Goal: Task Accomplishment & Management: Use online tool/utility

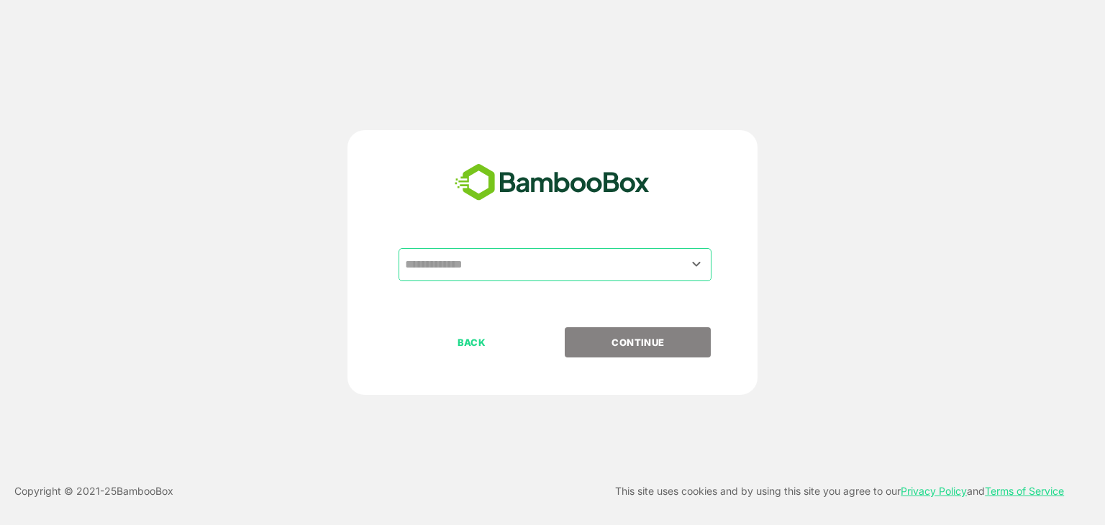
click at [530, 254] on input "text" at bounding box center [554, 264] width 307 height 27
drag, startPoint x: 531, startPoint y: 294, endPoint x: 679, endPoint y: 269, distance: 149.6
click at [679, 269] on div "​" at bounding box center [552, 287] width 358 height 79
click at [679, 269] on input "text" at bounding box center [554, 264] width 307 height 27
drag, startPoint x: 710, startPoint y: 276, endPoint x: 697, endPoint y: 272, distance: 13.6
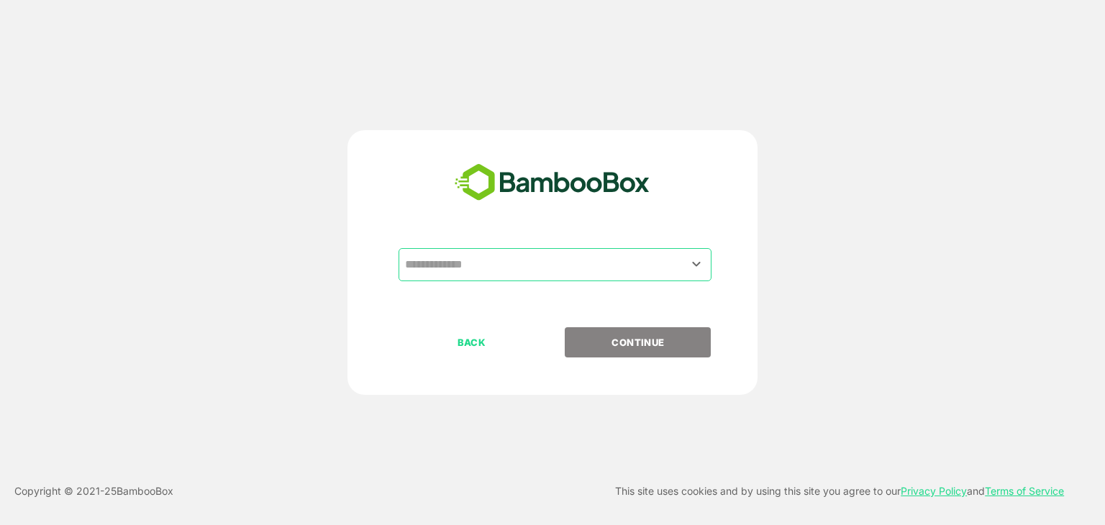
click at [697, 272] on div "​" at bounding box center [554, 264] width 313 height 33
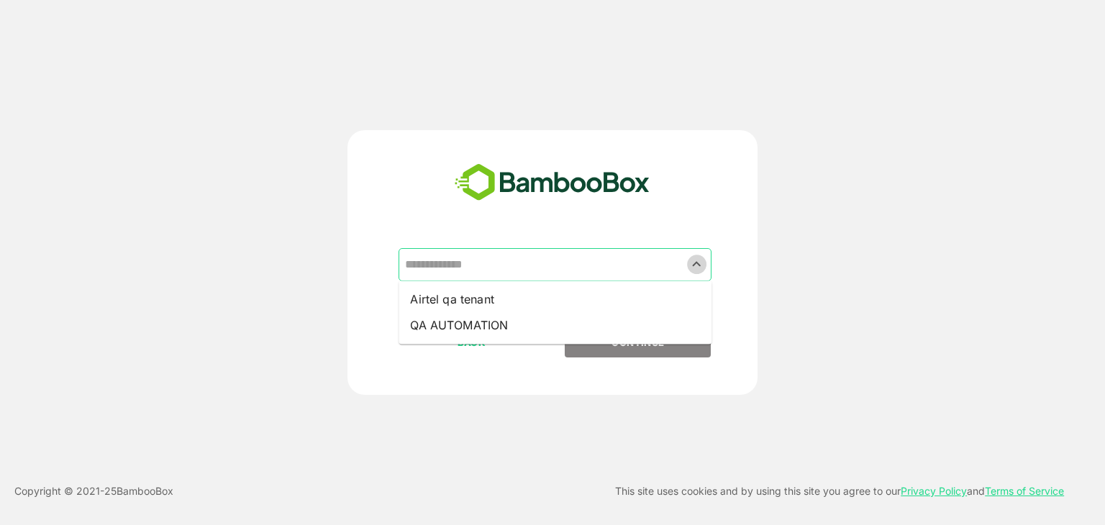
click at [697, 272] on icon "Close" at bounding box center [696, 263] width 17 height 17
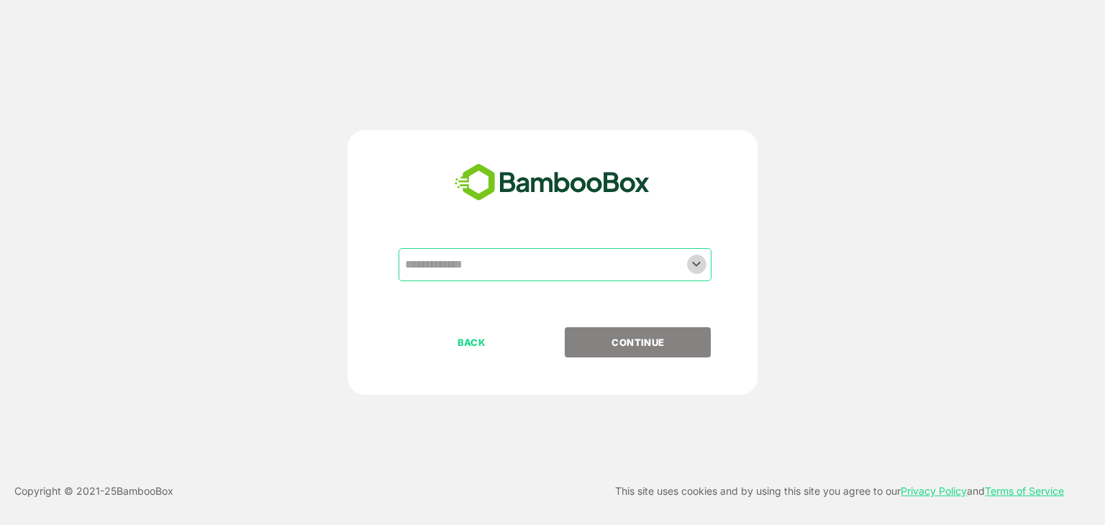
click at [697, 272] on icon "Open" at bounding box center [696, 263] width 17 height 17
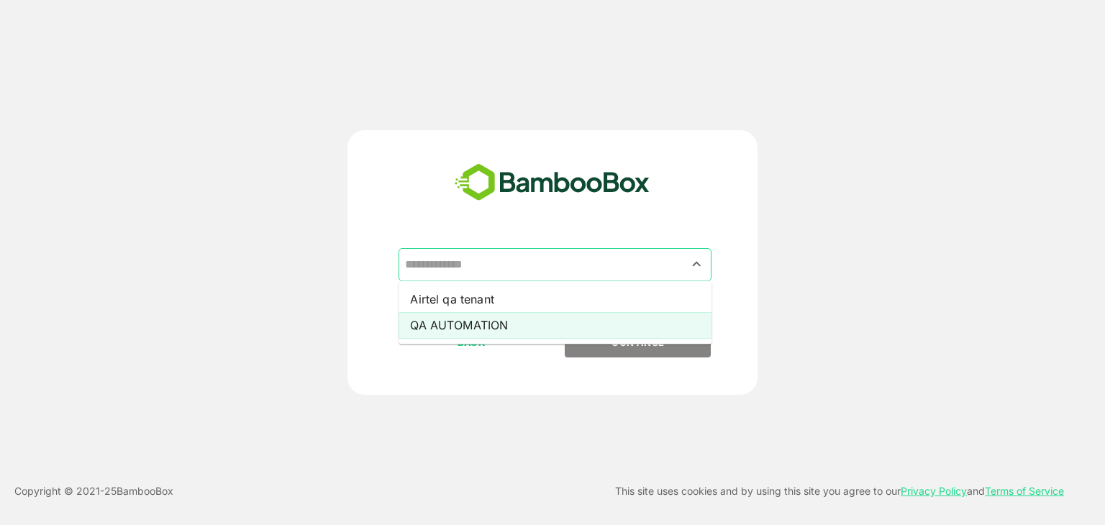
click at [645, 316] on li "QA AUTOMATION" at bounding box center [554, 325] width 313 height 26
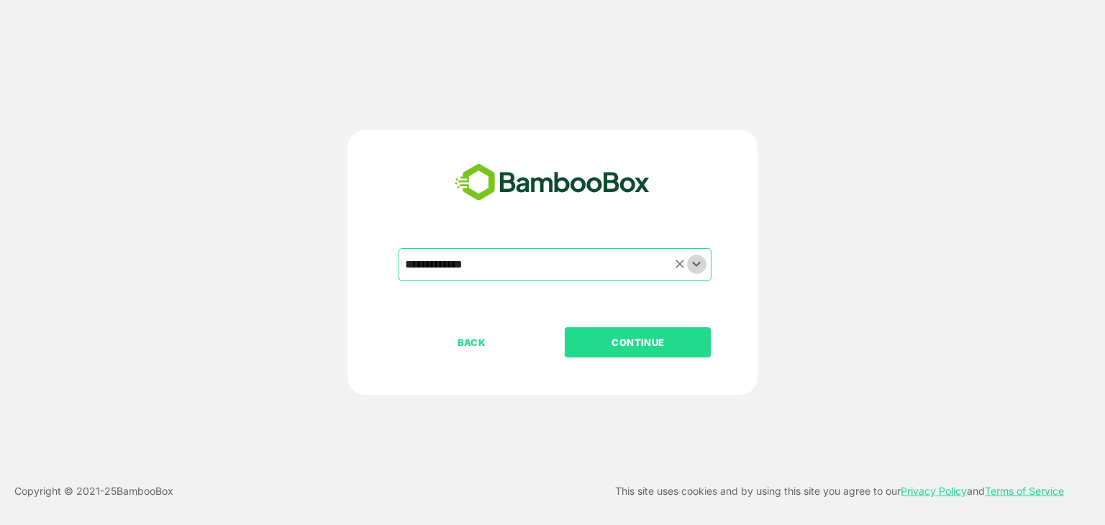
click at [693, 265] on icon "Open" at bounding box center [696, 263] width 17 height 17
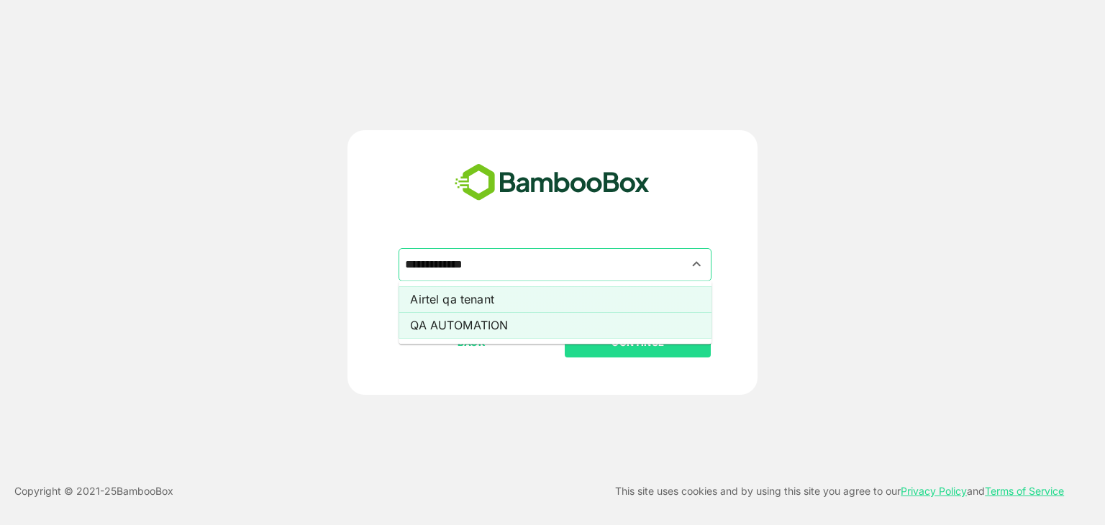
click at [628, 296] on li "Airtel qa tenant" at bounding box center [554, 299] width 313 height 26
type input "**********"
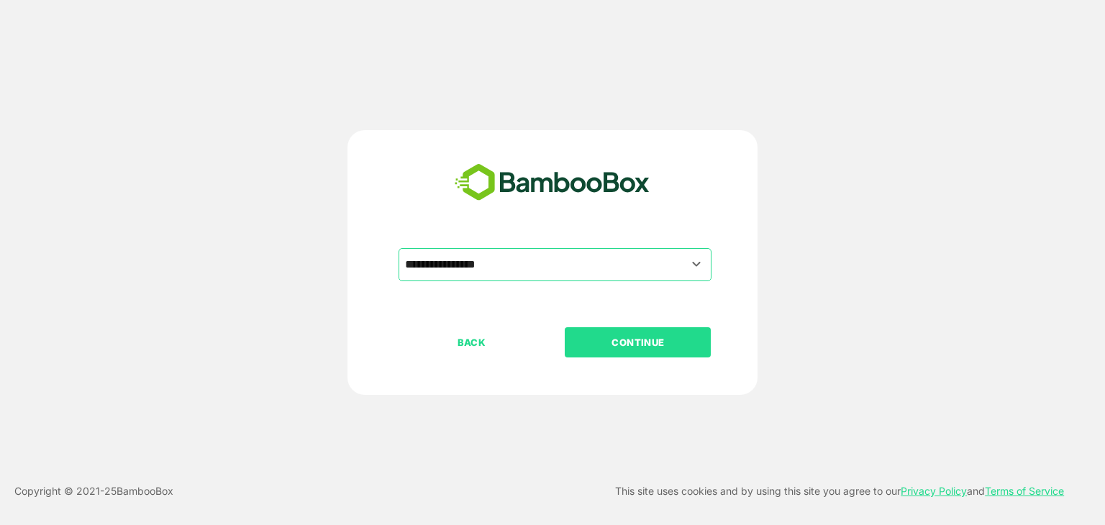
click at [643, 342] on p "CONTINUE" at bounding box center [638, 342] width 144 height 16
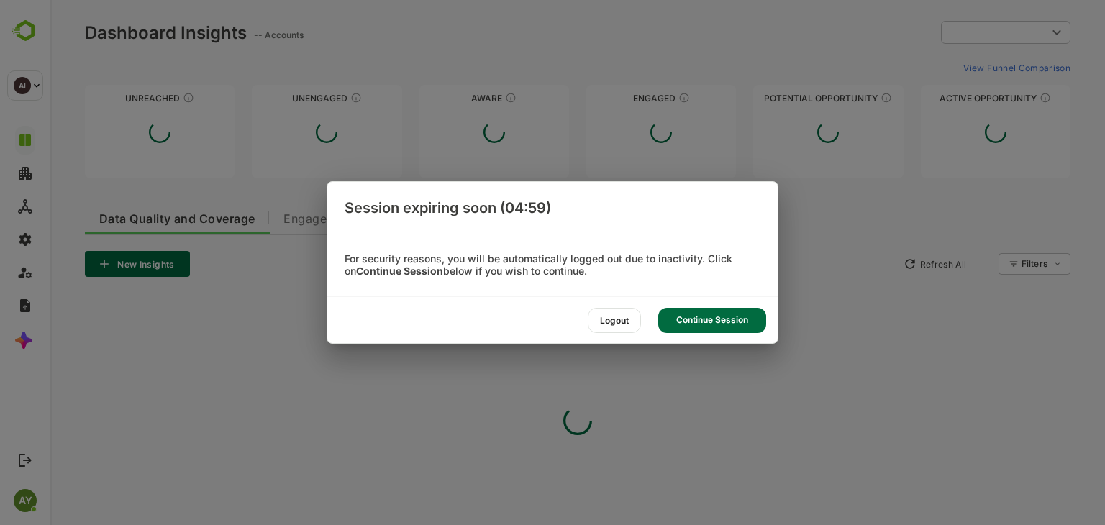
click at [706, 309] on div "Continue Session" at bounding box center [712, 320] width 108 height 25
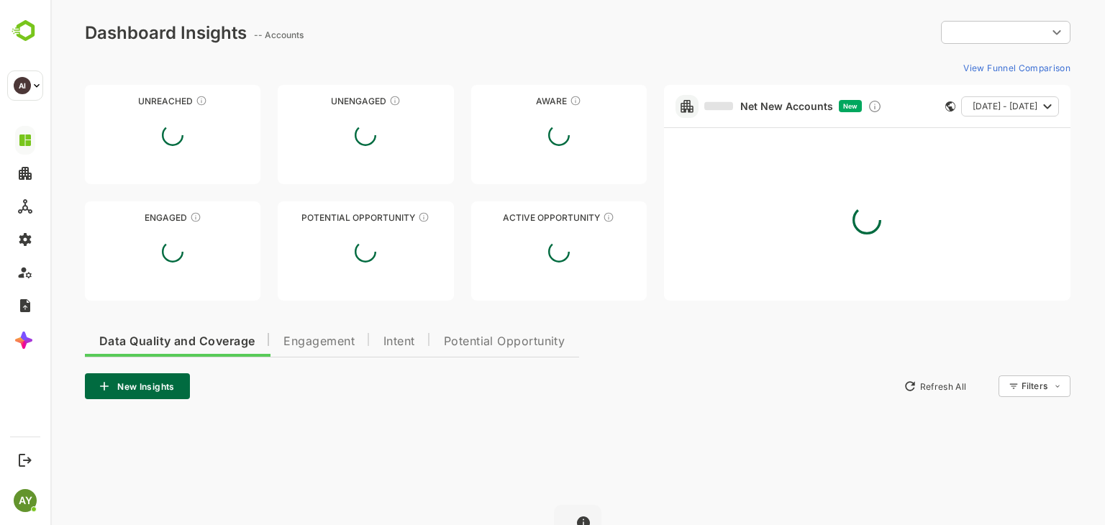
type input "**********"
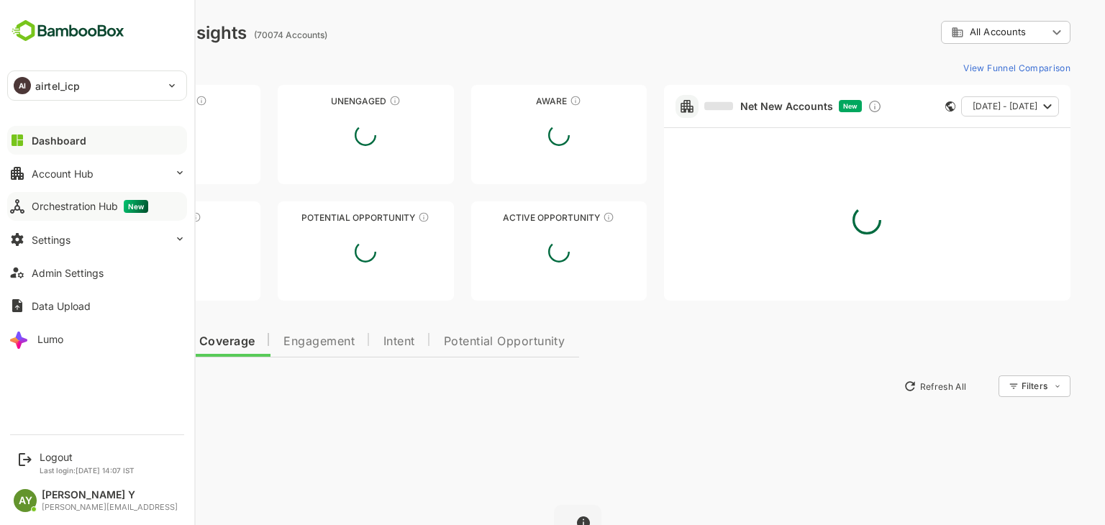
click at [28, 217] on button "Orchestration Hub New" at bounding box center [97, 206] width 180 height 29
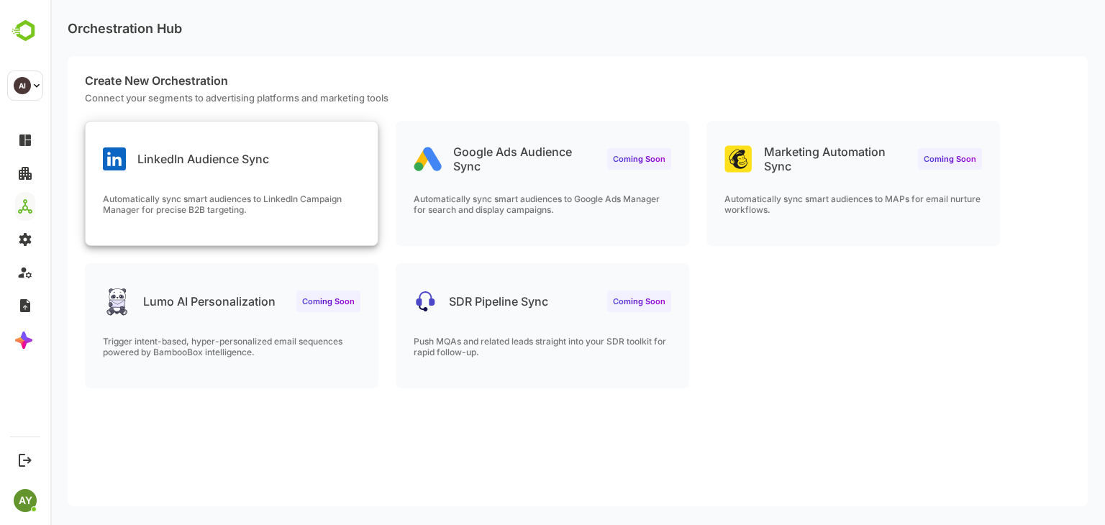
click at [232, 175] on div "LinkedIn Audience Sync Automatically sync smart audiences to LinkedIn Campaign …" at bounding box center [232, 184] width 292 height 124
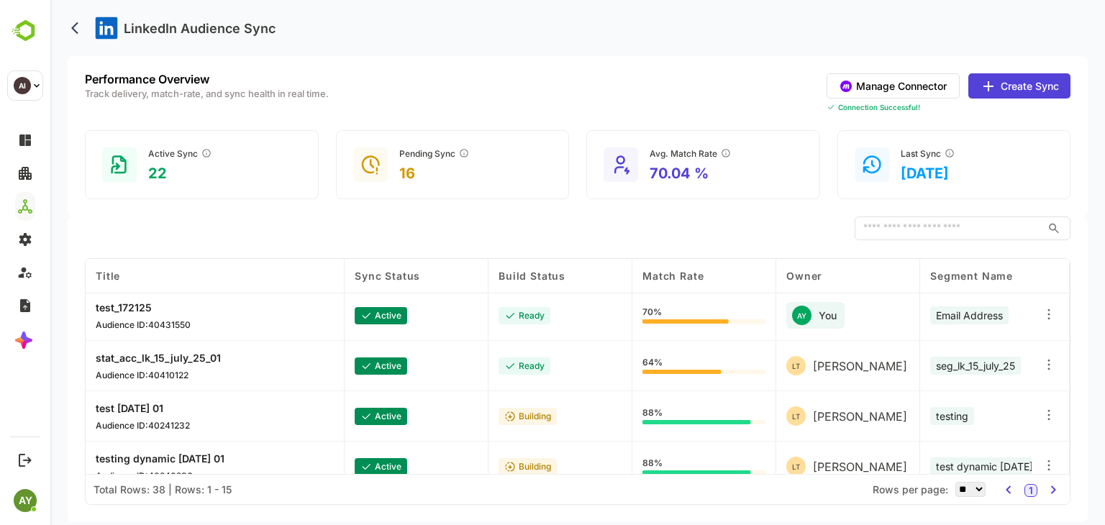
scroll to position [575, 0]
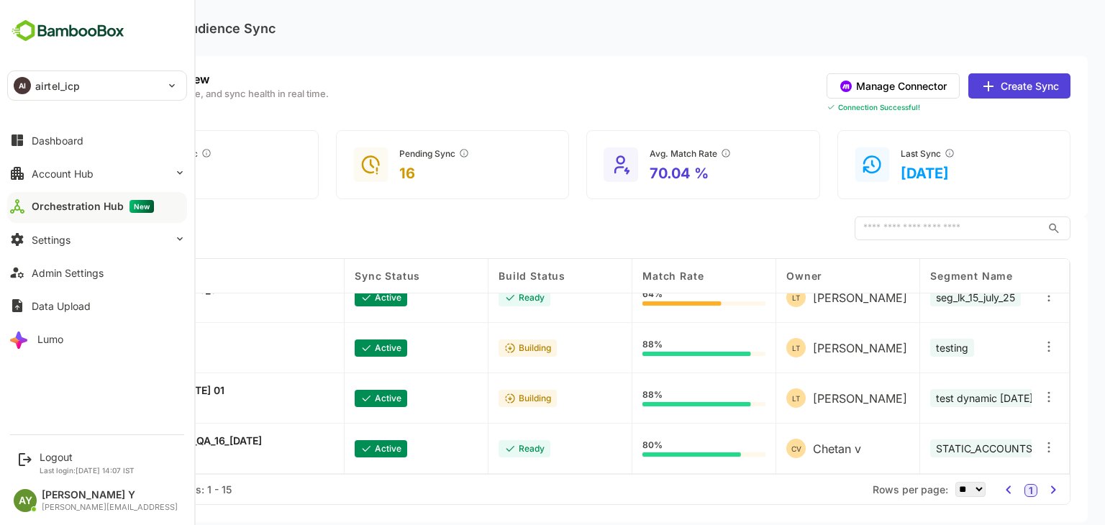
click at [34, 76] on div "AI airtel_icp" at bounding box center [88, 85] width 161 height 29
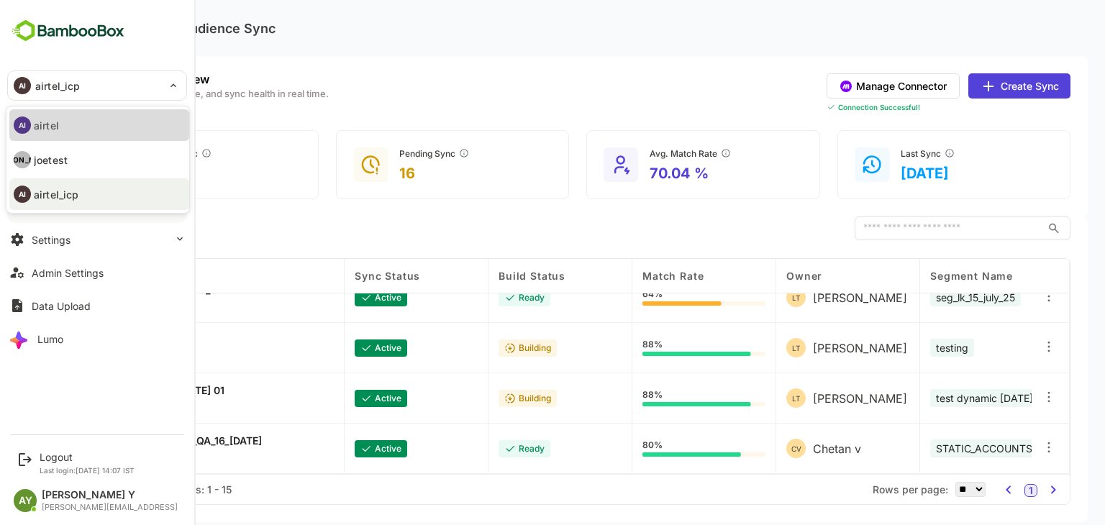
click at [80, 139] on li "AI airtel" at bounding box center [99, 125] width 180 height 32
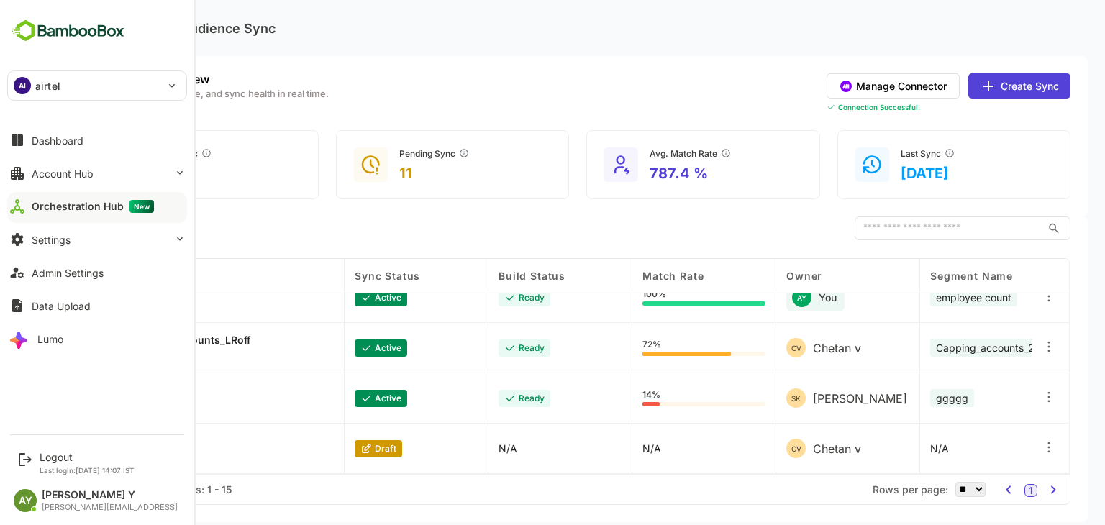
click at [104, 86] on div "AI airtel" at bounding box center [88, 85] width 161 height 29
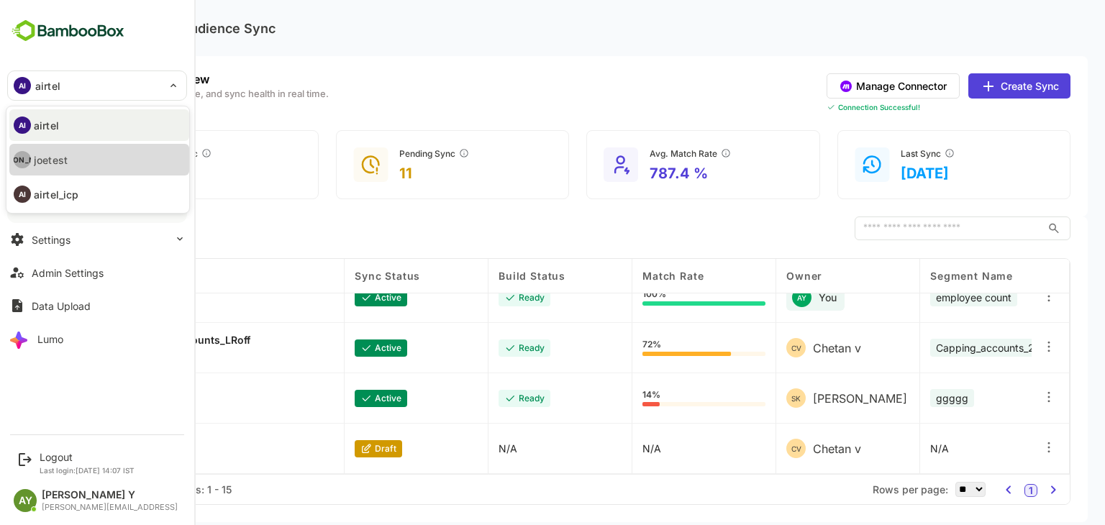
click at [122, 160] on li "JO joetest" at bounding box center [99, 160] width 180 height 32
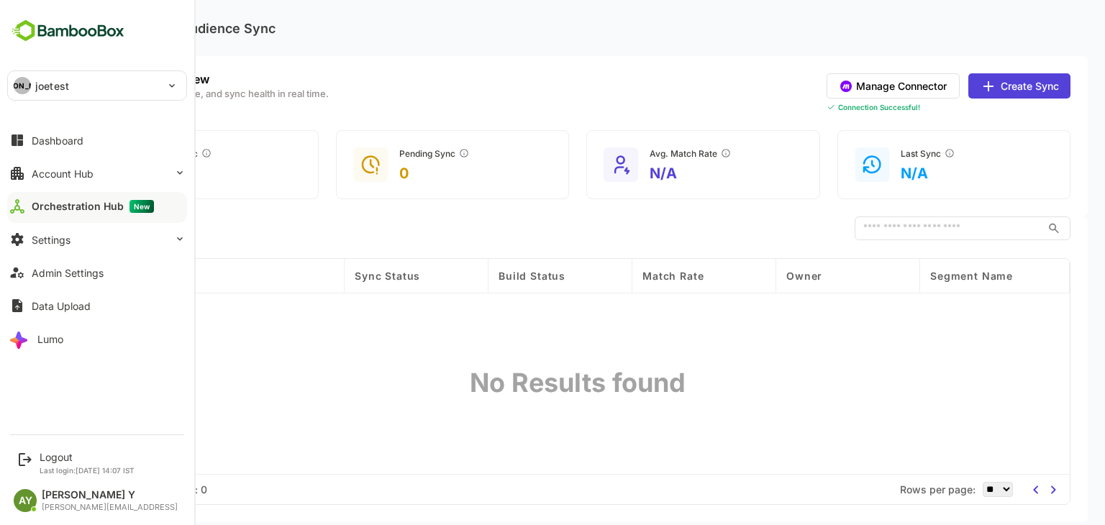
scroll to position [0, 0]
click at [60, 452] on div "Logout" at bounding box center [87, 457] width 95 height 12
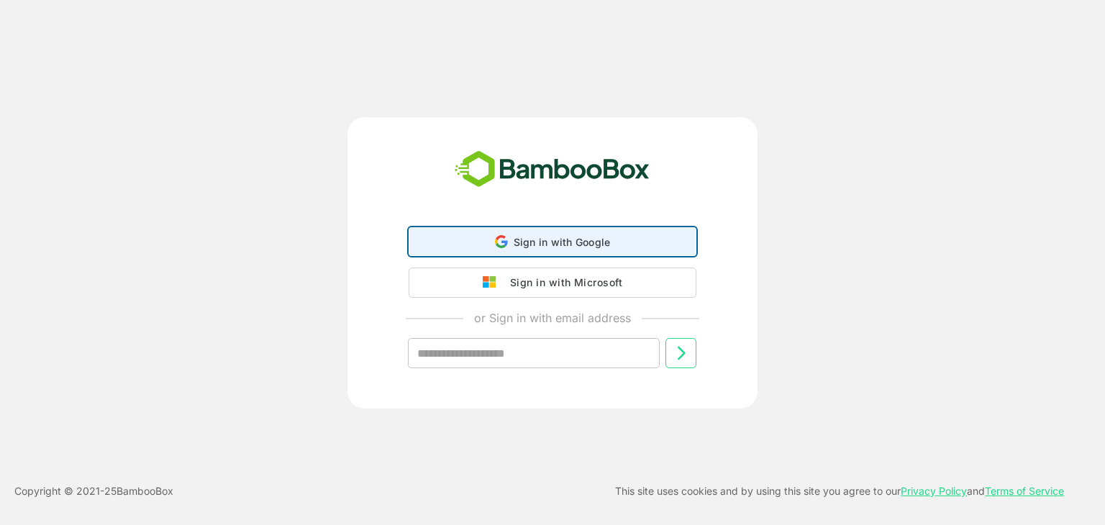
click at [509, 252] on div "Sign in with Google Sign in with Google. Opens in new tab" at bounding box center [552, 241] width 269 height 27
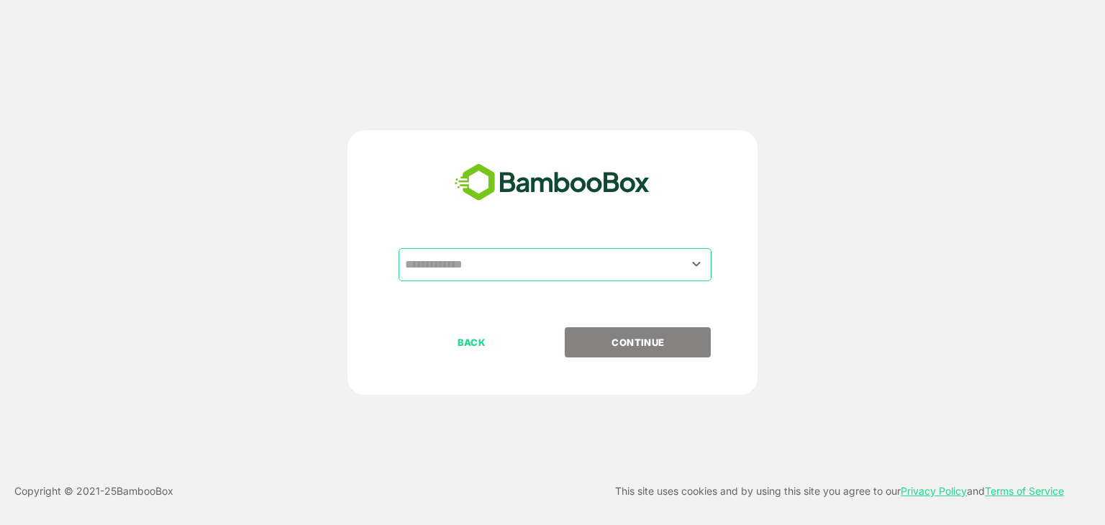
drag, startPoint x: 539, startPoint y: 283, endPoint x: 539, endPoint y: 271, distance: 11.5
click at [539, 271] on div "​" at bounding box center [552, 287] width 358 height 79
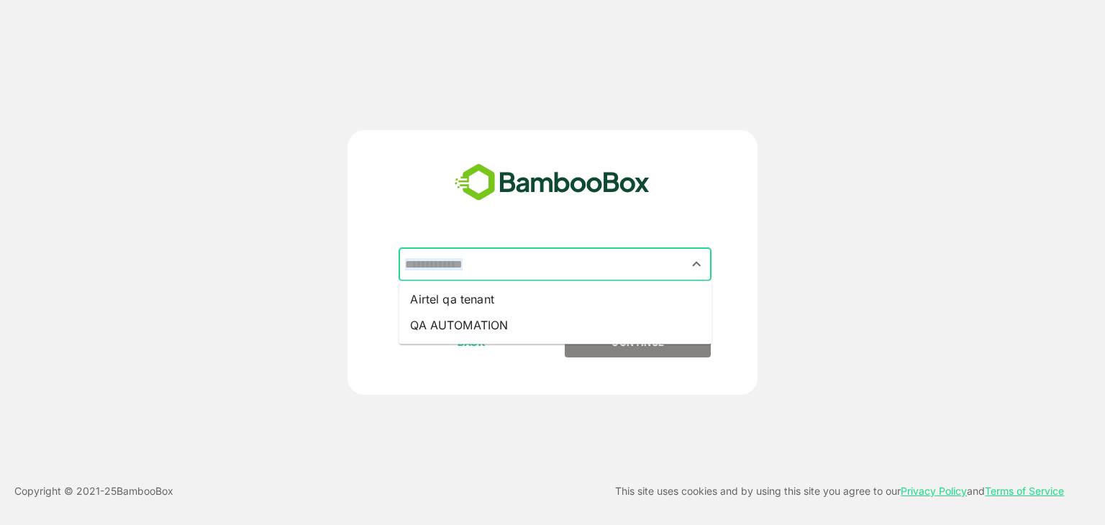
click at [539, 271] on input "text" at bounding box center [554, 264] width 307 height 27
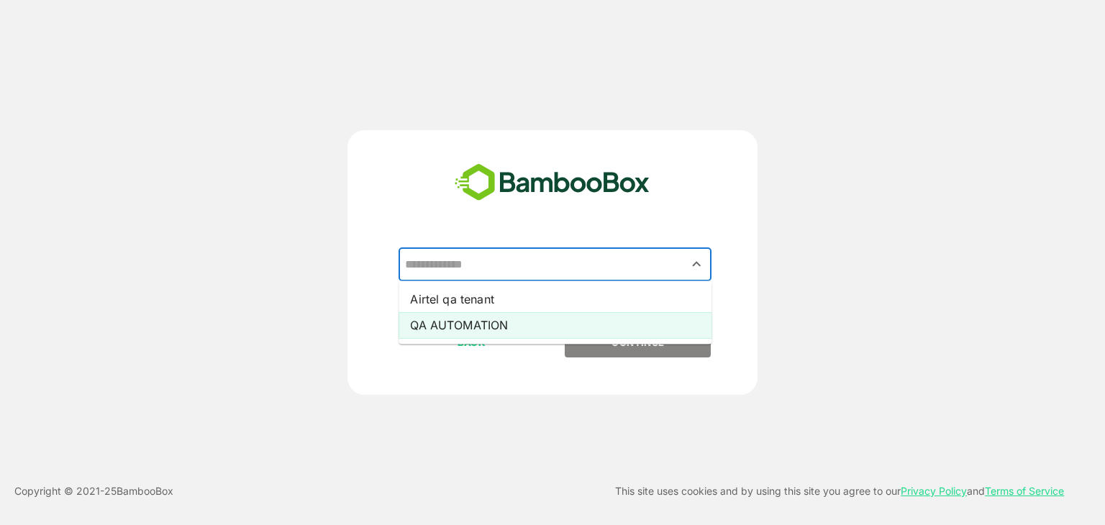
click at [551, 321] on li "QA AUTOMATION" at bounding box center [554, 325] width 313 height 26
type input "**********"
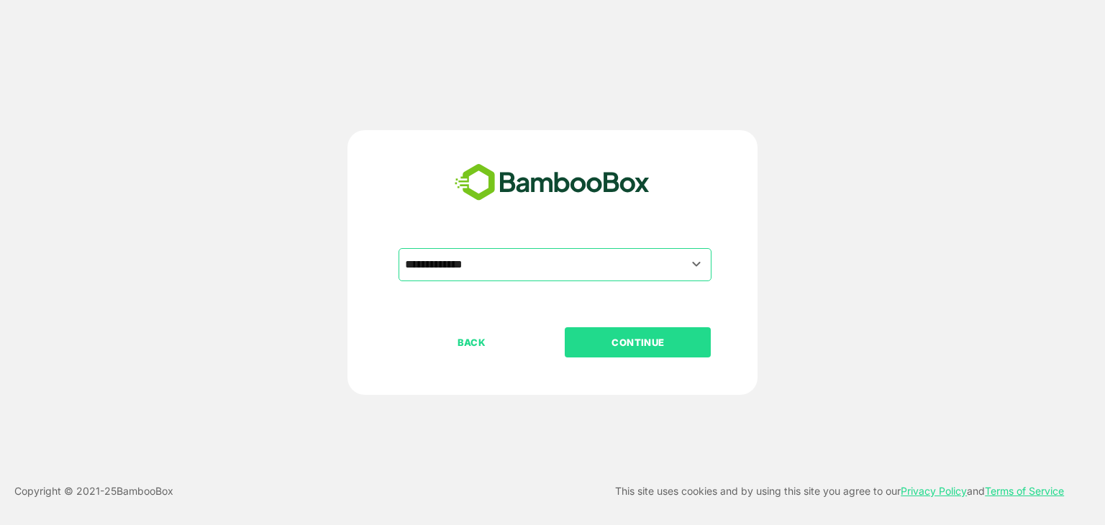
click at [647, 342] on p "CONTINUE" at bounding box center [638, 342] width 144 height 16
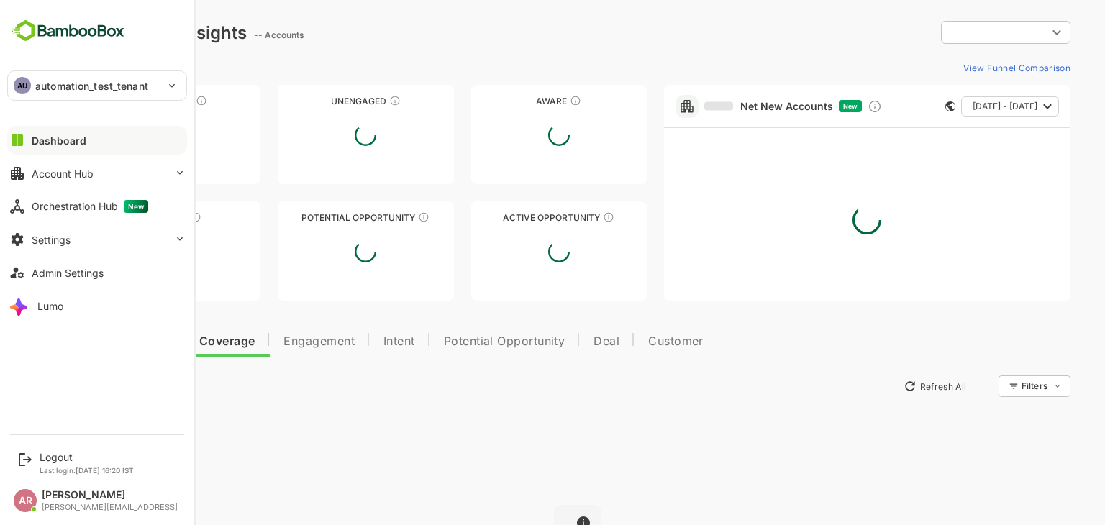
click at [52, 88] on p "automation_test_tenant" at bounding box center [91, 85] width 113 height 15
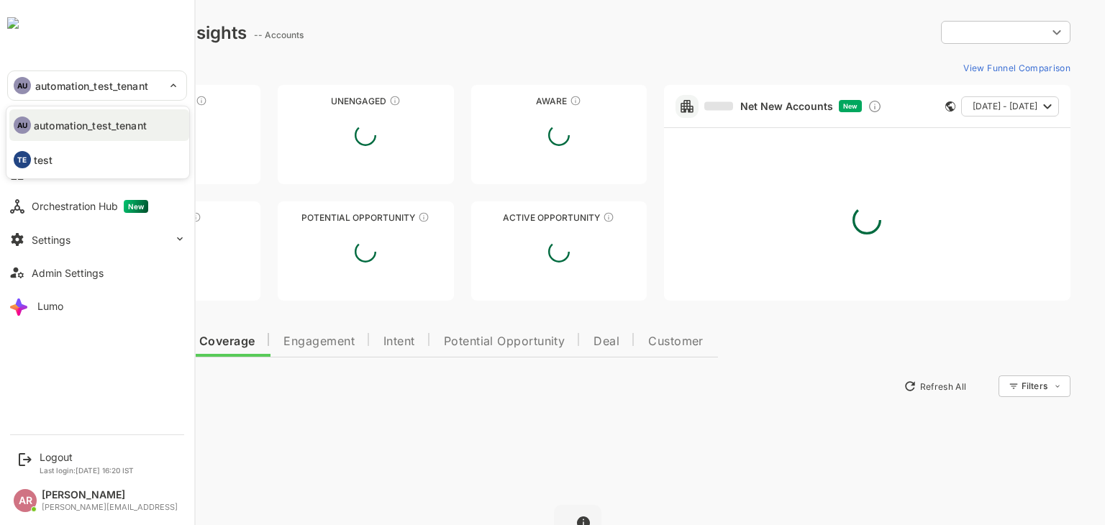
type input "**********"
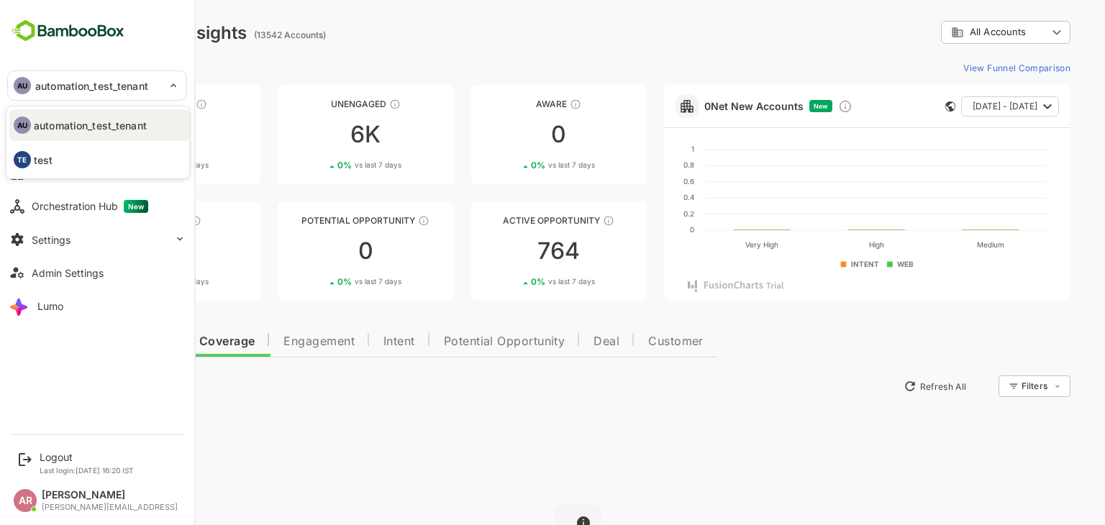
drag, startPoint x: 119, startPoint y: 216, endPoint x: 117, endPoint y: 208, distance: 8.2
click at [117, 208] on div at bounding box center [552, 262] width 1105 height 525
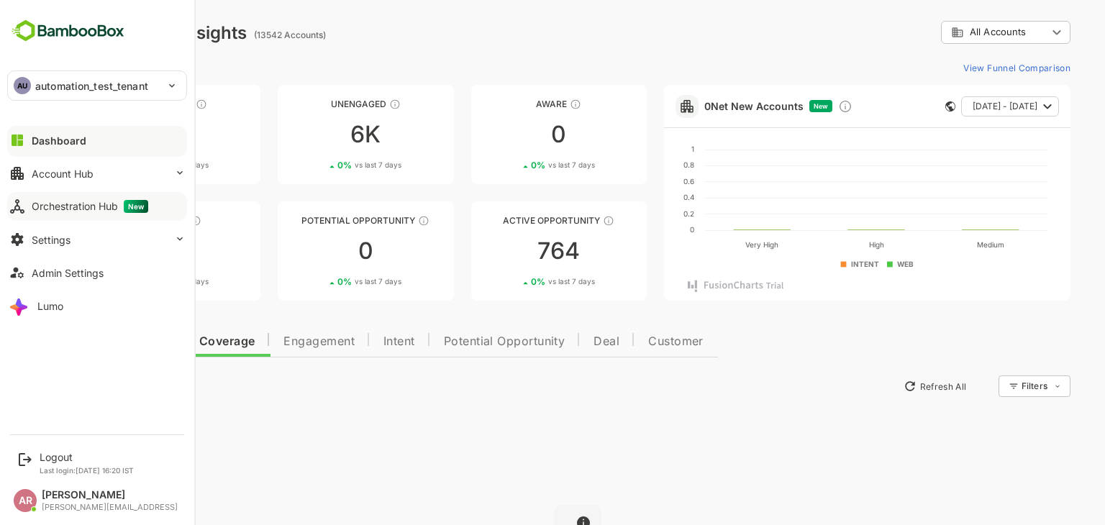
click at [42, 201] on div "Orchestration Hub New" at bounding box center [90, 206] width 117 height 13
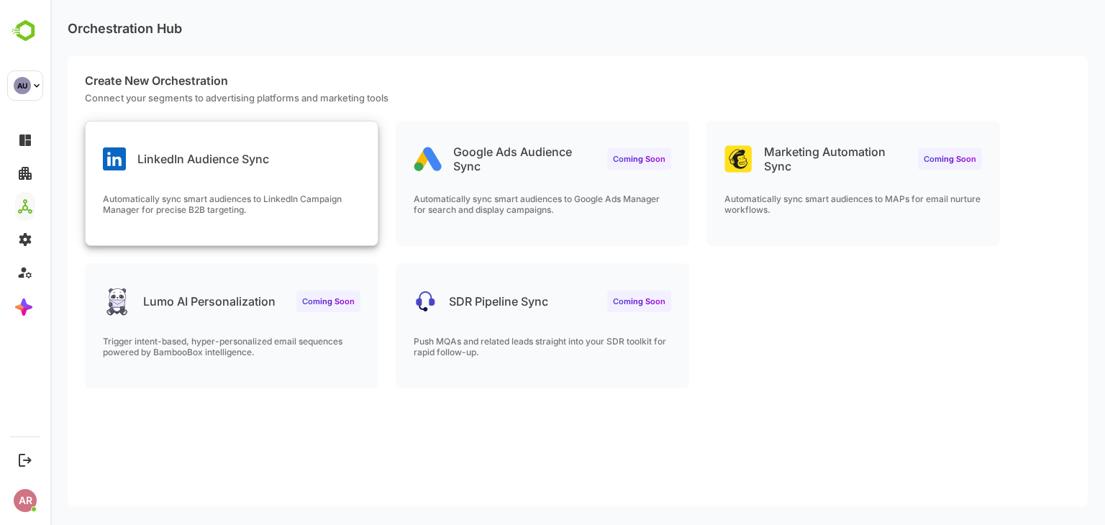
click at [219, 188] on div "LinkedIn Audience Sync Automatically sync smart audiences to LinkedIn Campaign …" at bounding box center [232, 184] width 292 height 124
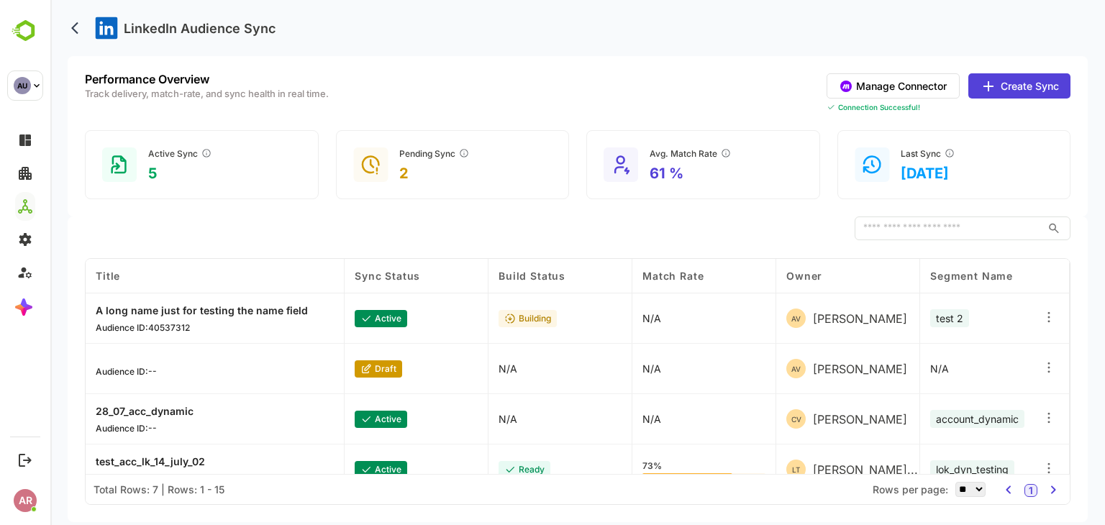
click at [1045, 368] on icon at bounding box center [1048, 367] width 14 height 14
click at [981, 84] on icon at bounding box center [988, 86] width 17 height 17
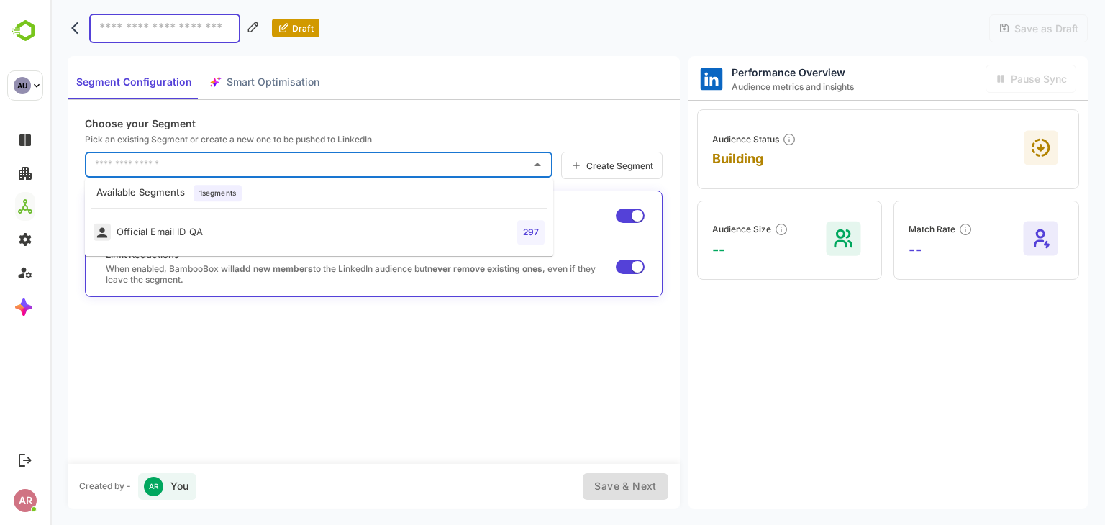
click at [435, 162] on input "text" at bounding box center [307, 164] width 433 height 23
click at [380, 223] on li "Official Email ID QA 297" at bounding box center [319, 232] width 468 height 36
type input "**********"
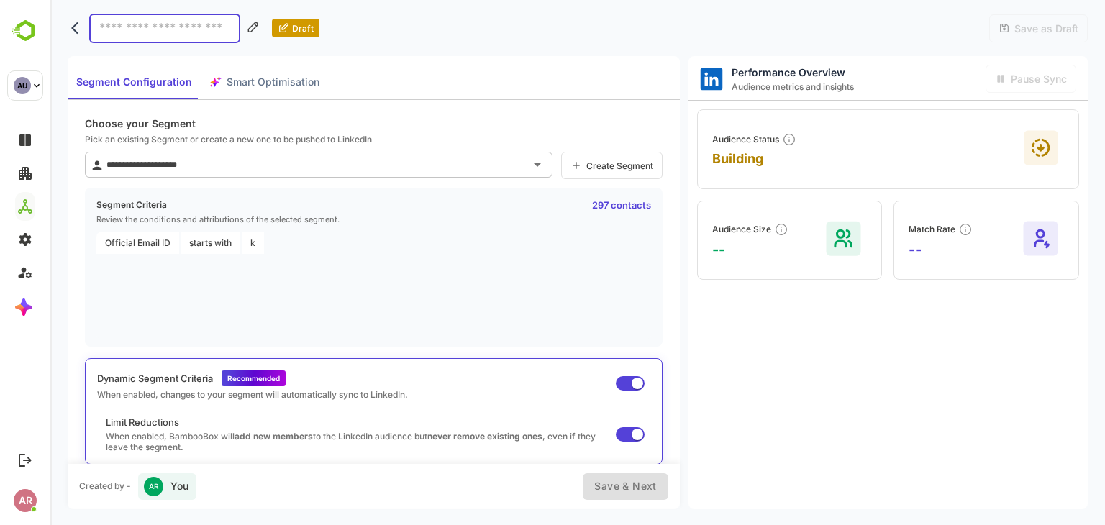
click at [623, 385] on span at bounding box center [630, 383] width 29 height 14
click at [188, 21] on input at bounding box center [164, 28] width 151 height 29
type input "*"
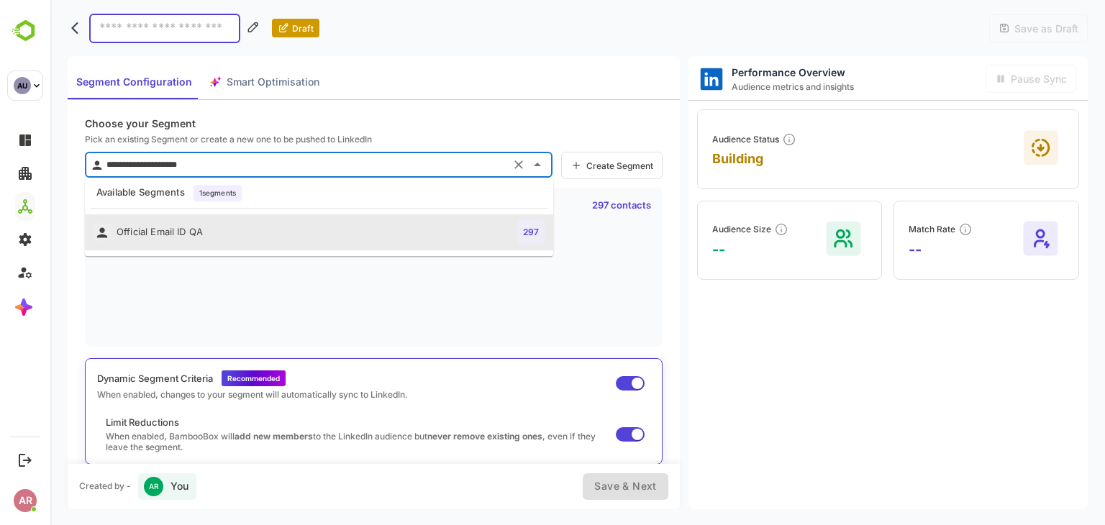
click at [372, 170] on input "**********" at bounding box center [304, 164] width 403 height 23
click at [514, 163] on icon "Clear" at bounding box center [518, 165] width 14 height 14
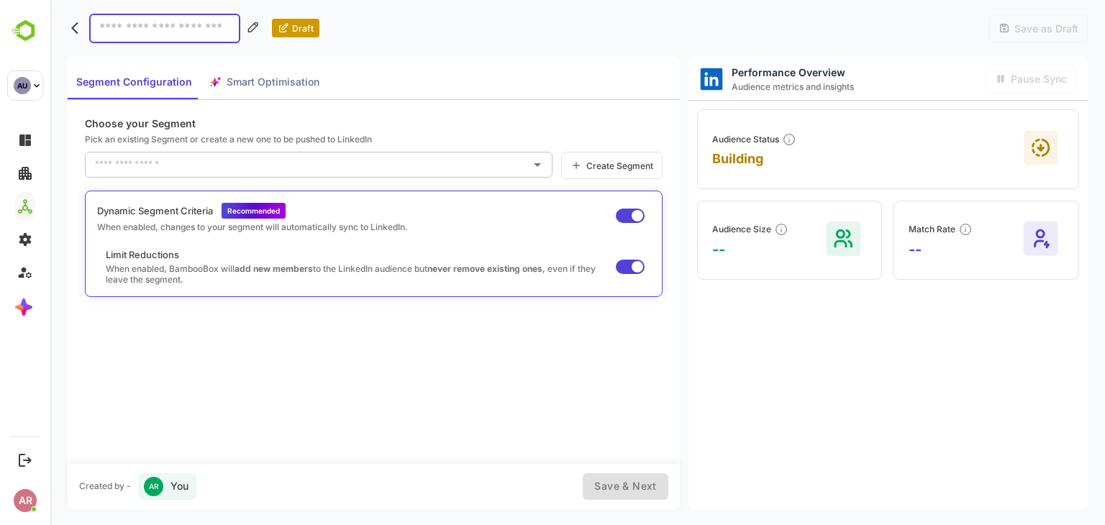
click at [157, 32] on input at bounding box center [164, 28] width 151 height 29
type input "*"
type input "****"
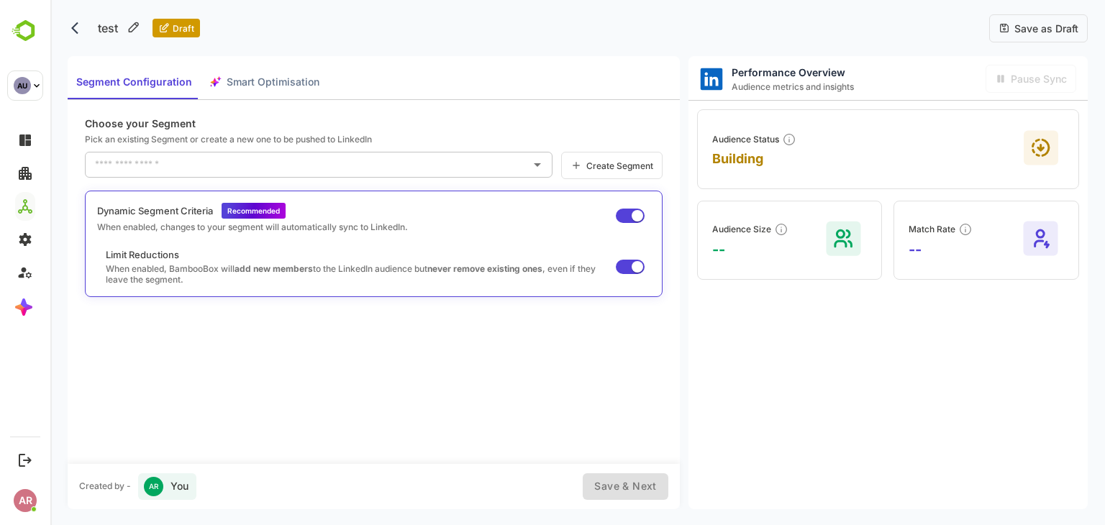
click at [1056, 22] on span "Save as Draft" at bounding box center [1044, 28] width 68 height 12
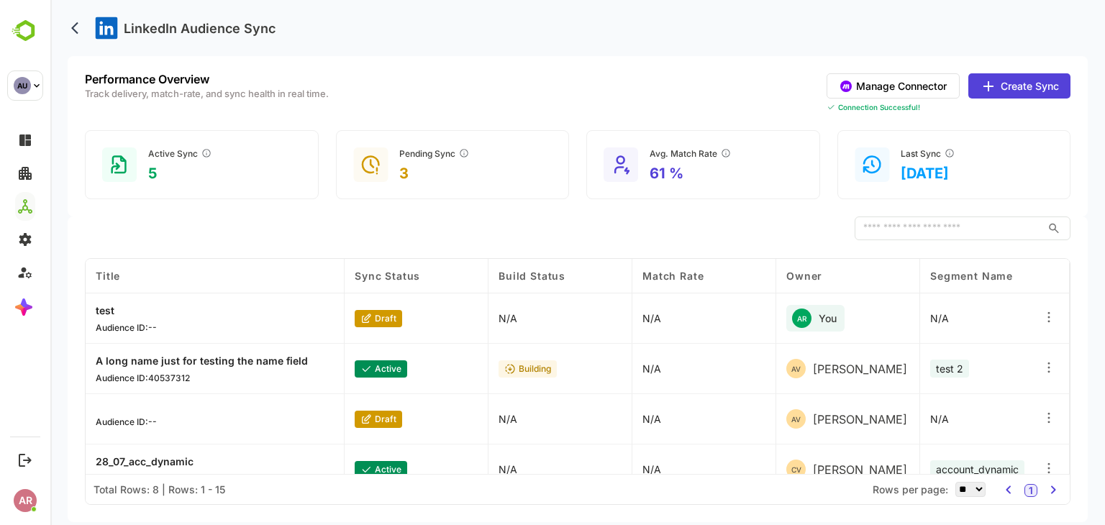
click at [1048, 312] on icon at bounding box center [1048, 312] width 1 height 1
click at [968, 310] on div "Edit" at bounding box center [960, 313] width 125 height 24
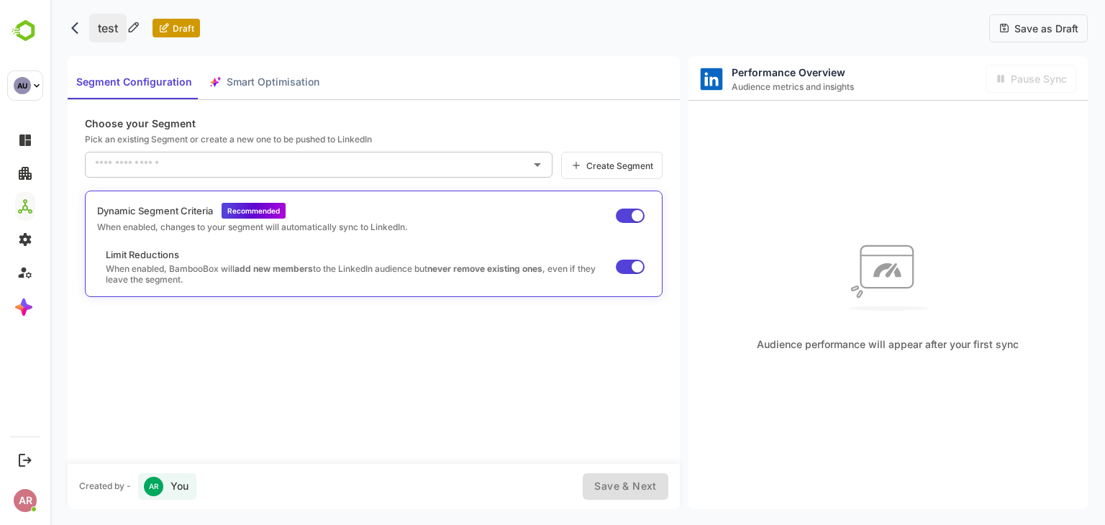
click at [109, 21] on p "test" at bounding box center [107, 28] width 37 height 29
type input "*"
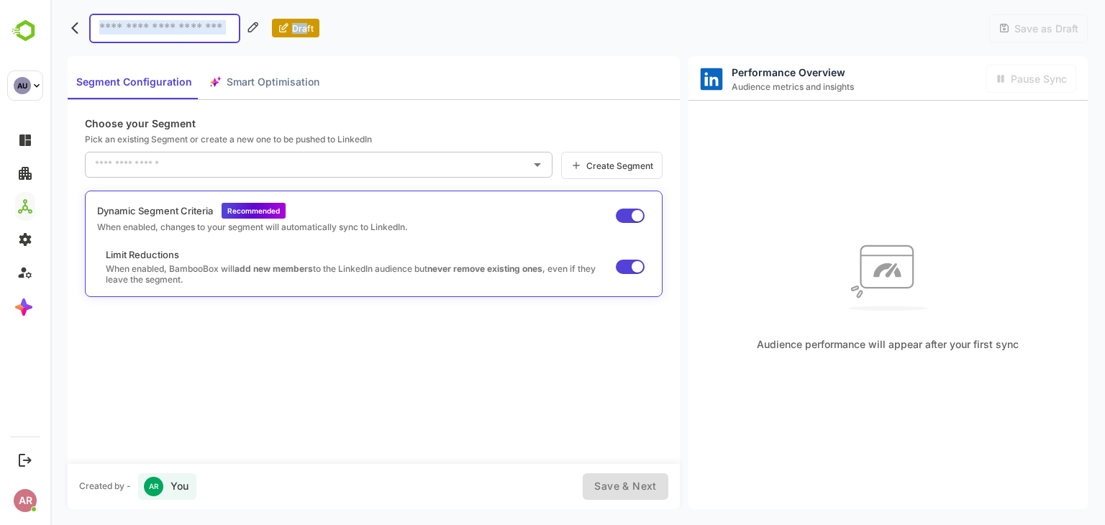
drag, startPoint x: 305, startPoint y: 29, endPoint x: 65, endPoint y: 29, distance: 239.5
click at [65, 29] on body "Draft Save as Draft Segment Configuration Smart Optimisation Choose your Segmen…" at bounding box center [577, 262] width 1054 height 525
drag, startPoint x: 65, startPoint y: 29, endPoint x: 75, endPoint y: 32, distance: 9.6
click at [75, 32] on body "Draft Save as Draft Segment Configuration Smart Optimisation Choose your Segmen…" at bounding box center [577, 262] width 1054 height 525
click at [75, 32] on icon "back" at bounding box center [74, 28] width 7 height 12
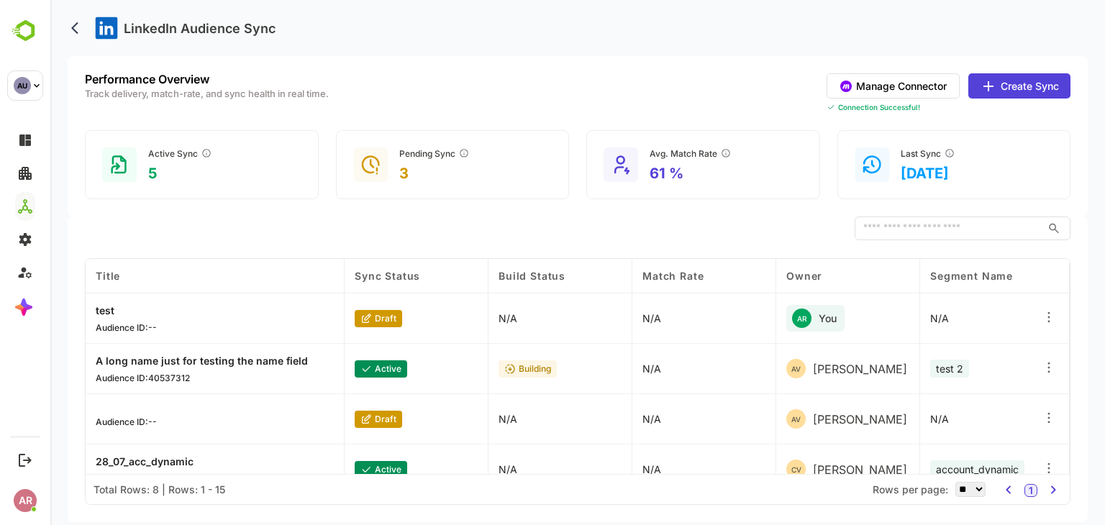
click at [1049, 319] on icon at bounding box center [1048, 317] width 14 height 14
click at [987, 372] on div "Delete Orchestration" at bounding box center [960, 381] width 125 height 24
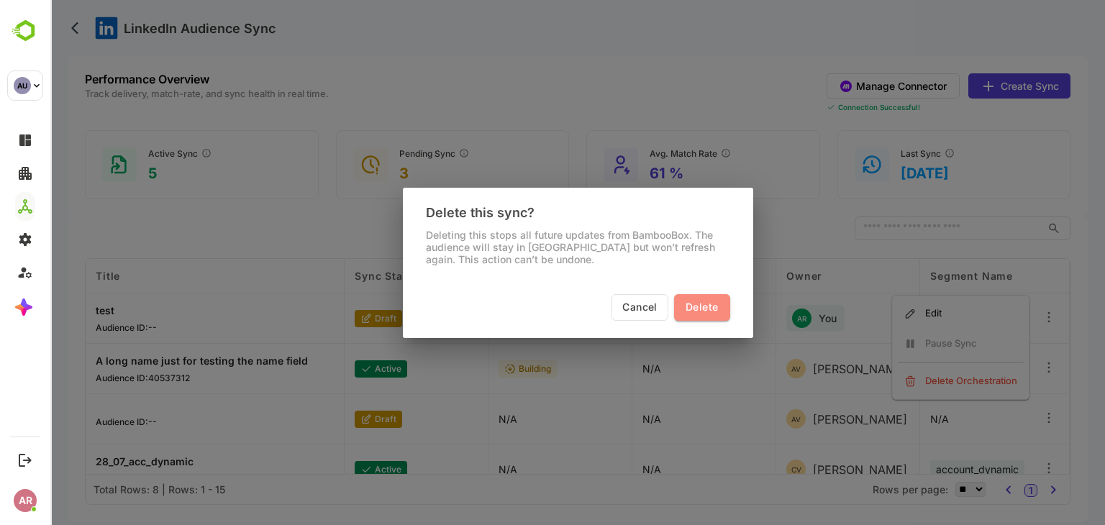
click at [715, 307] on span "Delete" at bounding box center [701, 307] width 32 height 18
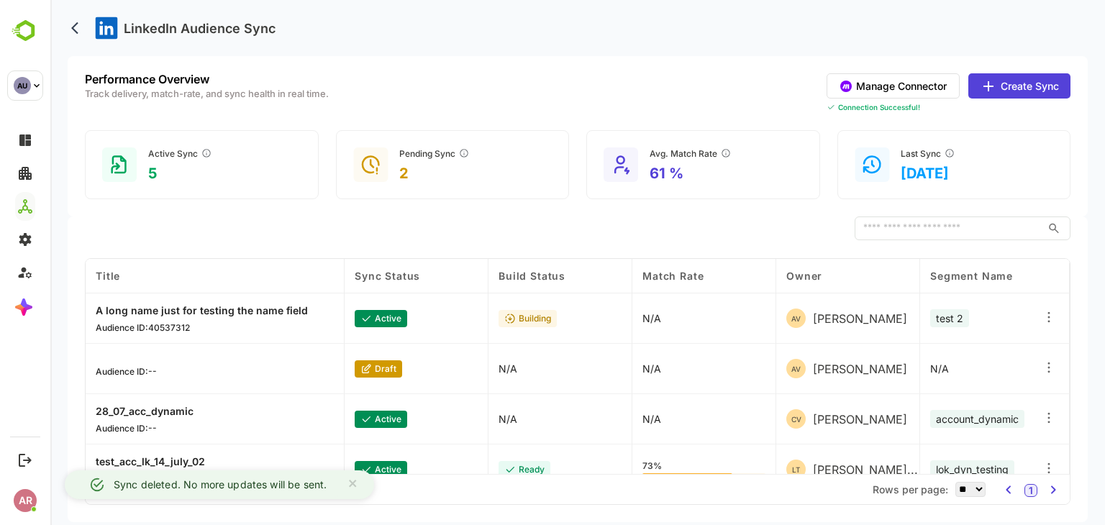
click at [1048, 363] on icon at bounding box center [1048, 362] width 1 height 1
click at [975, 350] on div "Edit" at bounding box center [960, 353] width 125 height 24
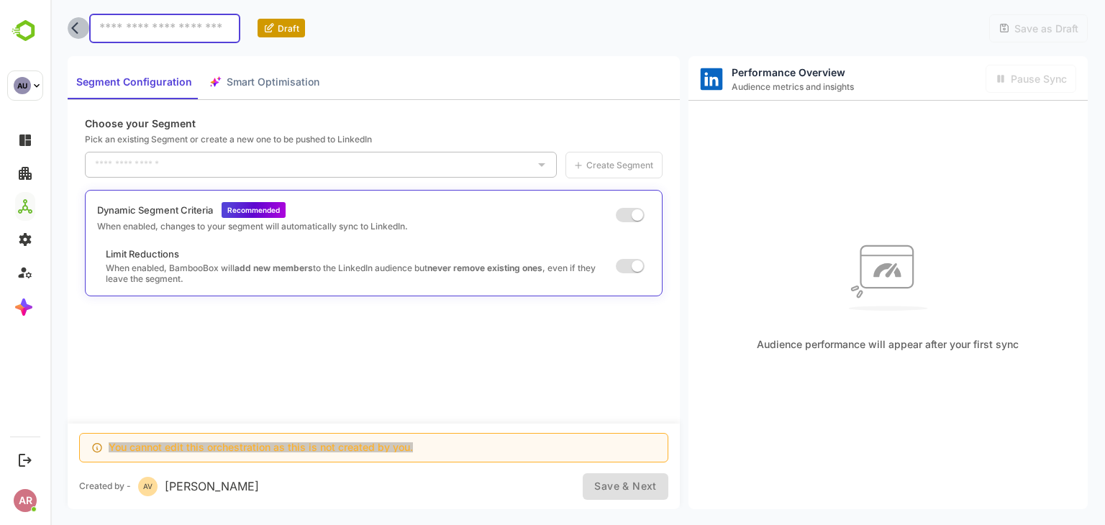
click at [78, 27] on icon "back" at bounding box center [78, 28] width 14 height 14
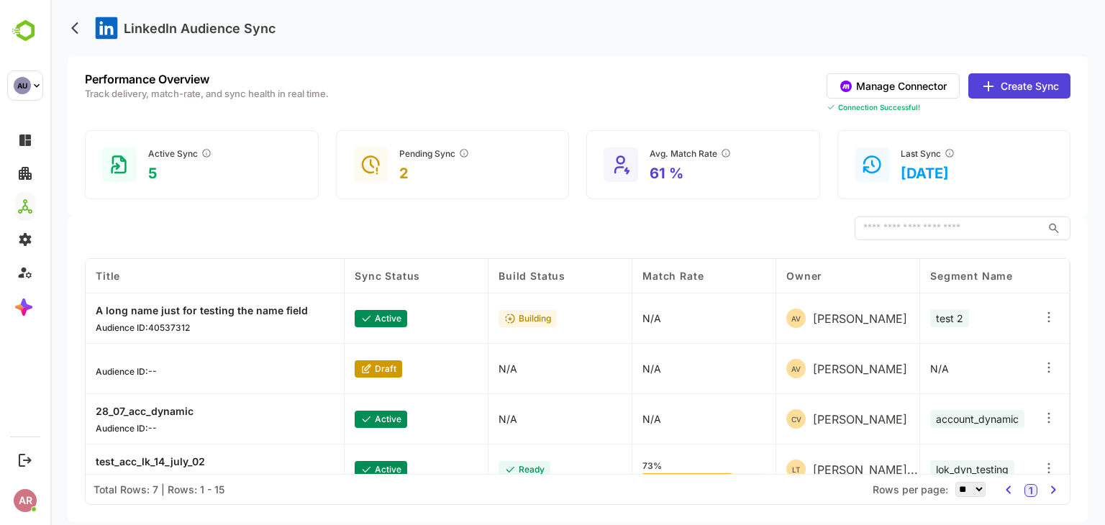
click at [152, 361] on div "Audience ID: --" at bounding box center [126, 368] width 61 height 17
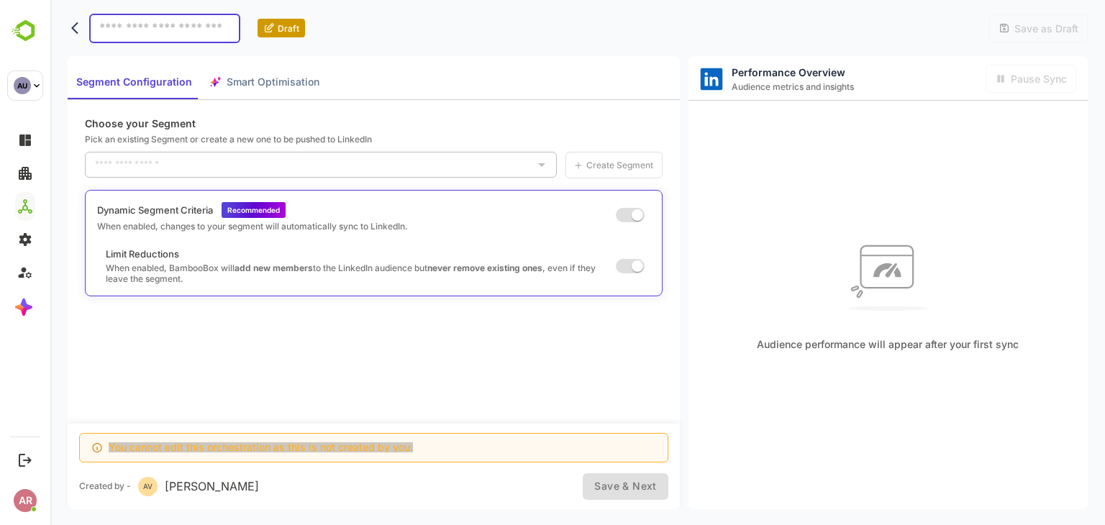
click at [68, 29] on button "back" at bounding box center [79, 28] width 22 height 22
click at [77, 30] on icon "back" at bounding box center [78, 28] width 14 height 14
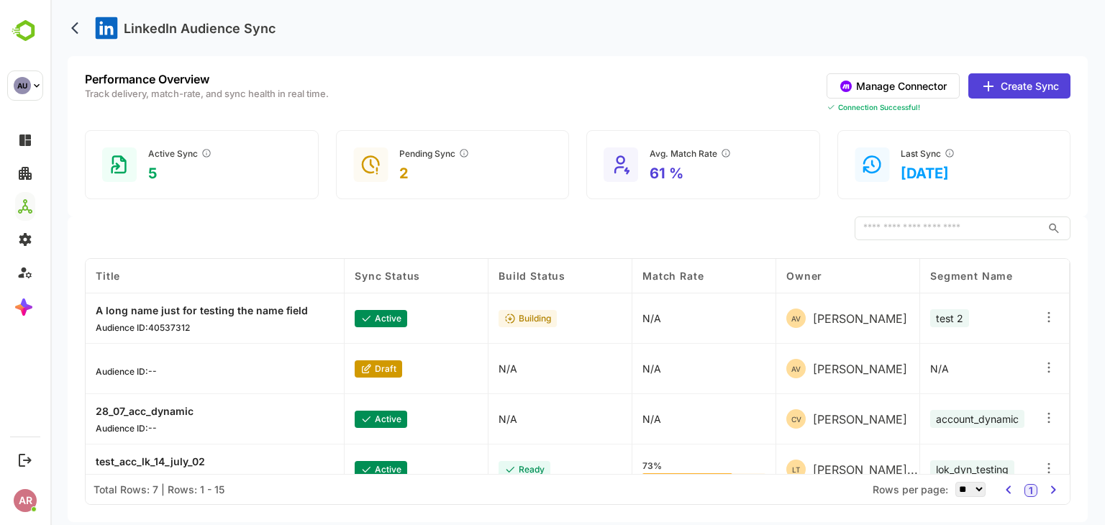
click at [995, 76] on button "Create Sync" at bounding box center [1019, 85] width 102 height 25
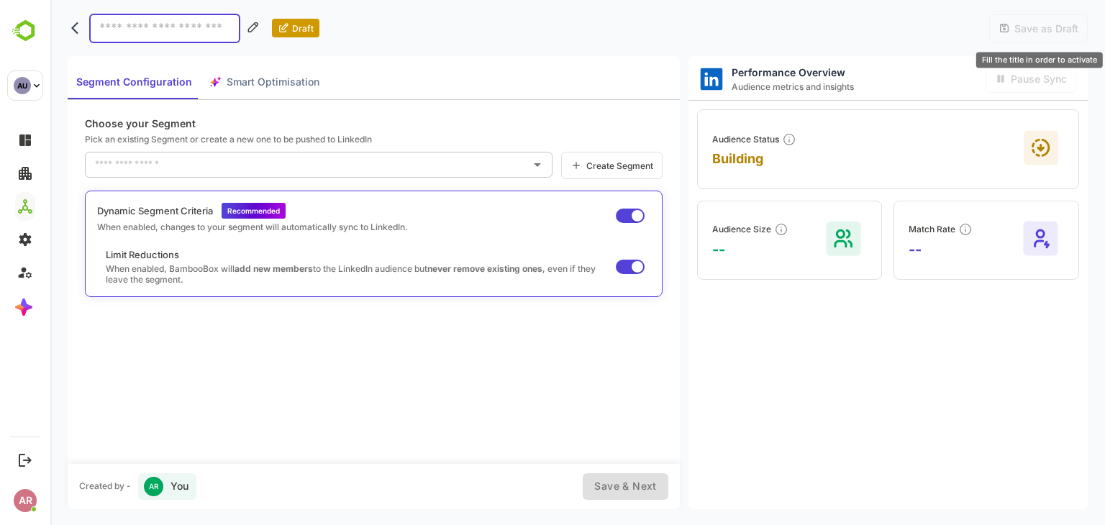
click at [1018, 36] on div "Save as Draft" at bounding box center [1038, 28] width 99 height 28
click at [631, 160] on span "Create Segment" at bounding box center [617, 165] width 71 height 11
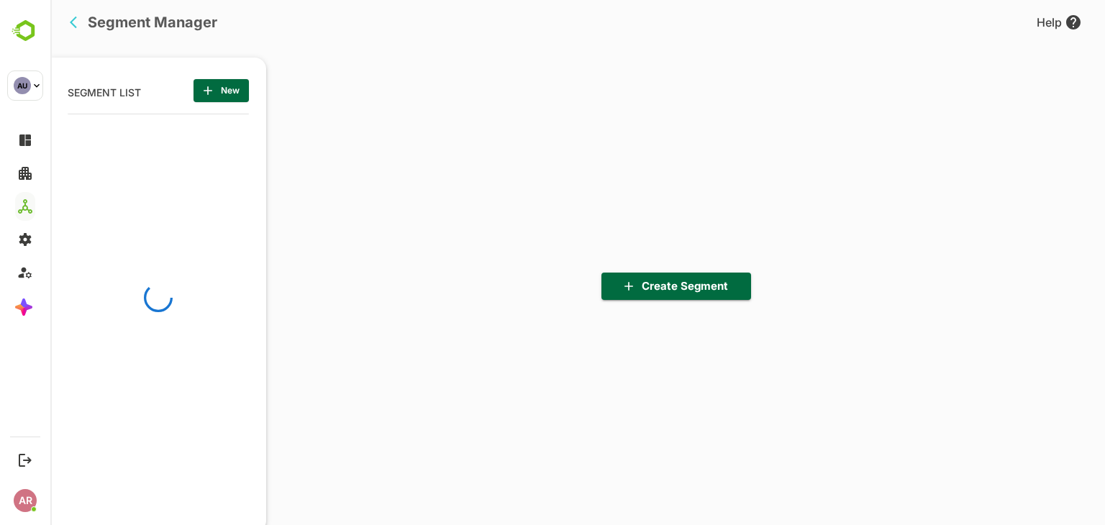
scroll to position [364, 178]
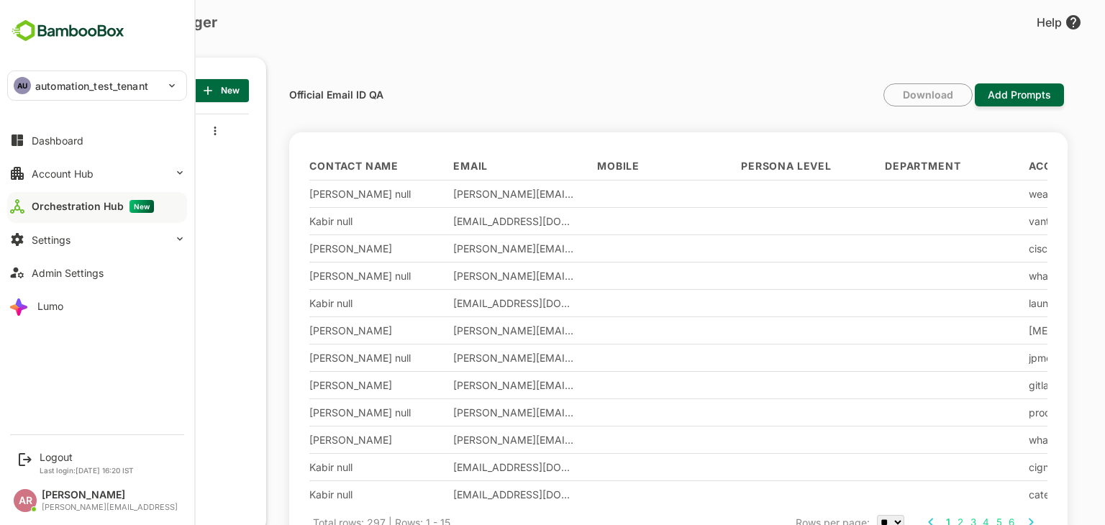
click at [92, 196] on button "Orchestration Hub New" at bounding box center [97, 206] width 180 height 29
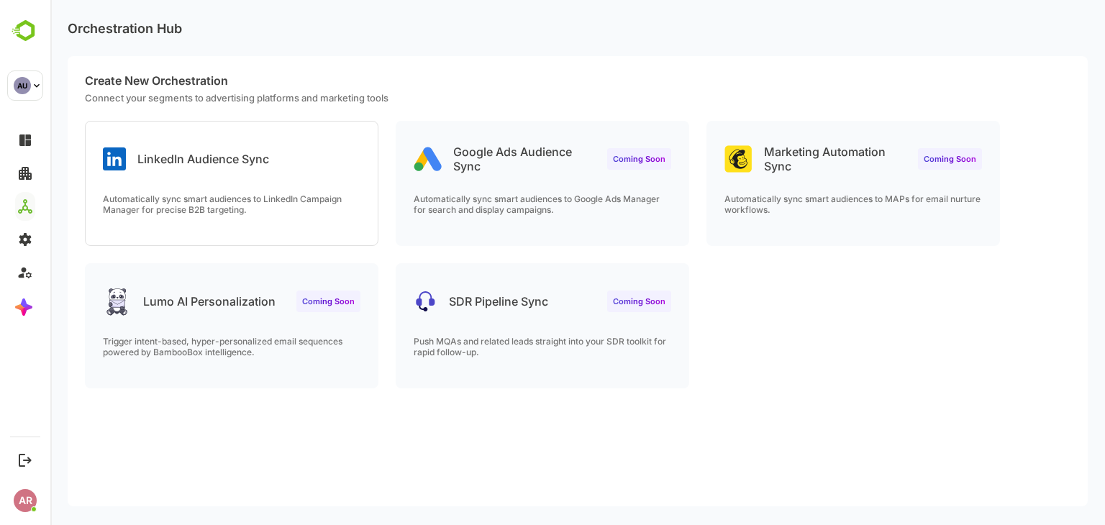
click at [221, 173] on div "LinkedIn Audience Sync Automatically sync smart audiences to LinkedIn Campaign …" at bounding box center [232, 184] width 292 height 124
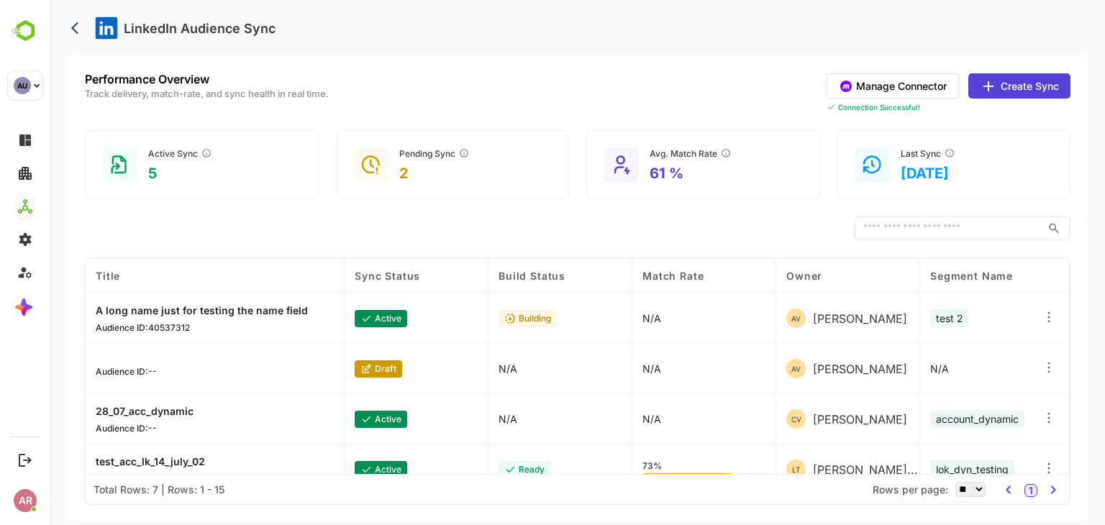
click at [1019, 78] on button "Create Sync" at bounding box center [1019, 85] width 102 height 25
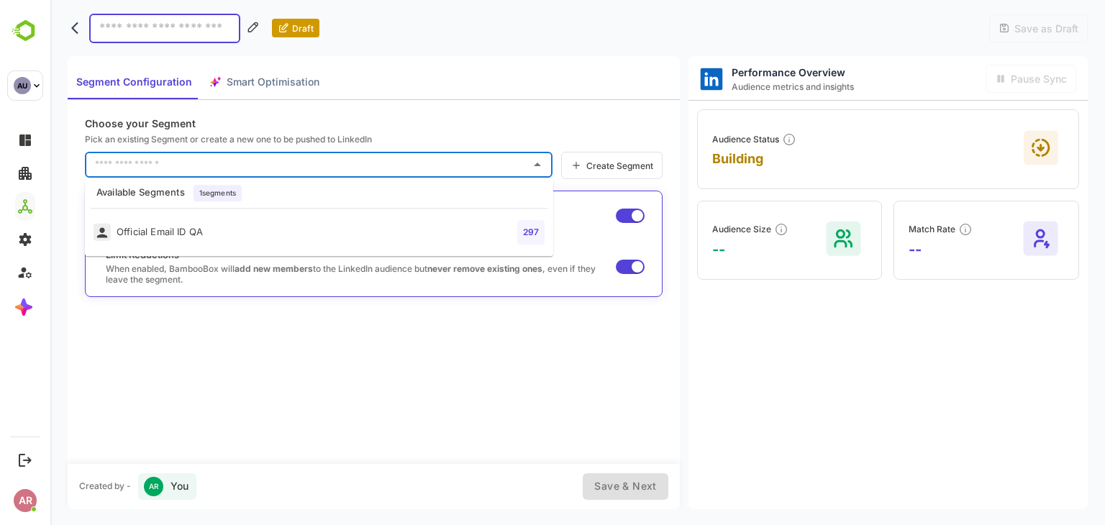
click at [355, 173] on input "text" at bounding box center [307, 164] width 433 height 23
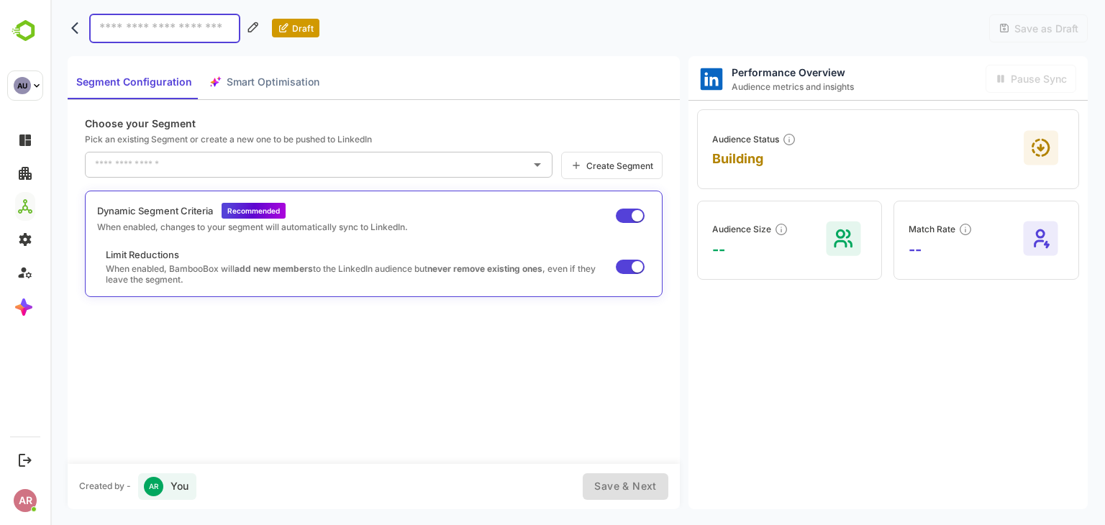
click at [613, 170] on span "Create Segment" at bounding box center [617, 165] width 71 height 11
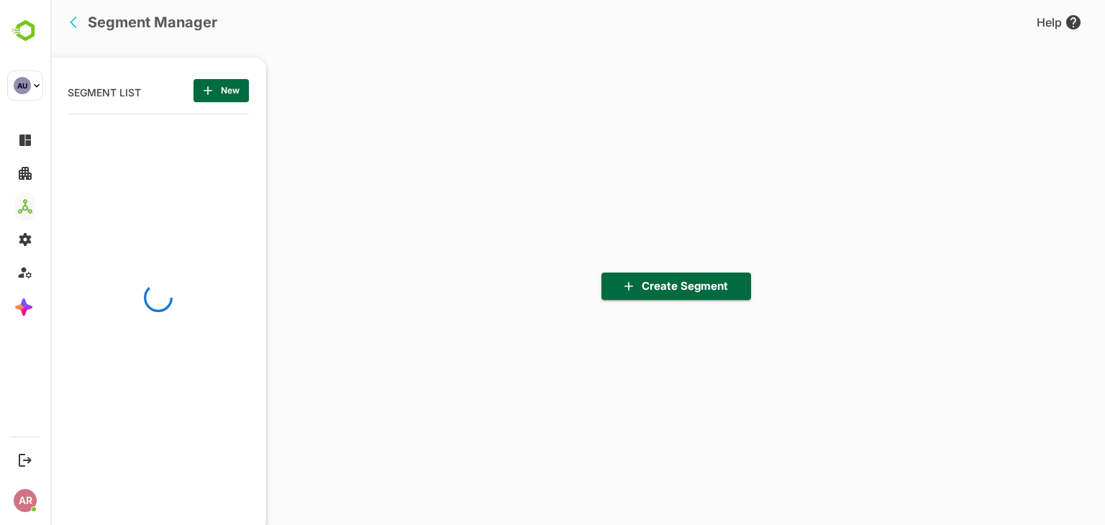
scroll to position [364, 178]
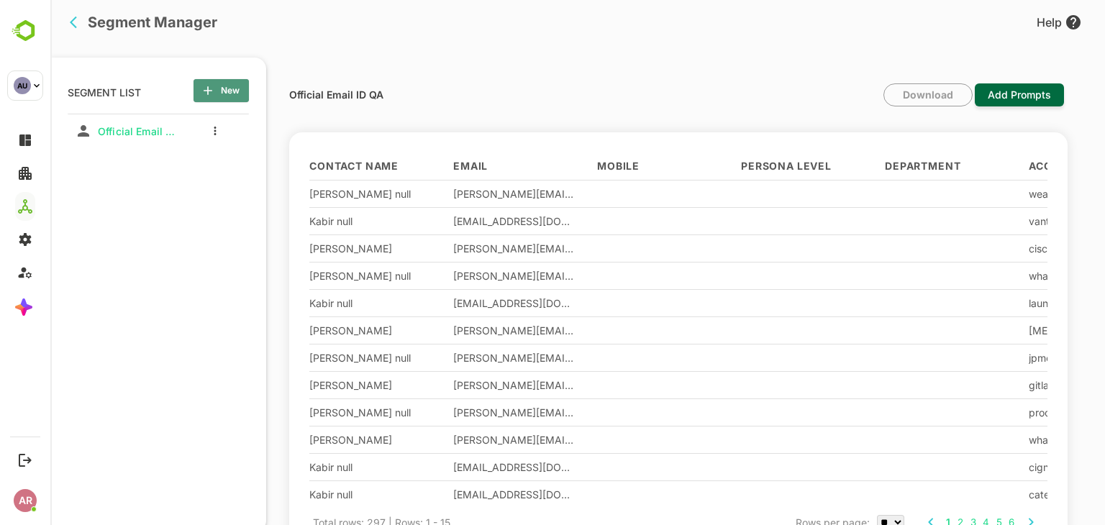
click at [241, 85] on button "New" at bounding box center [220, 90] width 55 height 23
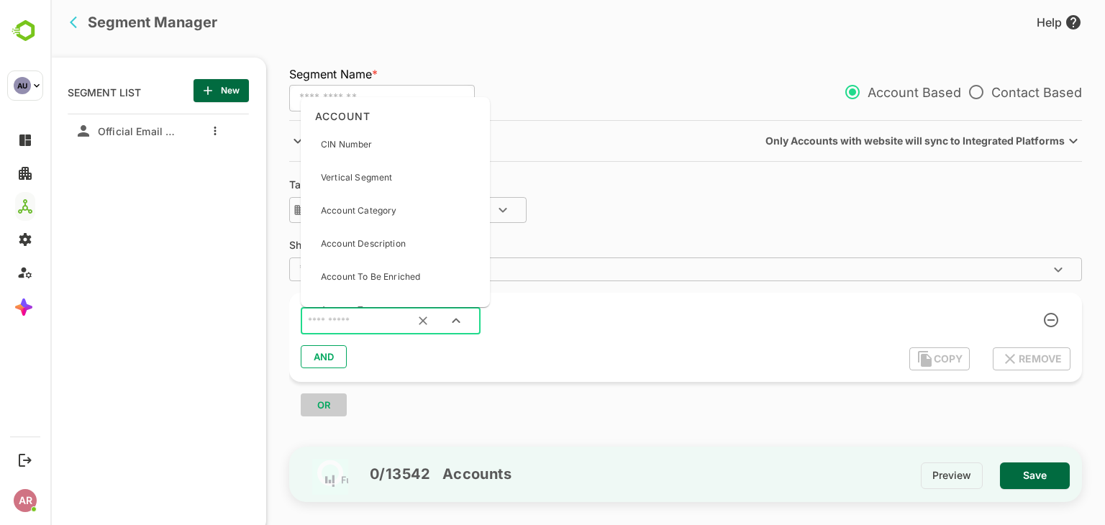
click at [361, 323] on input "text" at bounding box center [372, 321] width 135 height 19
click at [398, 214] on div "Account Category" at bounding box center [395, 211] width 178 height 30
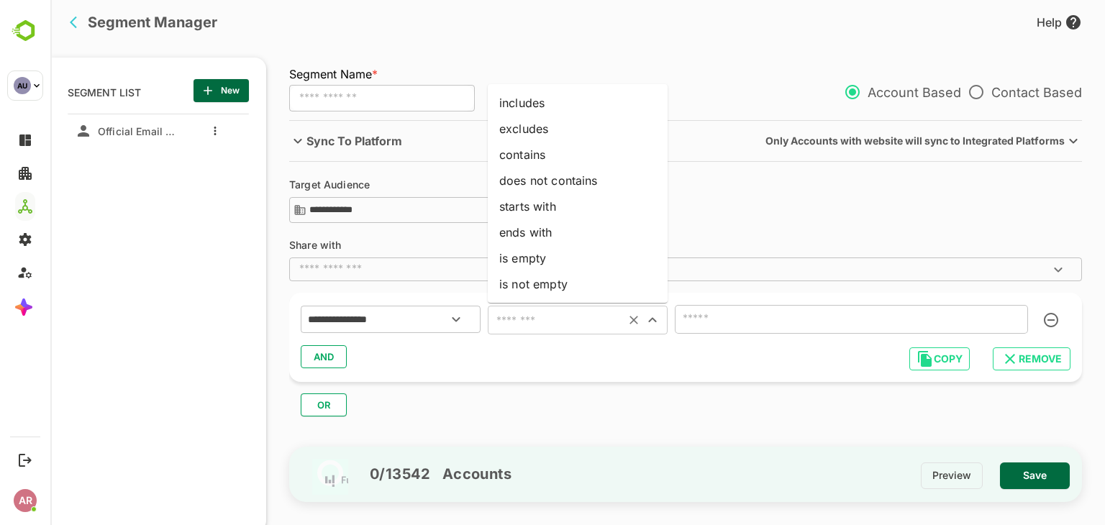
click at [552, 320] on input "text" at bounding box center [556, 320] width 129 height 20
click at [584, 291] on li "is not empty" at bounding box center [578, 284] width 180 height 26
type input "**********"
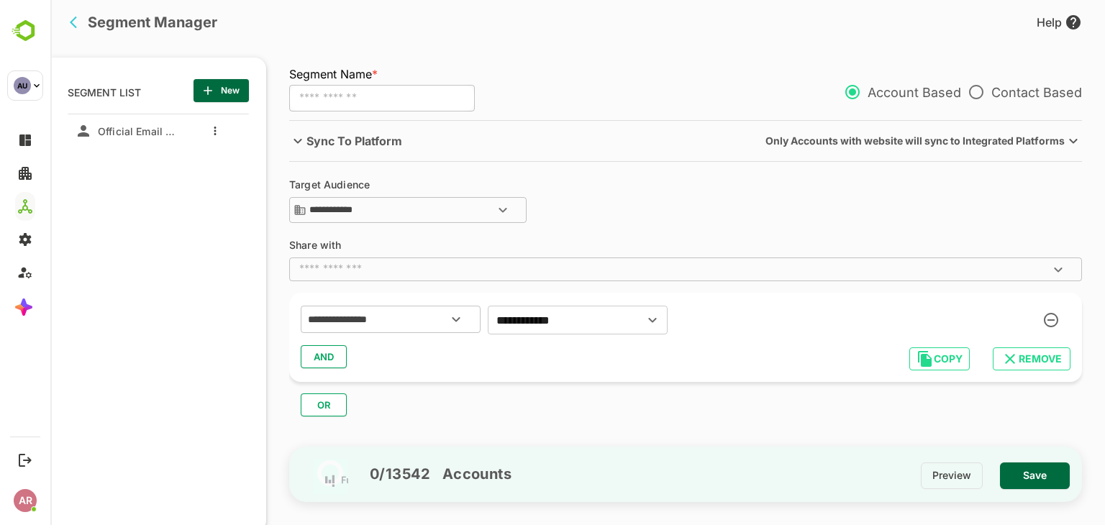
drag, startPoint x: 1052, startPoint y: 458, endPoint x: 1039, endPoint y: 476, distance: 22.2
click at [1039, 476] on div "0 / 13542 Accounts Preview Save" at bounding box center [685, 474] width 793 height 55
click at [1039, 476] on span "Save" at bounding box center [1034, 475] width 47 height 19
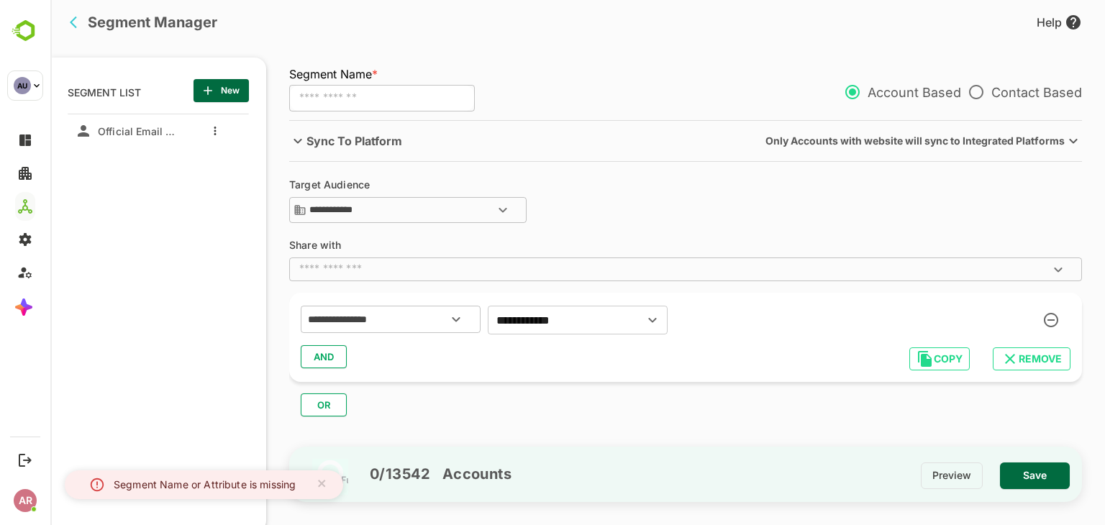
click at [365, 93] on input "text" at bounding box center [382, 98] width 186 height 27
type input "**********"
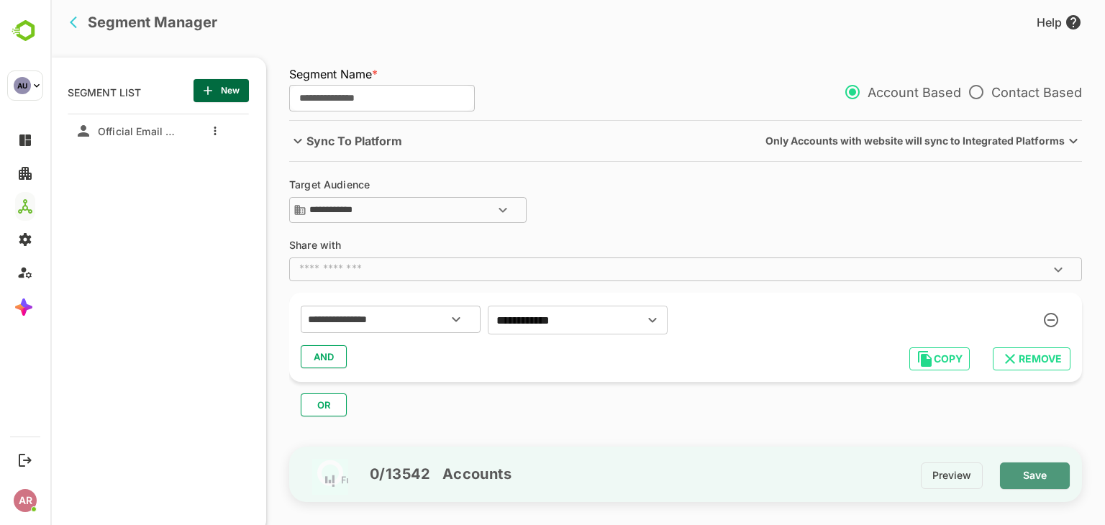
click at [1029, 475] on span "Save" at bounding box center [1034, 475] width 47 height 19
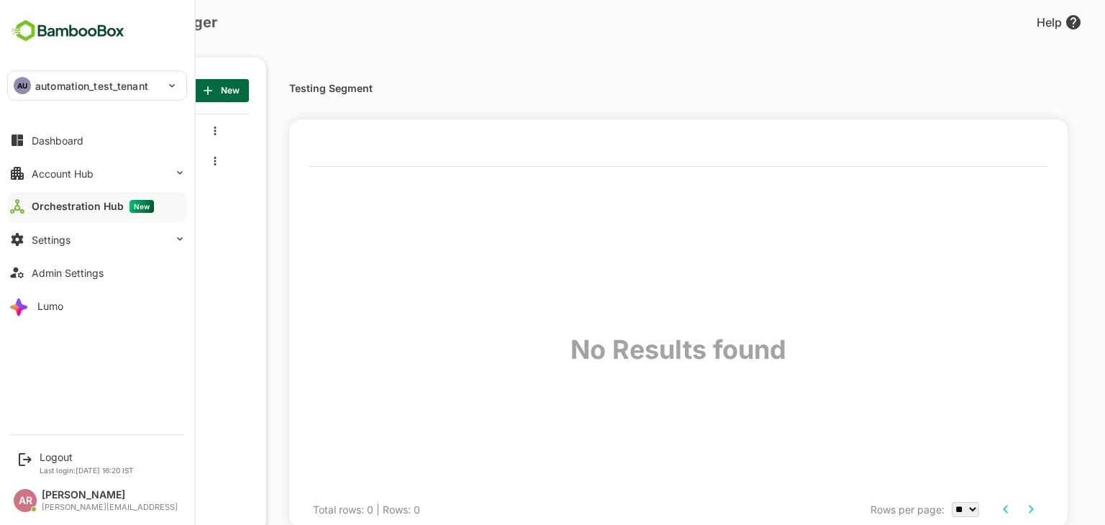
click at [86, 202] on div "Orchestration Hub New" at bounding box center [93, 206] width 122 height 13
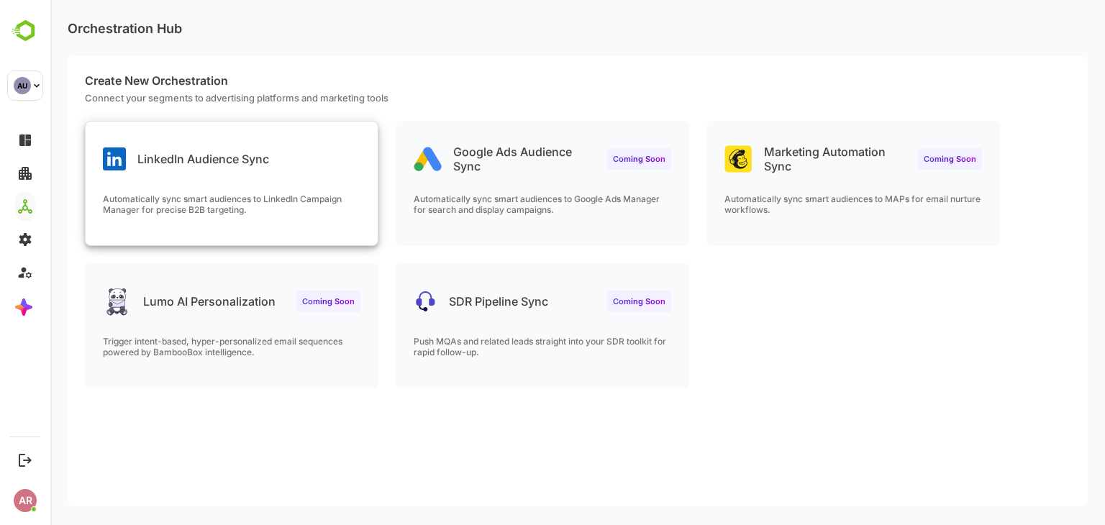
click at [282, 203] on p "Automatically sync smart audiences to LinkedIn Campaign Manager for precise B2B…" at bounding box center [231, 204] width 257 height 22
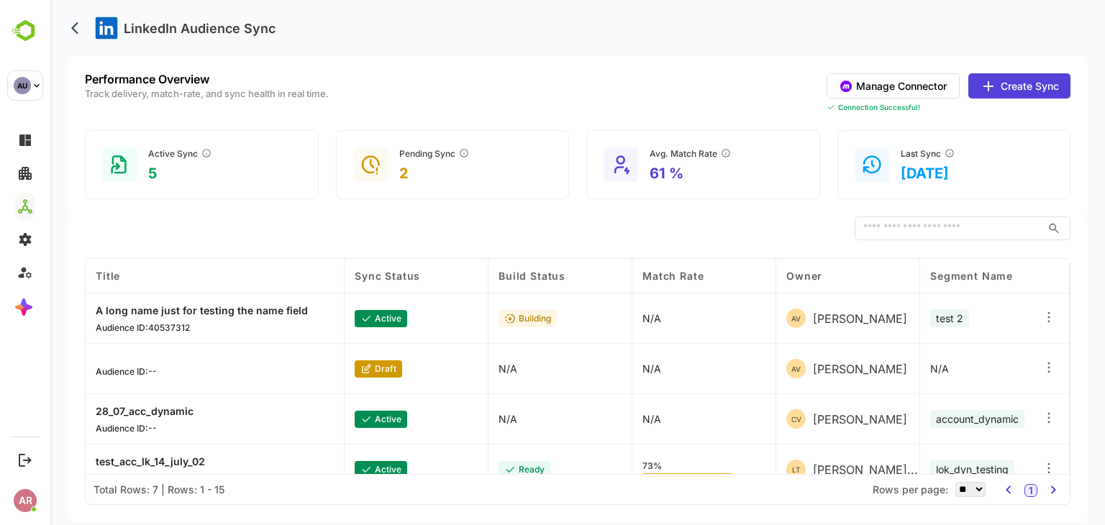
click at [1028, 76] on button "Create Sync" at bounding box center [1019, 85] width 102 height 25
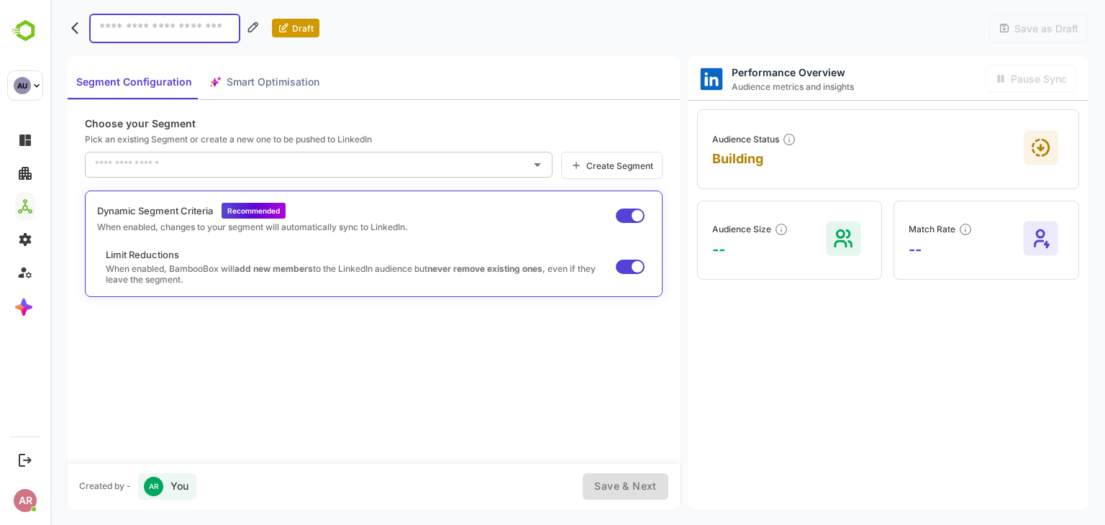
click at [232, 81] on div "Segment Configuration Smart Optimisation" at bounding box center [198, 82] width 260 height 35
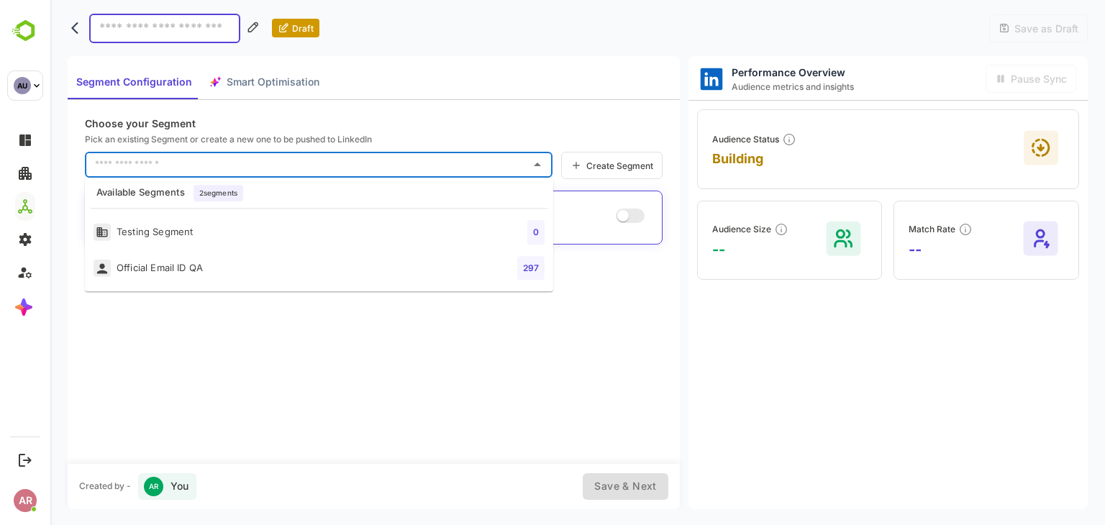
click at [509, 173] on input "text" at bounding box center [307, 164] width 433 height 23
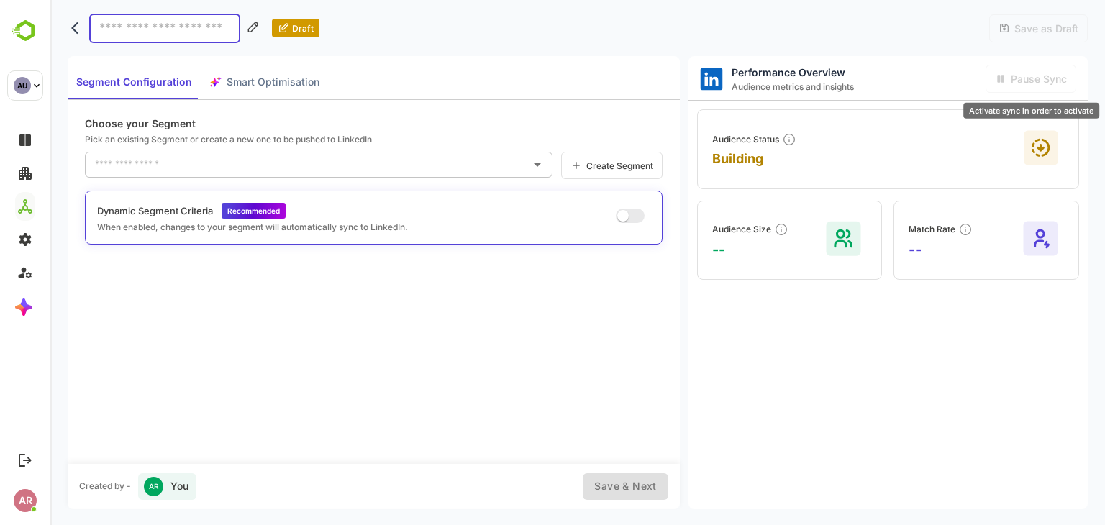
click at [1034, 75] on span "Pause Sync" at bounding box center [1036, 79] width 60 height 12
click at [198, 40] on input at bounding box center [164, 28] width 151 height 29
type input "****"
click at [272, 91] on div "Segment Configuration Smart Optimisation" at bounding box center [198, 82] width 260 height 35
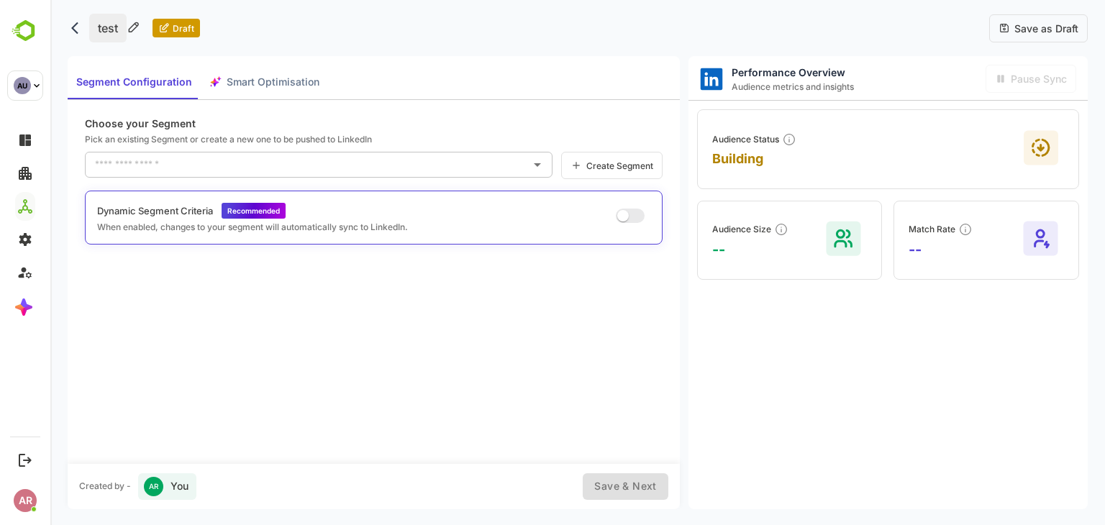
click at [117, 32] on p "test" at bounding box center [107, 28] width 37 height 29
type input "*******"
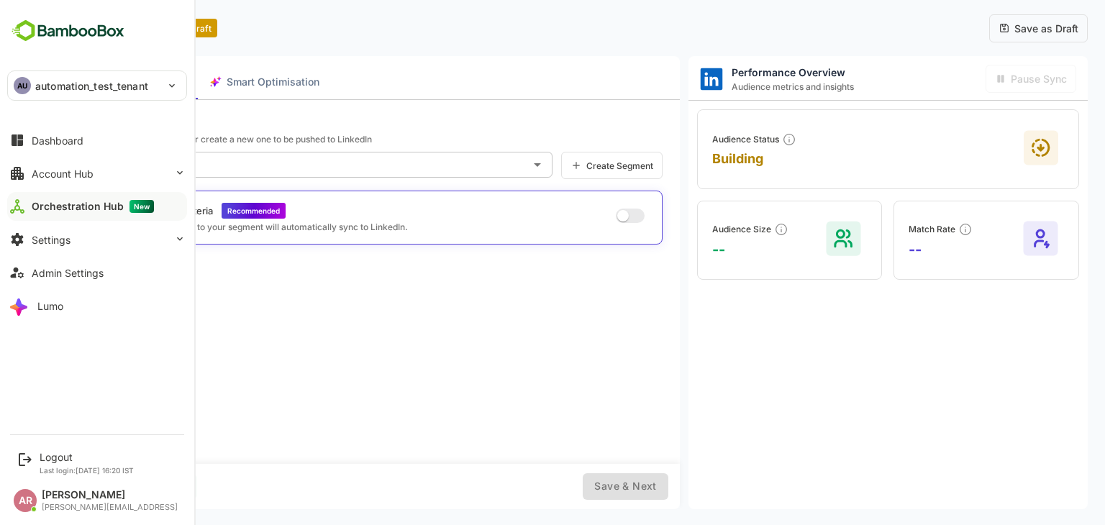
click at [112, 78] on p "automation_test_tenant" at bounding box center [91, 85] width 113 height 15
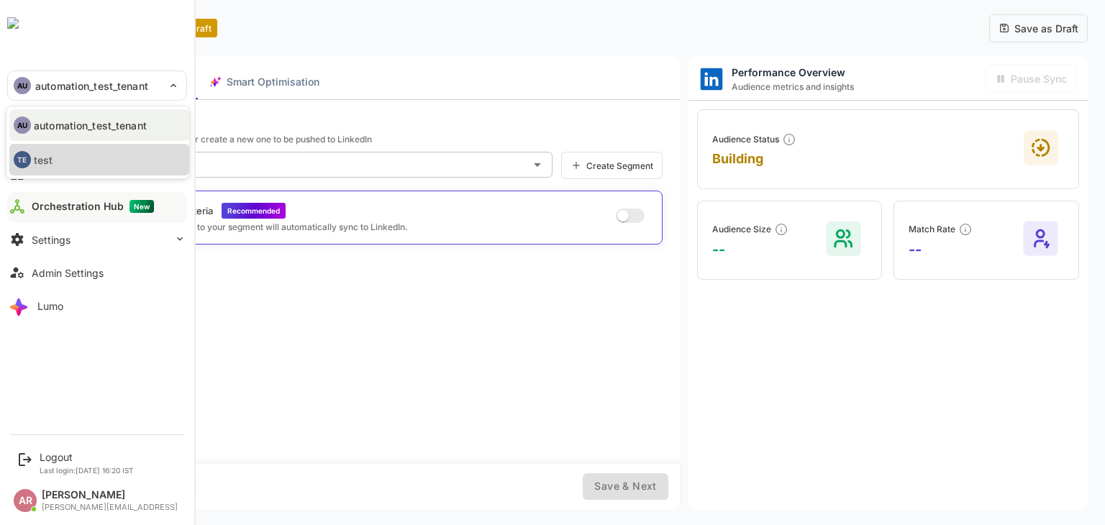
click at [119, 153] on li "TE test" at bounding box center [99, 160] width 180 height 32
type input "****"
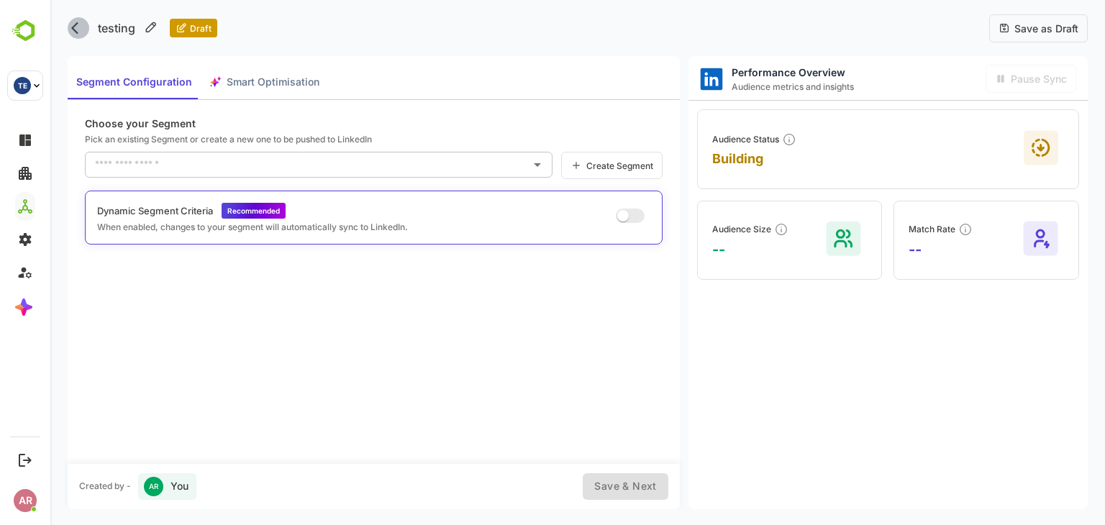
click at [73, 28] on icon "back" at bounding box center [78, 28] width 14 height 14
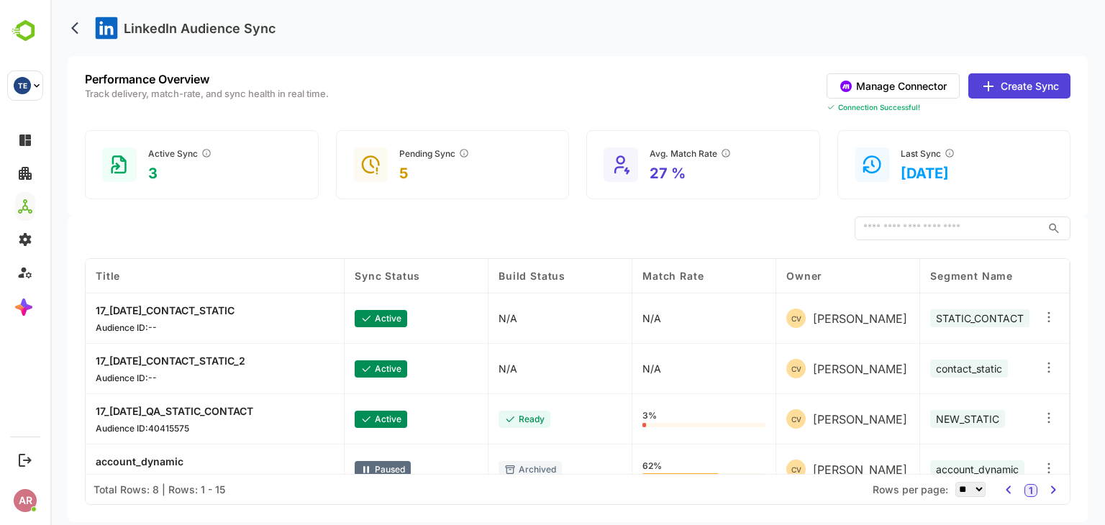
click at [1016, 84] on button "Create Sync" at bounding box center [1019, 85] width 102 height 25
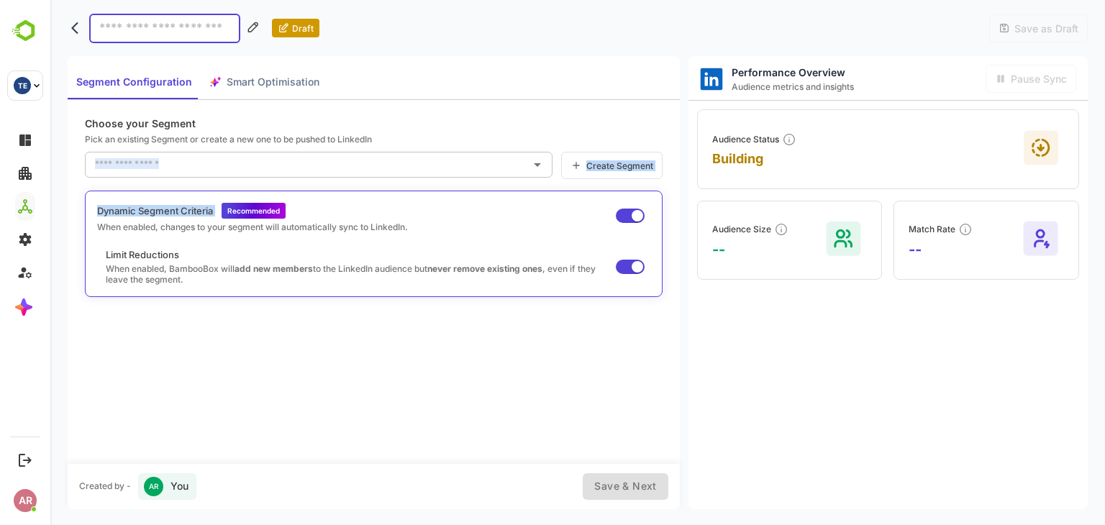
drag, startPoint x: 229, startPoint y: 181, endPoint x: 228, endPoint y: 173, distance: 7.9
click at [228, 173] on div "Choose your Segment Pick an existing Segment or create a new one to be pushed t…" at bounding box center [374, 282] width 612 height 364
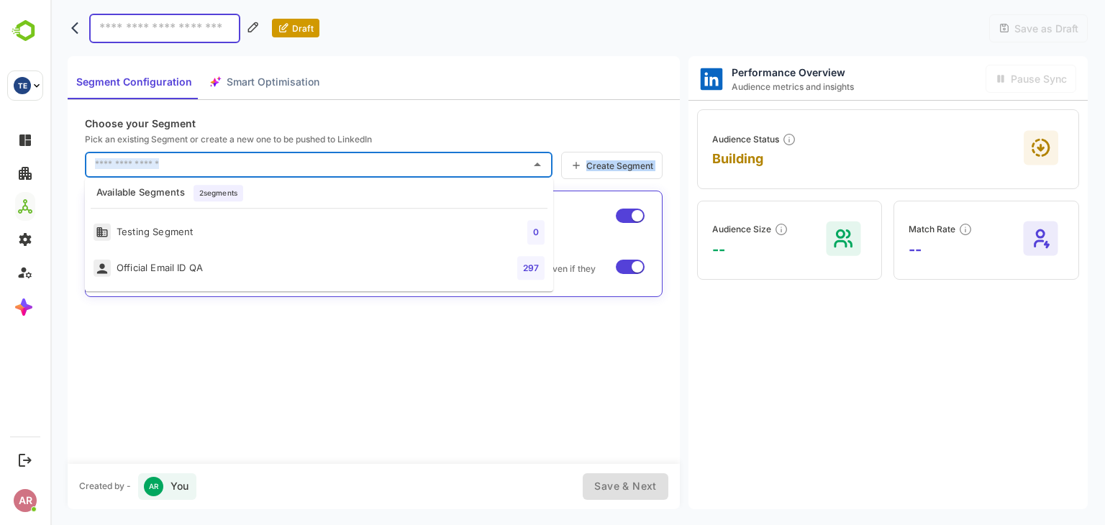
click at [228, 173] on input "text" at bounding box center [307, 164] width 433 height 23
click at [234, 219] on li "Testing Segment 0" at bounding box center [319, 232] width 468 height 36
type input "**********"
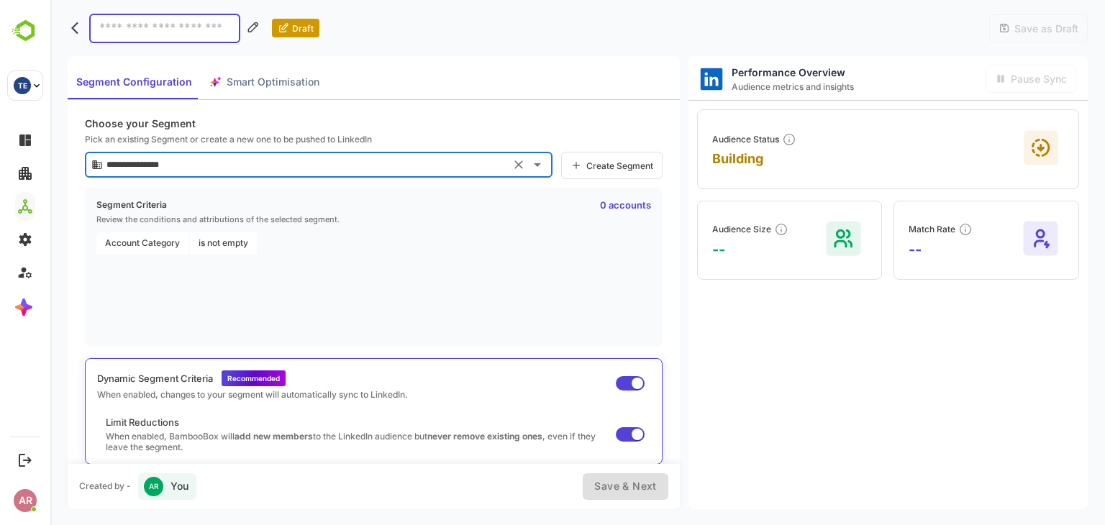
click at [189, 29] on input at bounding box center [164, 28] width 151 height 29
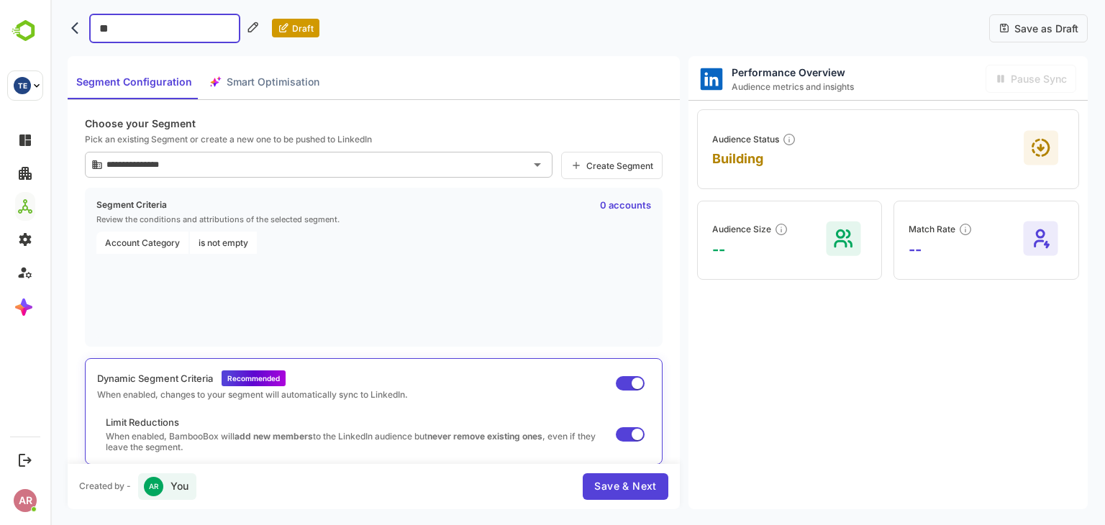
type input "*"
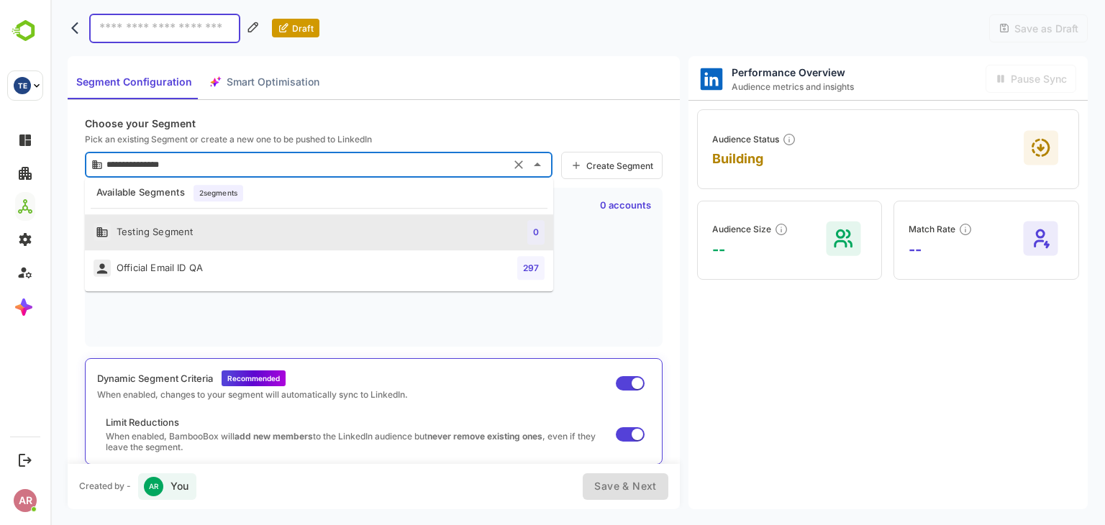
click at [475, 163] on input "**********" at bounding box center [304, 164] width 403 height 23
click at [518, 165] on icon "Clear" at bounding box center [518, 165] width 14 height 14
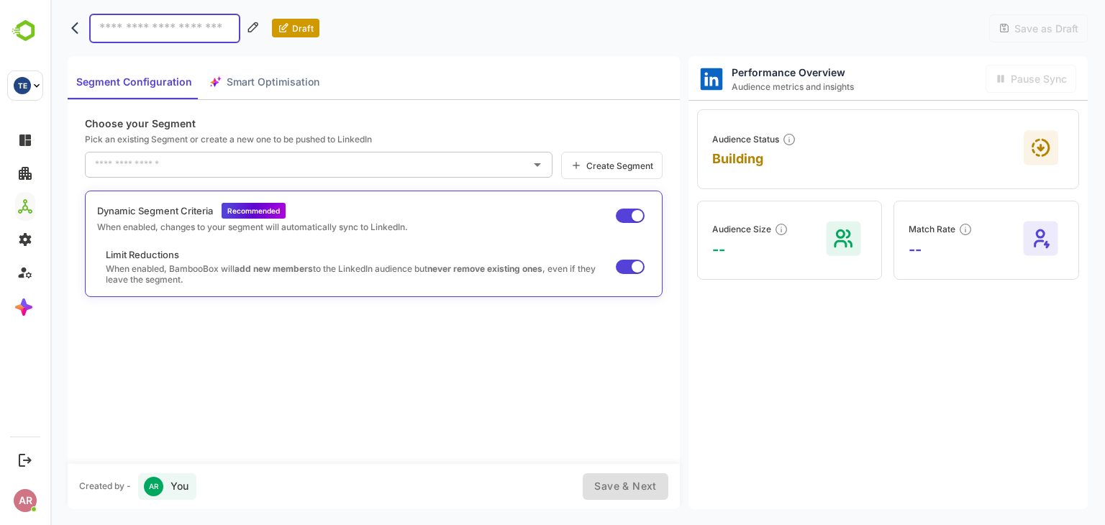
click at [633, 168] on span "Create Segment" at bounding box center [617, 165] width 71 height 11
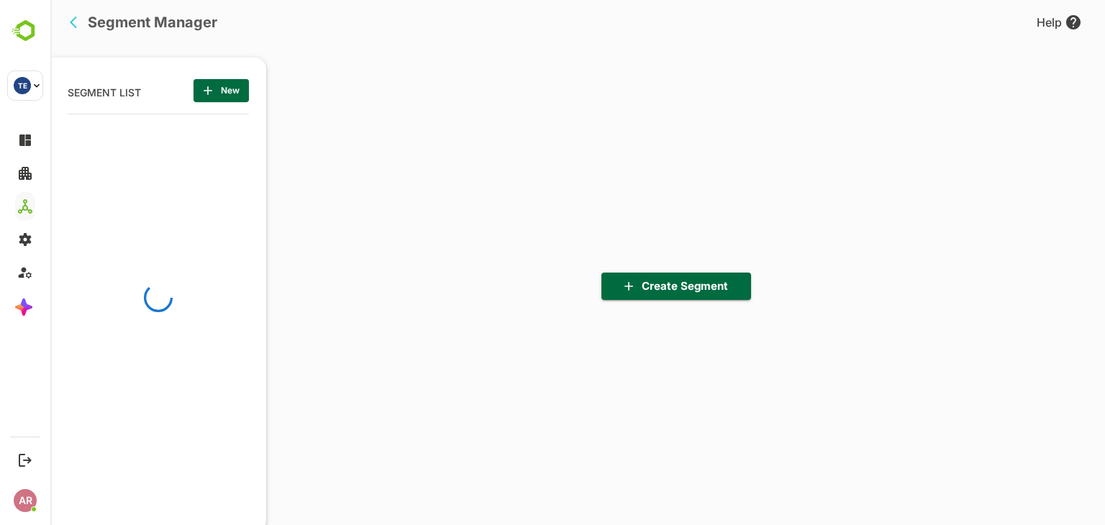
scroll to position [364, 178]
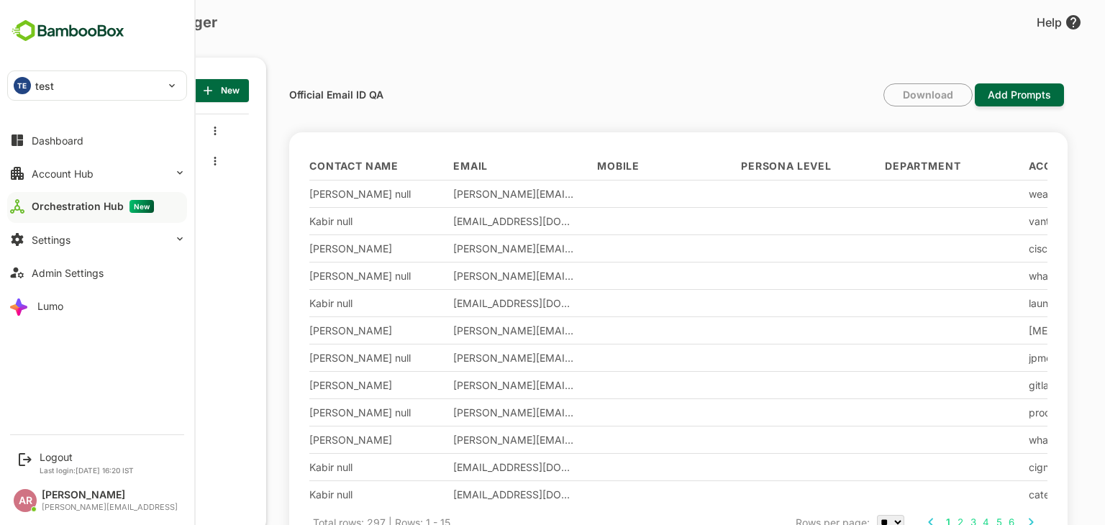
click at [106, 202] on div "Orchestration Hub New" at bounding box center [93, 206] width 122 height 13
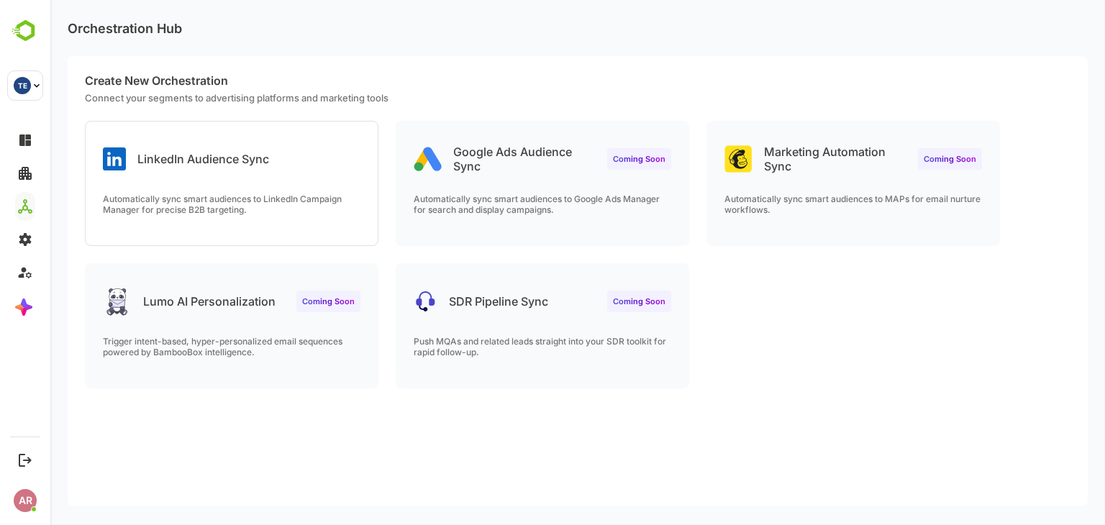
click at [279, 202] on p "Automatically sync smart audiences to LinkedIn Campaign Manager for precise B2B…" at bounding box center [231, 204] width 257 height 22
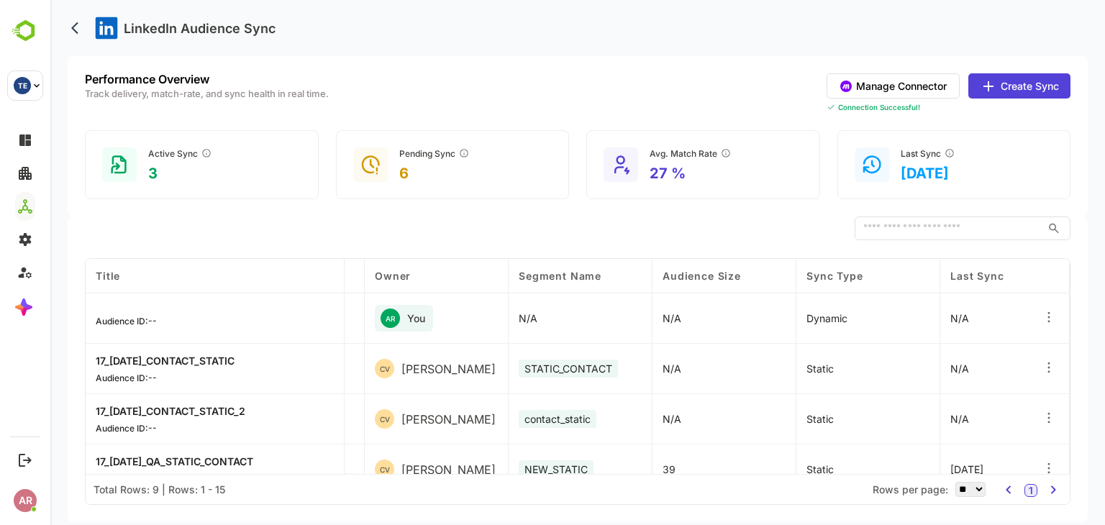
scroll to position [0, 464]
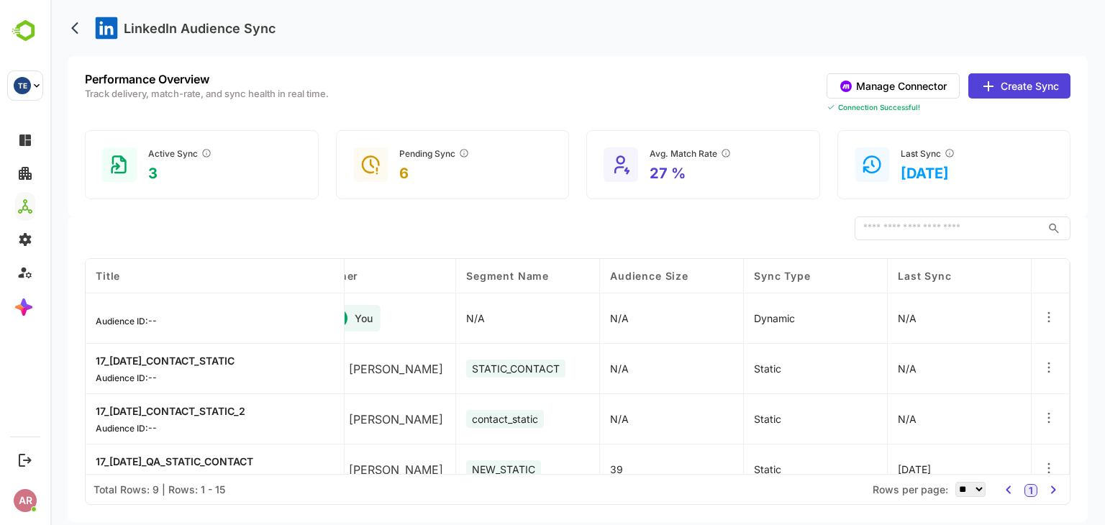
click at [1053, 314] on icon at bounding box center [1048, 317] width 14 height 14
click at [744, 216] on div "​" at bounding box center [577, 228] width 985 height 24
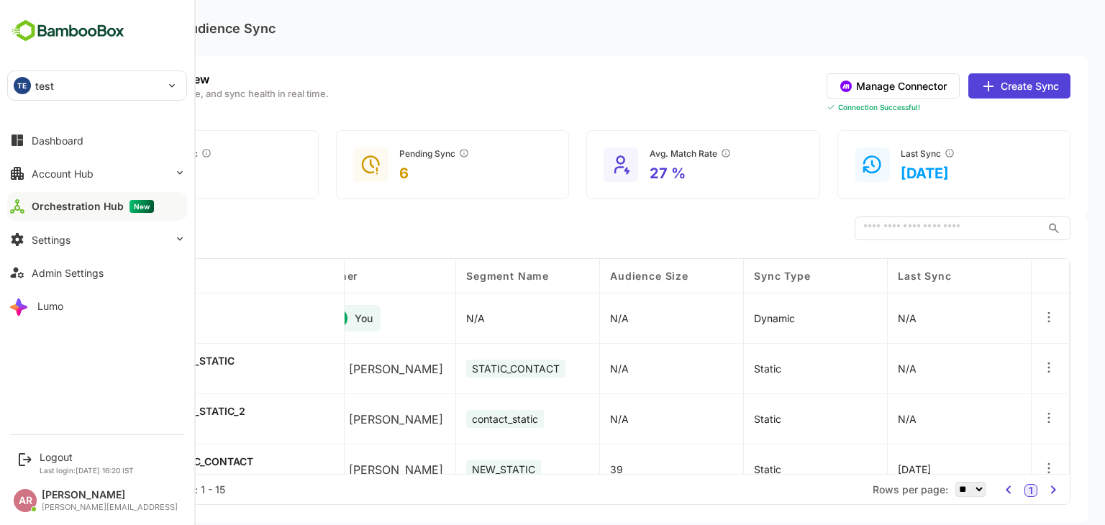
click at [117, 84] on div "TE test" at bounding box center [88, 85] width 161 height 29
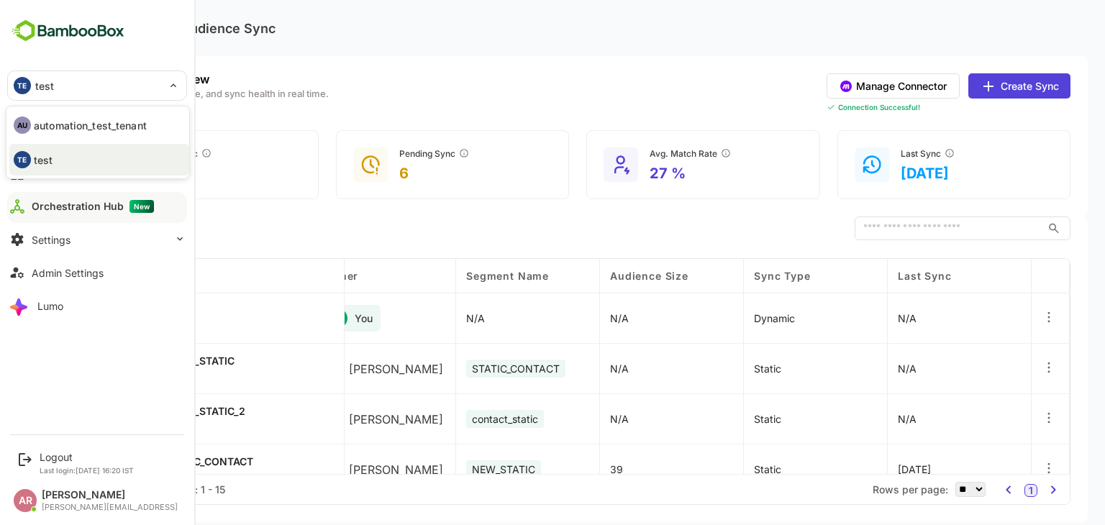
scroll to position [0, 463]
click at [418, 242] on div at bounding box center [552, 262] width 1105 height 525
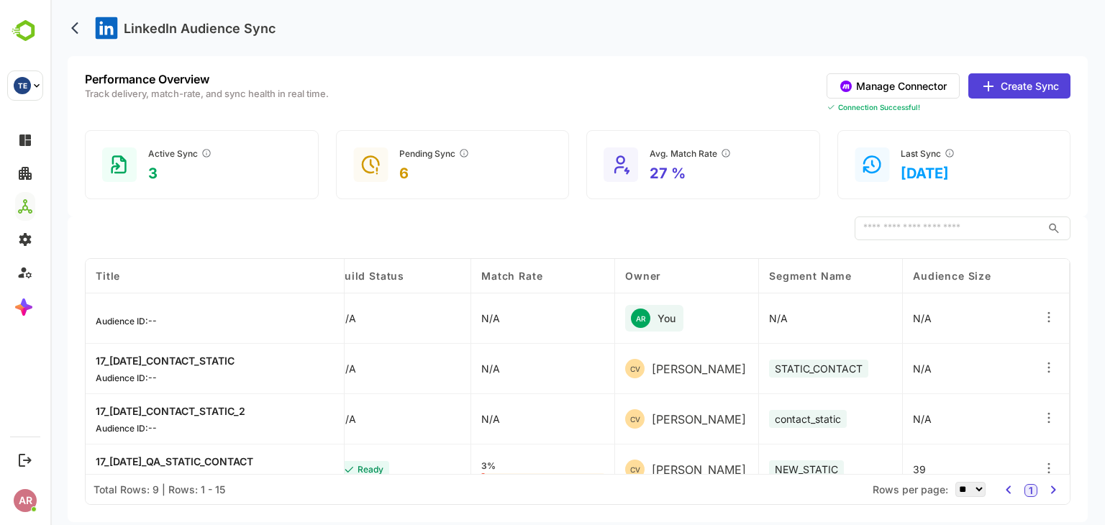
scroll to position [0, 0]
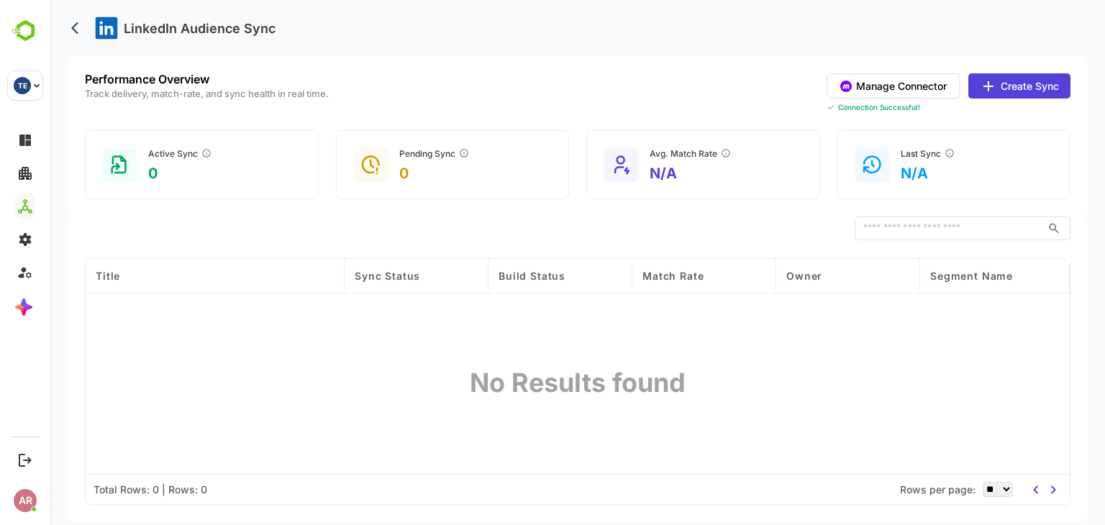
click at [611, 119] on div "Performance Overview Track delivery, match-rate, and sync health in real time. …" at bounding box center [578, 136] width 1020 height 160
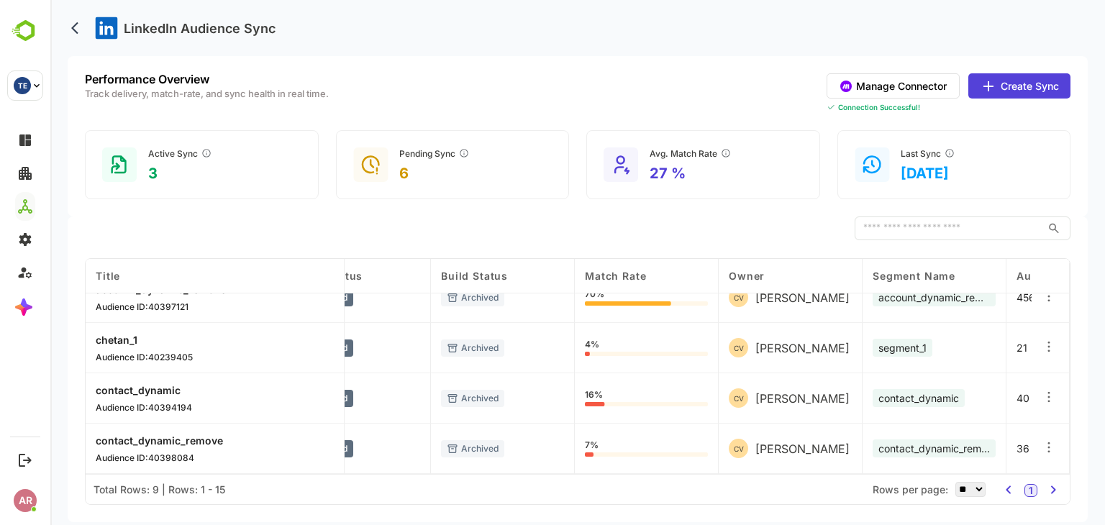
scroll to position [273, 0]
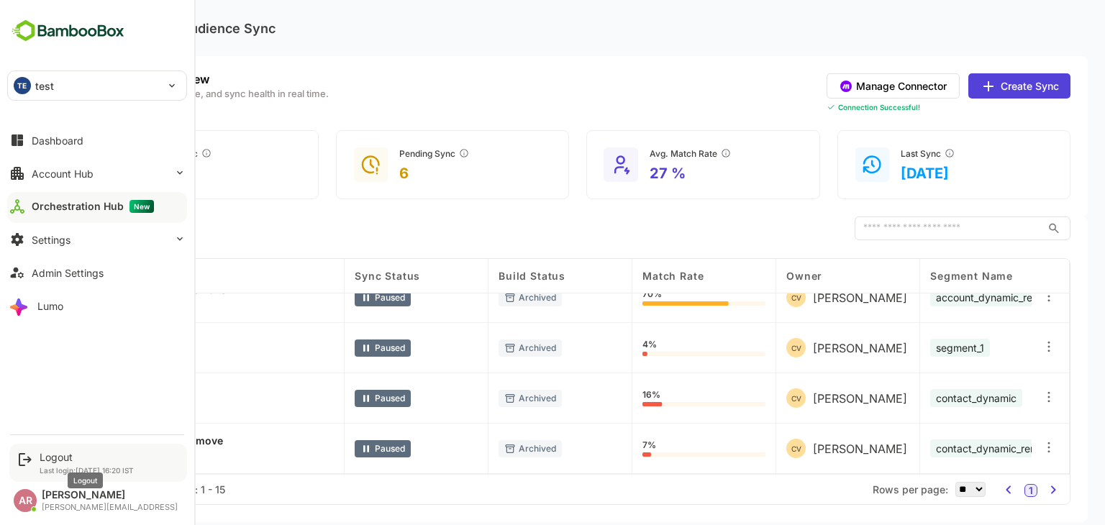
click at [45, 455] on div "Logout" at bounding box center [87, 457] width 94 height 12
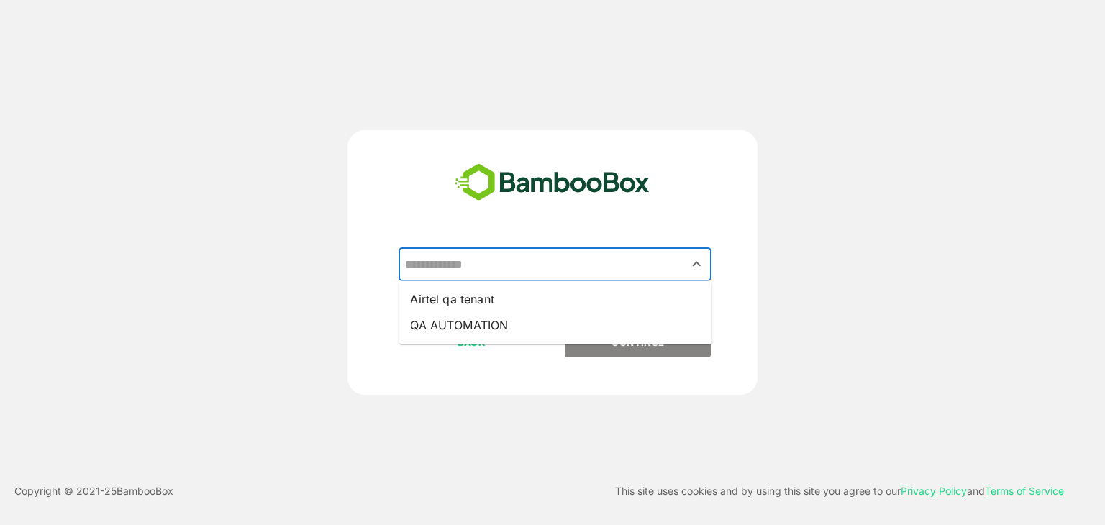
drag, startPoint x: 514, startPoint y: 240, endPoint x: 561, endPoint y: 263, distance: 51.8
click at [561, 263] on input "text" at bounding box center [554, 264] width 307 height 27
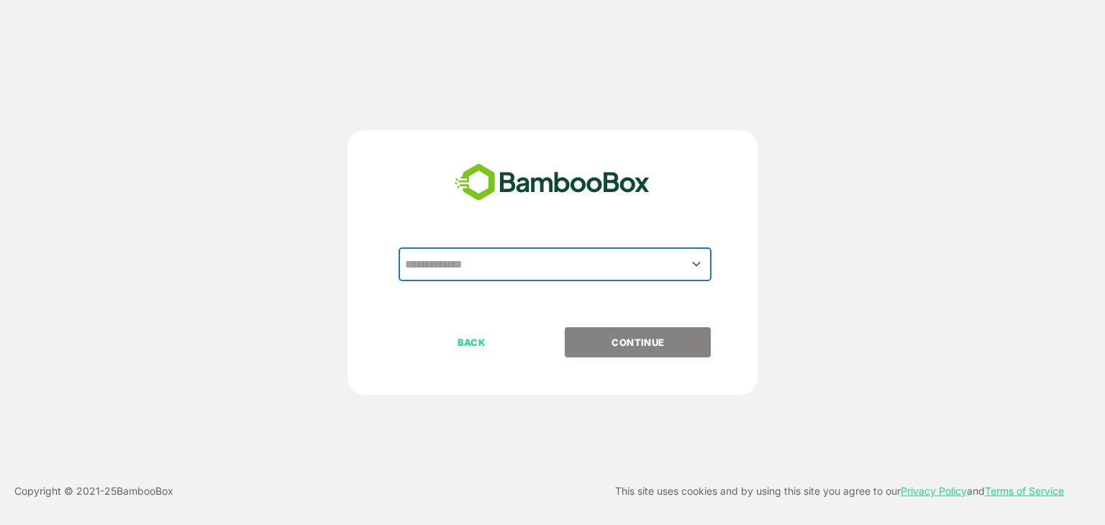
click at [561, 263] on input "text" at bounding box center [554, 264] width 307 height 27
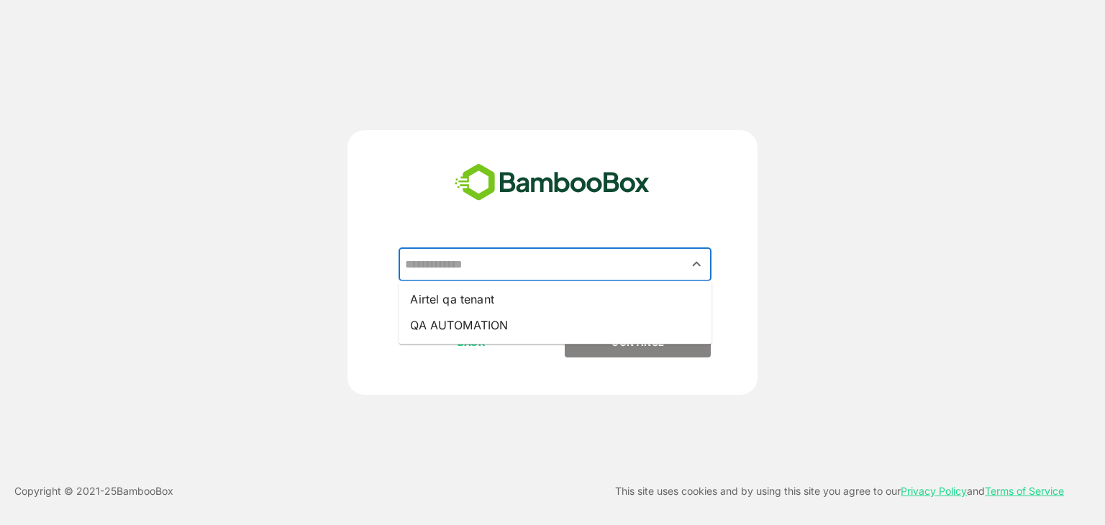
click at [561, 263] on input "text" at bounding box center [554, 264] width 307 height 27
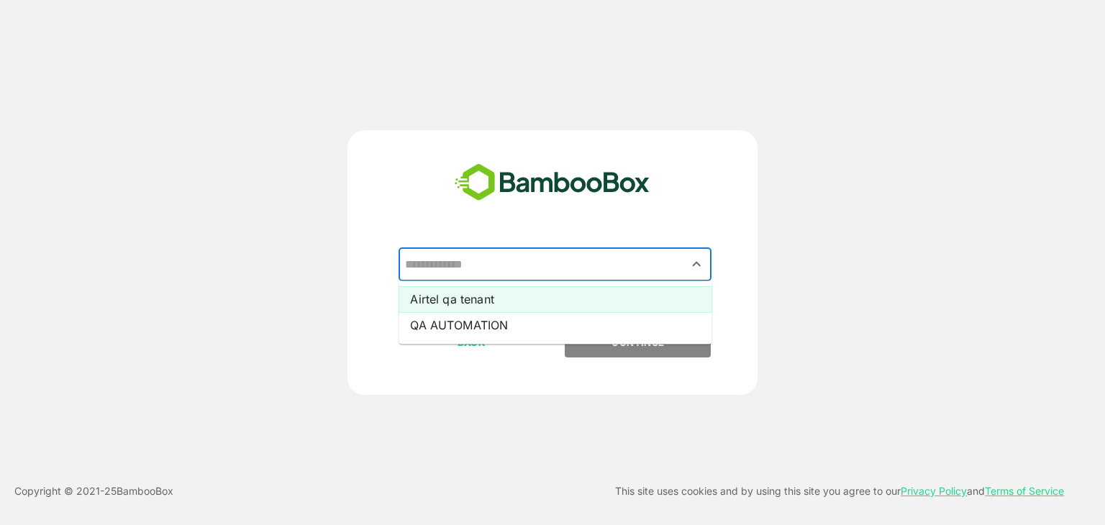
click at [570, 291] on li "Airtel qa tenant" at bounding box center [554, 299] width 313 height 26
type input "**********"
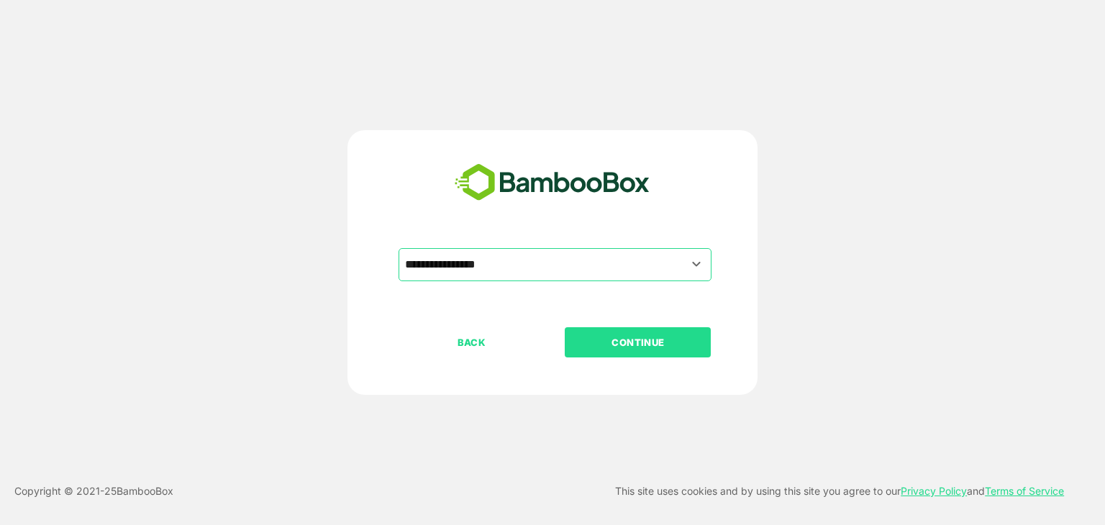
click at [621, 330] on button "CONTINUE" at bounding box center [638, 342] width 146 height 30
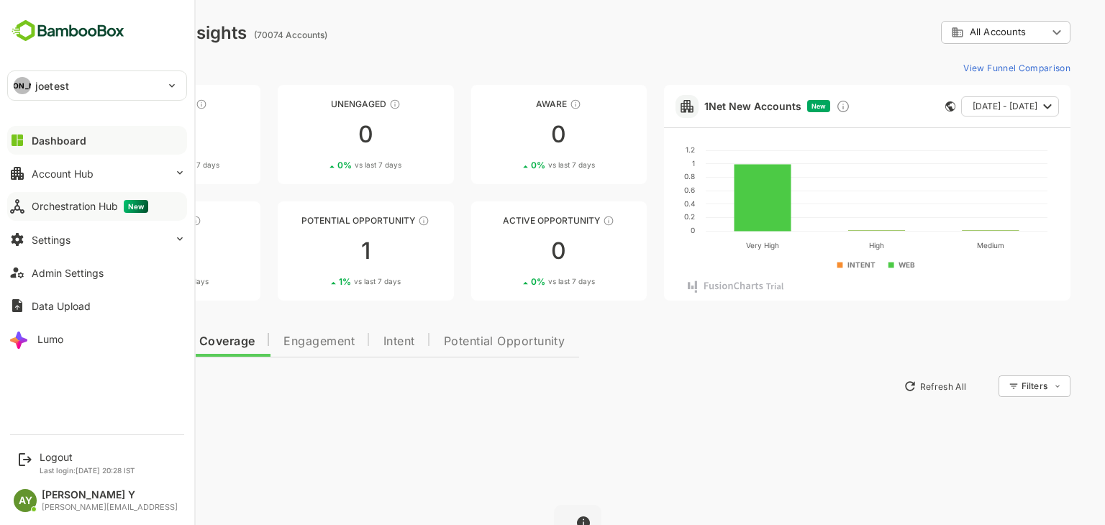
click at [55, 201] on div "Orchestration Hub New" at bounding box center [90, 206] width 117 height 13
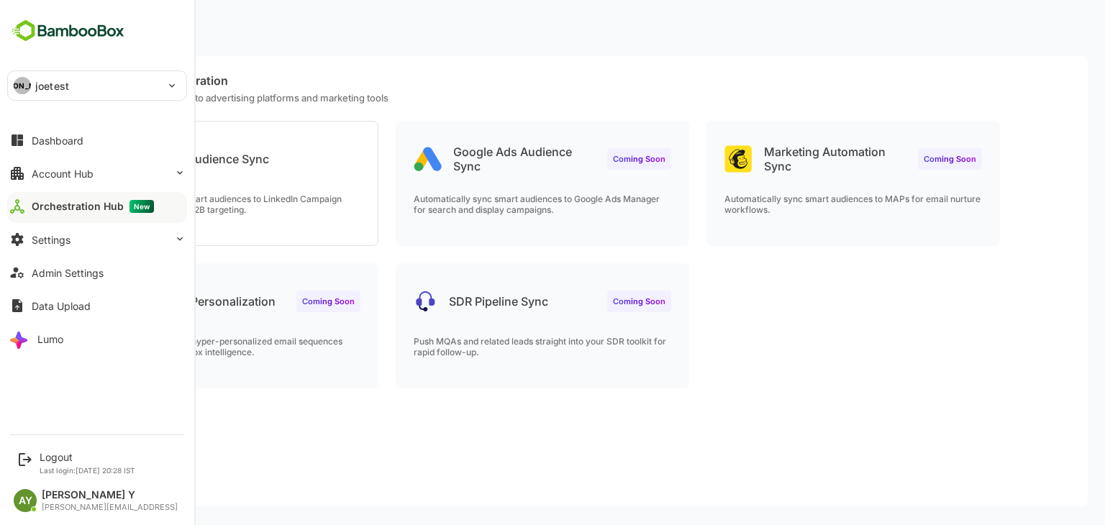
click at [101, 78] on div "JO joetest" at bounding box center [88, 85] width 161 height 29
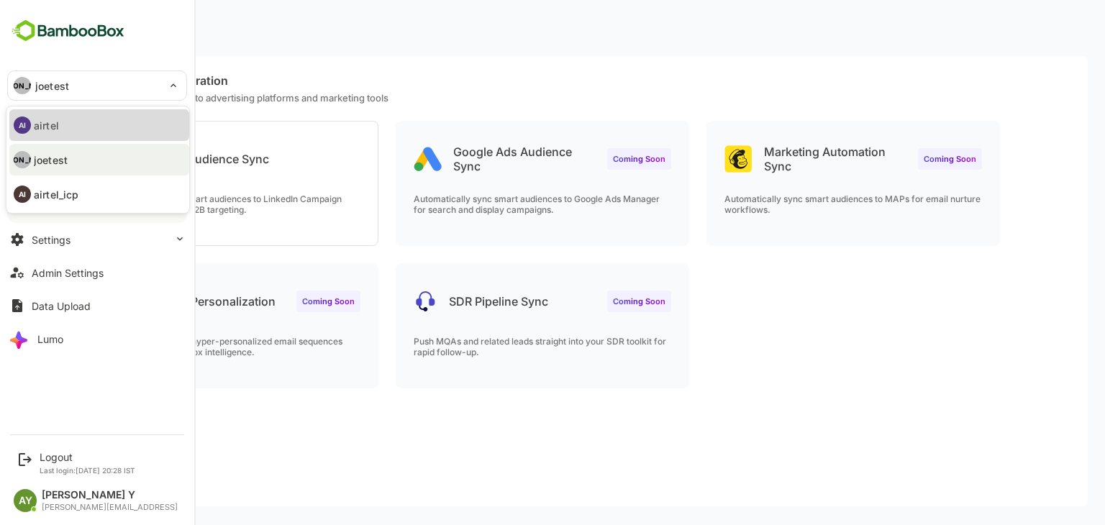
click at [94, 129] on li "AI airtel" at bounding box center [99, 125] width 180 height 32
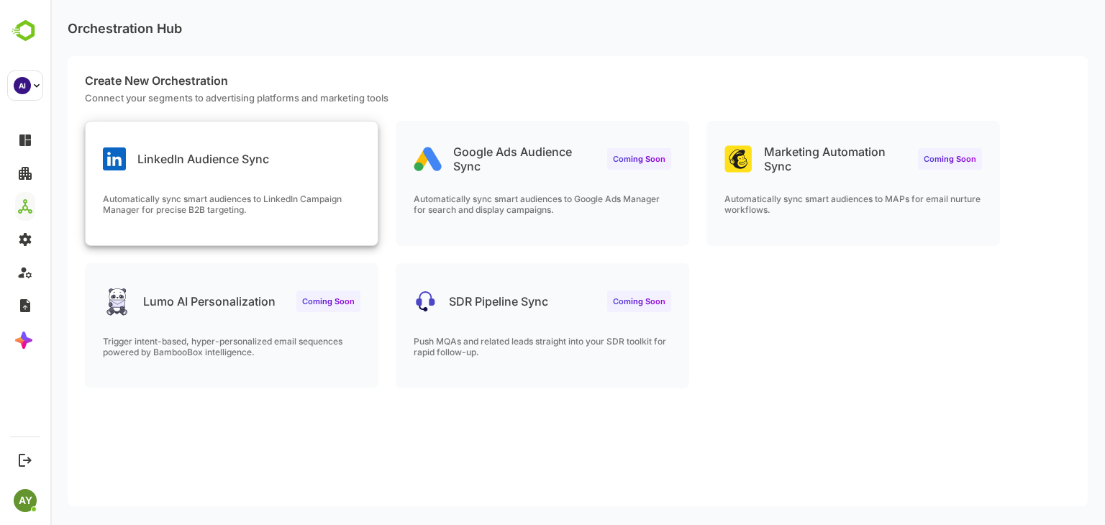
click at [259, 173] on div "LinkedIn Audience Sync Automatically sync smart audiences to LinkedIn Campaign …" at bounding box center [232, 184] width 292 height 124
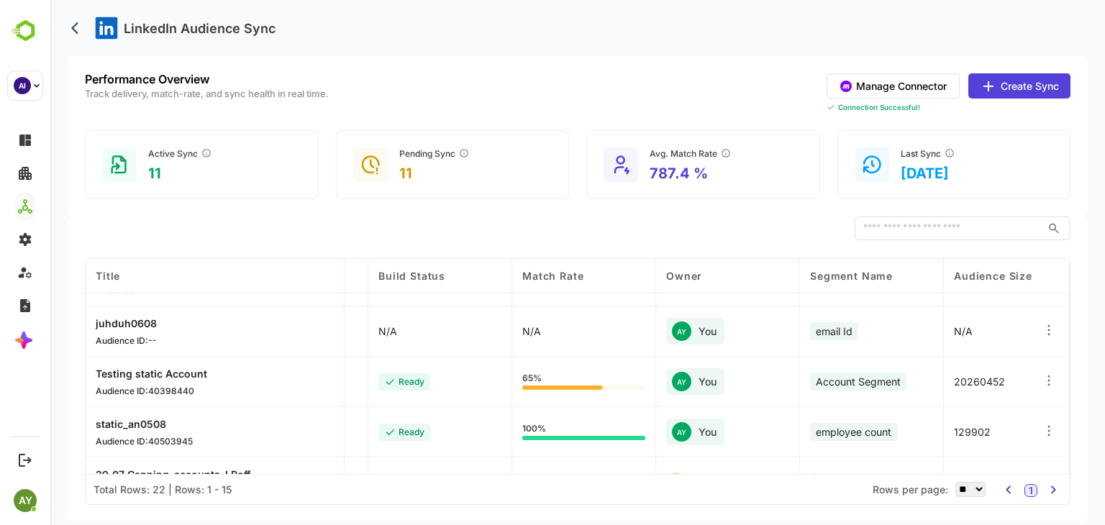
scroll to position [440, 124]
click at [1041, 334] on icon at bounding box center [1048, 330] width 14 height 14
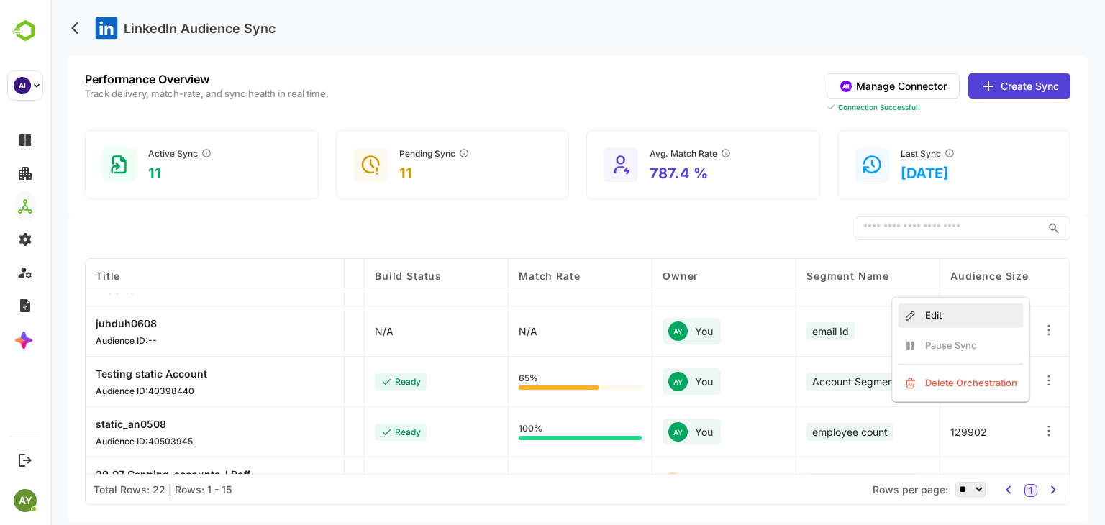
click at [981, 316] on div "Edit" at bounding box center [960, 315] width 125 height 24
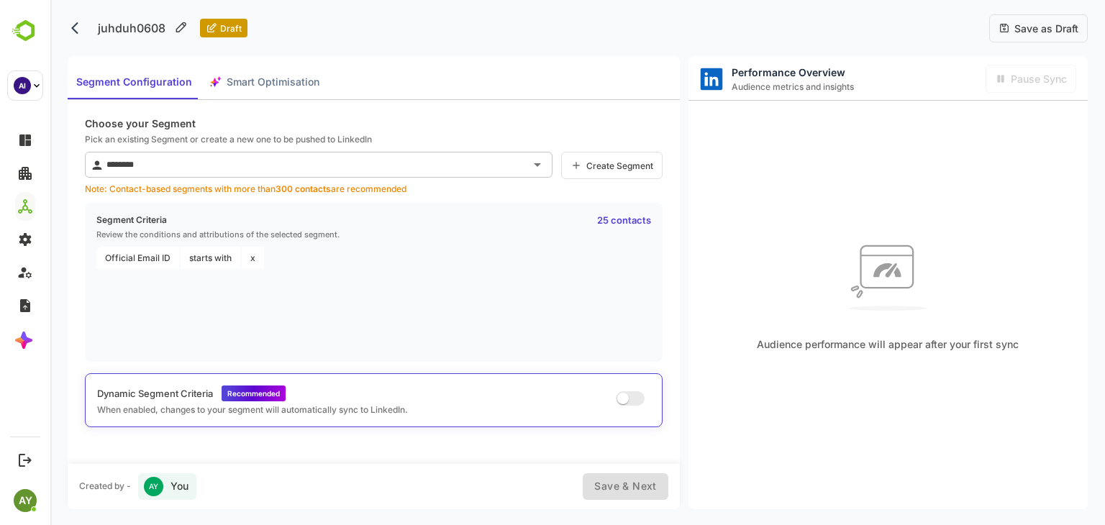
click at [270, 91] on div "Segment Configuration Smart Optimisation" at bounding box center [198, 82] width 260 height 35
click at [261, 82] on div "Segment Configuration Smart Optimisation" at bounding box center [198, 82] width 260 height 35
click at [289, 91] on div "Segment Configuration Smart Optimisation" at bounding box center [198, 82] width 260 height 35
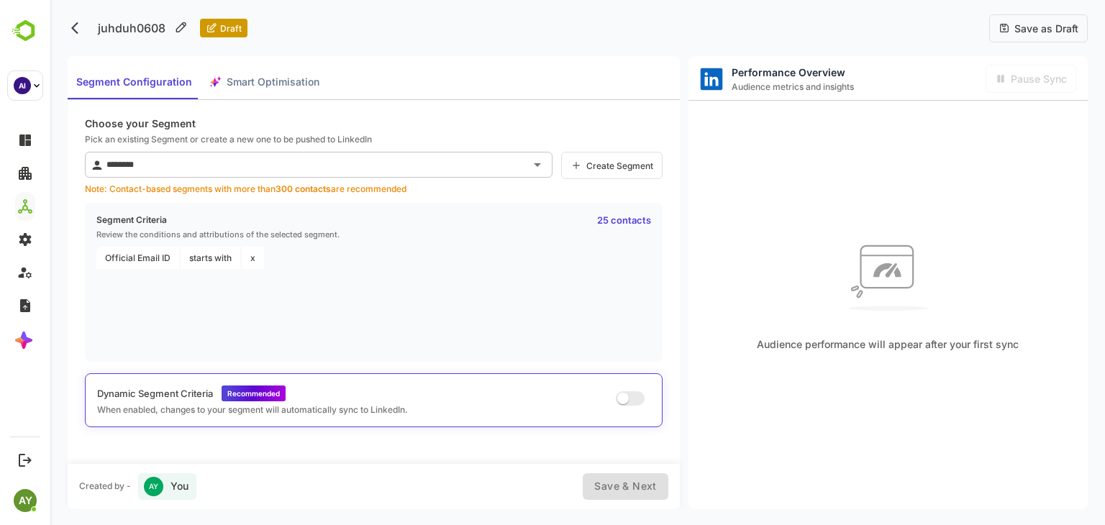
click at [242, 73] on div "Segment Configuration Smart Optimisation" at bounding box center [198, 82] width 260 height 35
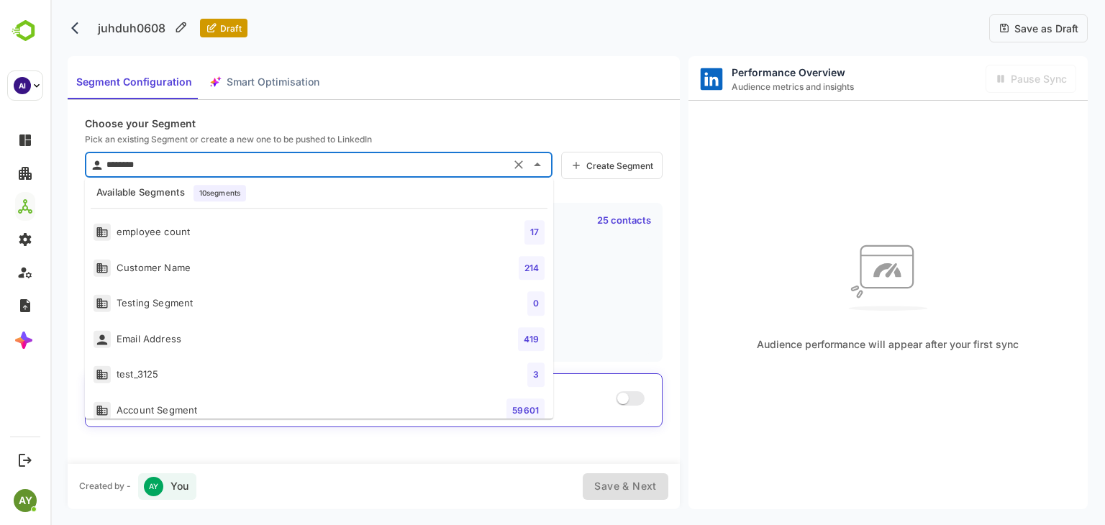
scroll to position [152, 0]
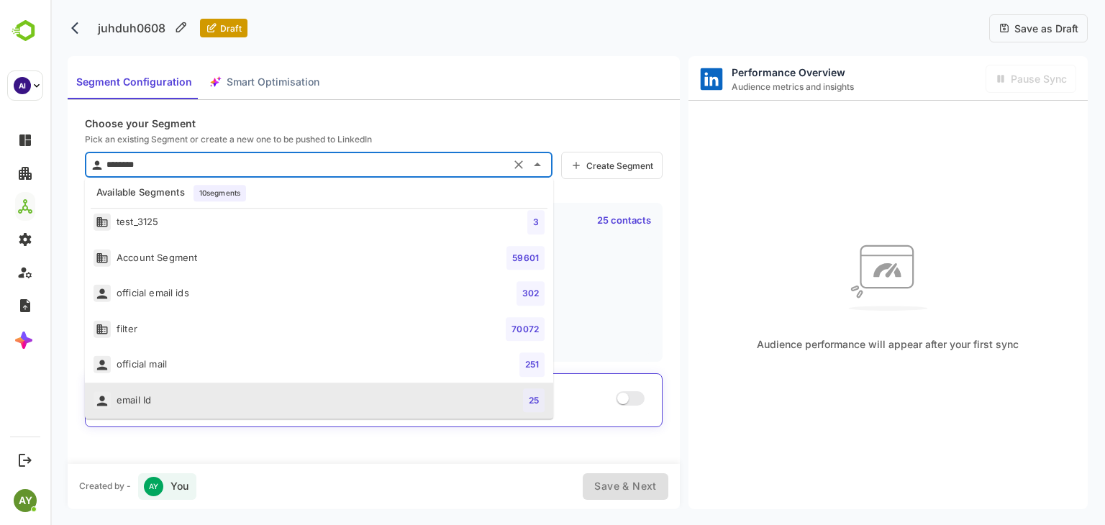
click at [337, 155] on input "********" at bounding box center [304, 164] width 403 height 23
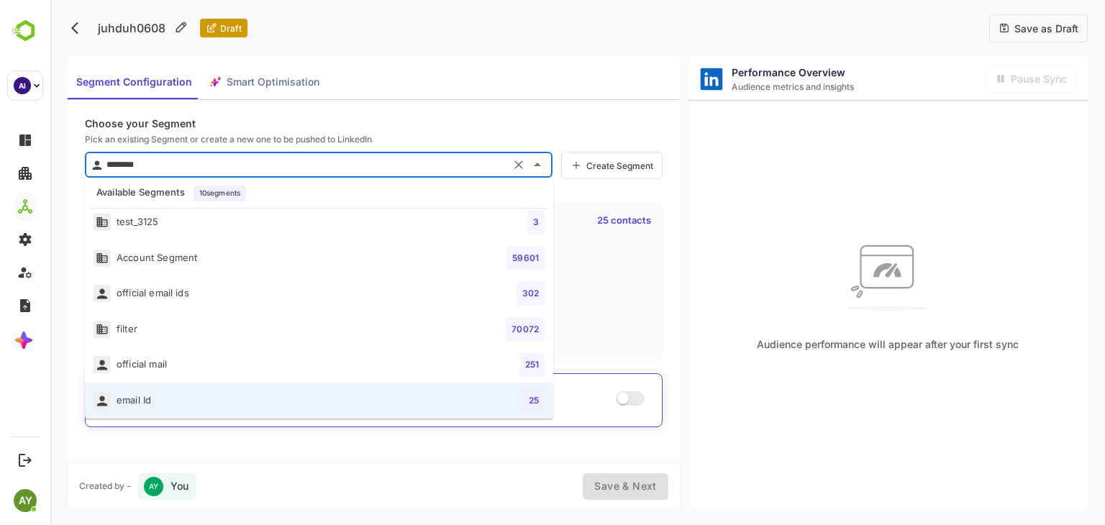
click at [337, 211] on li "test_3125 3" at bounding box center [319, 222] width 468 height 36
type input "*********"
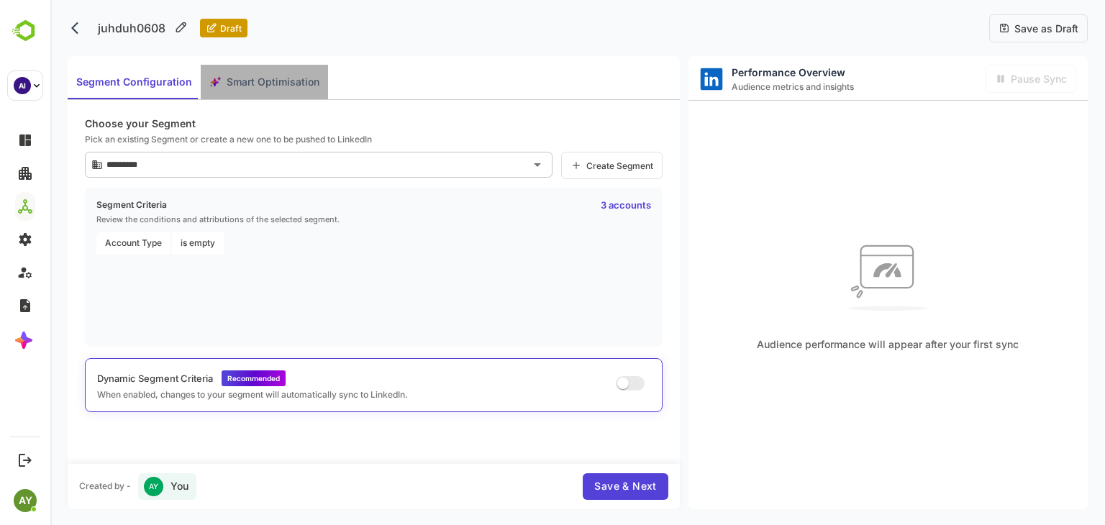
click at [227, 88] on span "Smart Optimisation" at bounding box center [273, 82] width 93 height 18
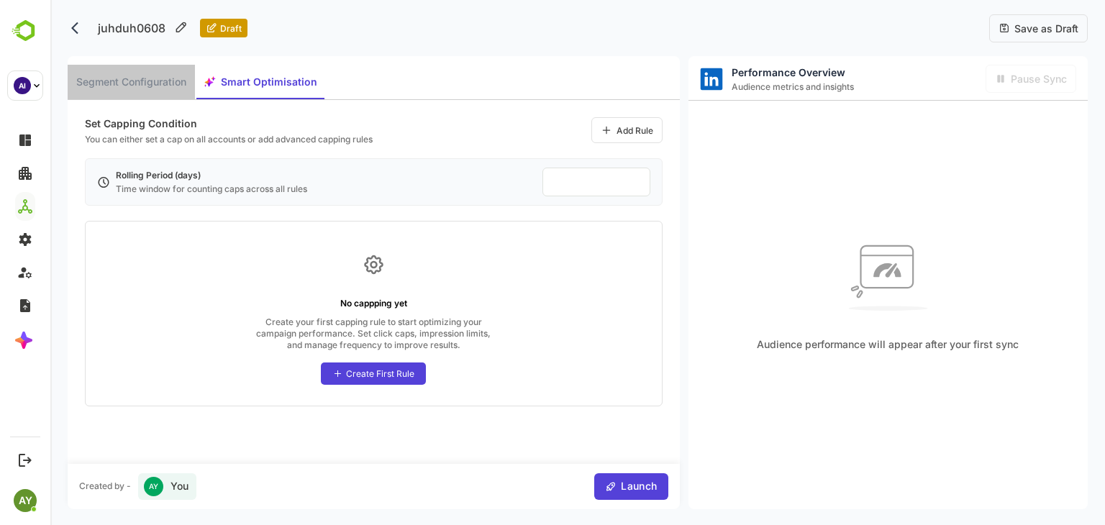
click at [147, 87] on span "Segment Configuration" at bounding box center [131, 82] width 110 height 18
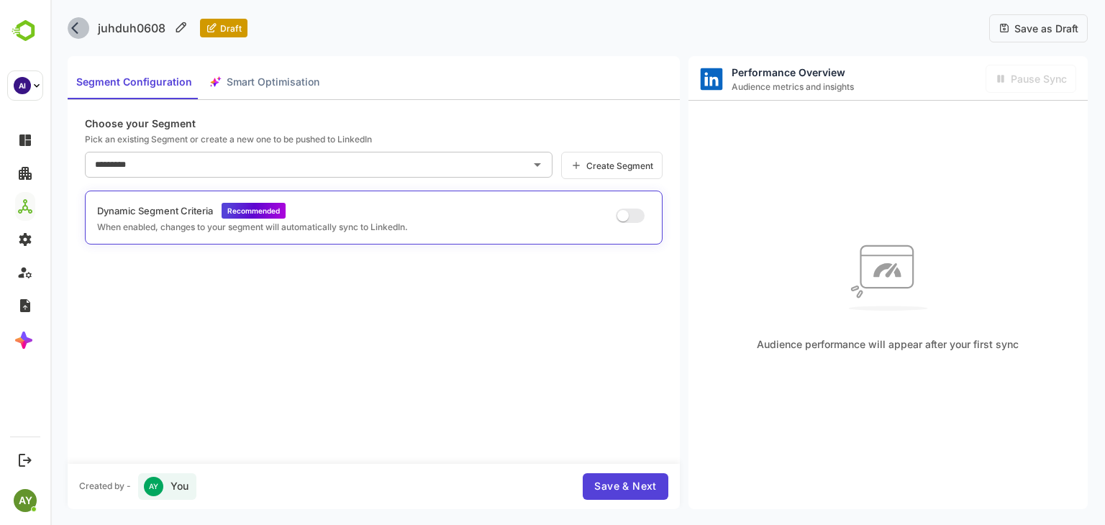
click at [75, 27] on icon "back" at bounding box center [78, 28] width 14 height 14
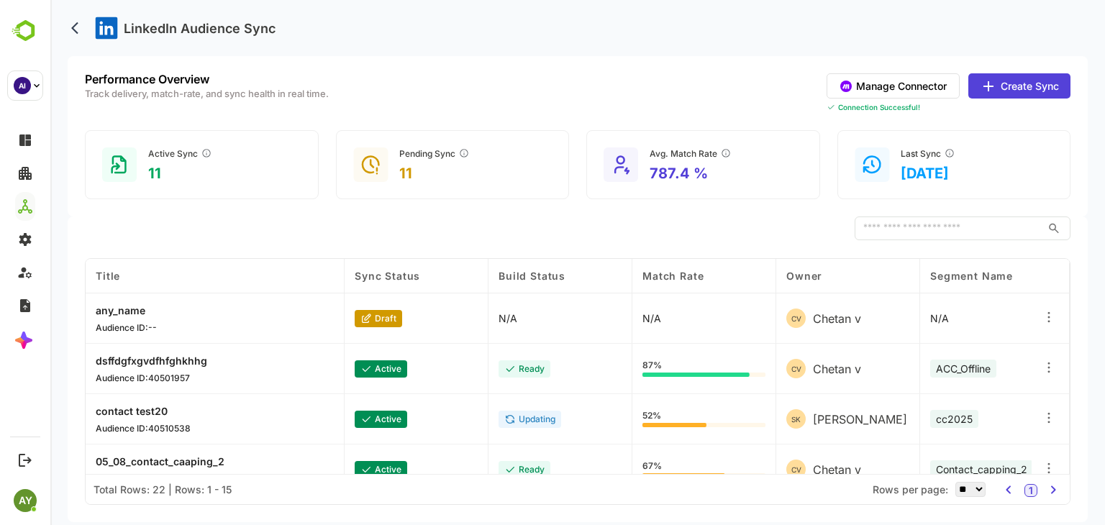
click at [1049, 360] on icon at bounding box center [1048, 367] width 14 height 14
click at [998, 352] on div "Edit" at bounding box center [960, 353] width 125 height 24
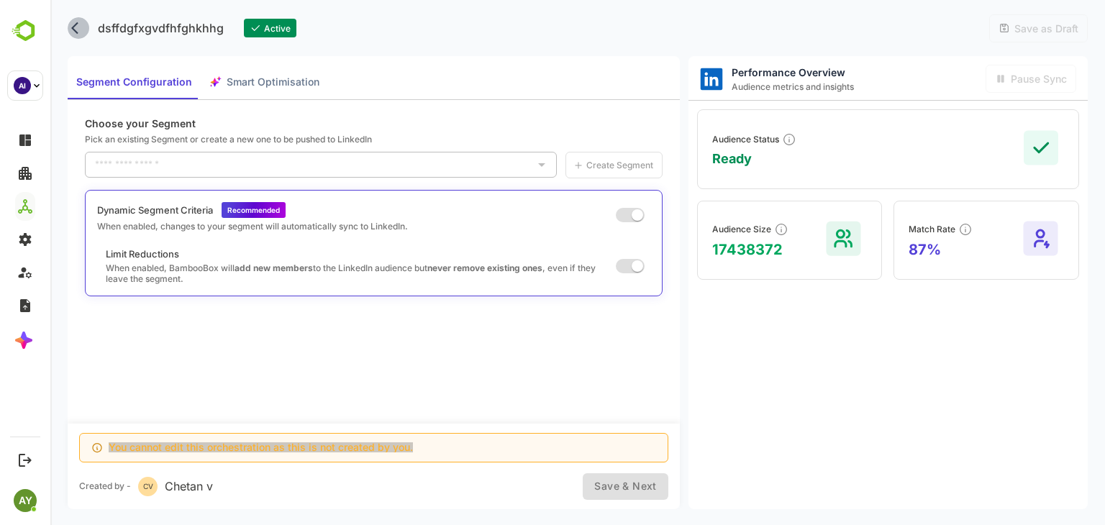
click at [69, 30] on button "back" at bounding box center [79, 28] width 22 height 22
click at [72, 31] on icon "back" at bounding box center [78, 28] width 14 height 14
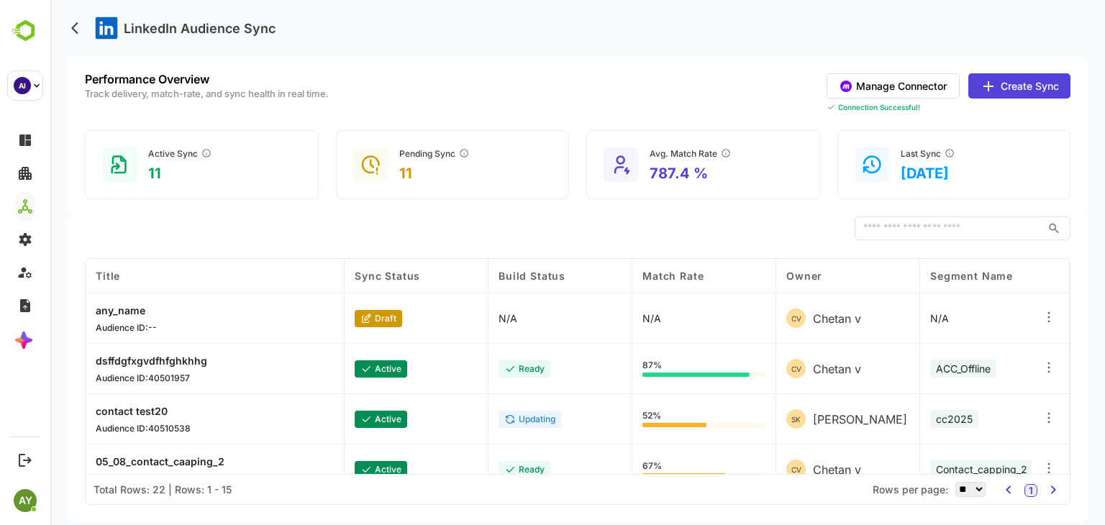
scroll to position [575, 0]
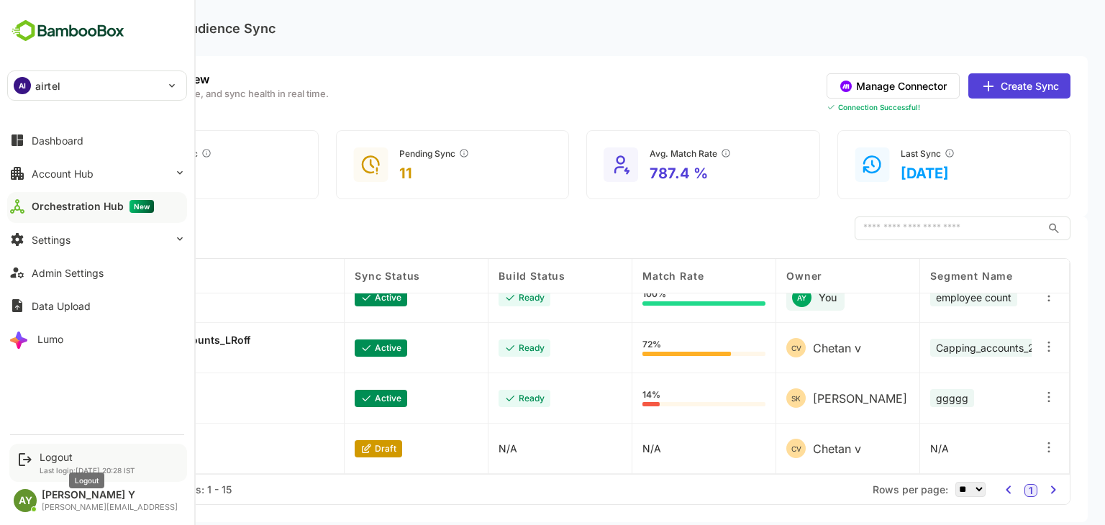
click at [58, 458] on div "Logout" at bounding box center [88, 457] width 96 height 12
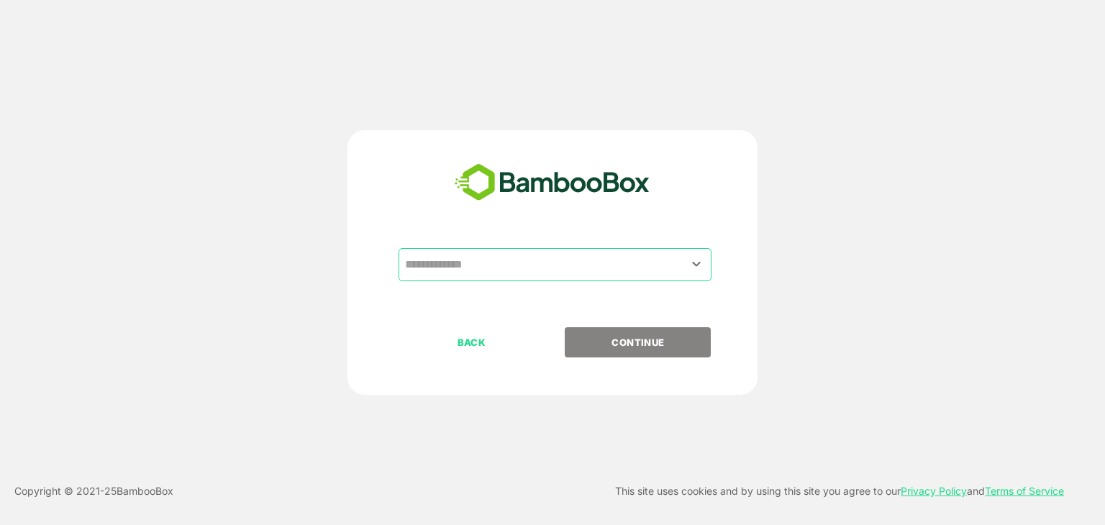
click at [540, 241] on div "​ BACK CONTINUE" at bounding box center [552, 262] width 410 height 265
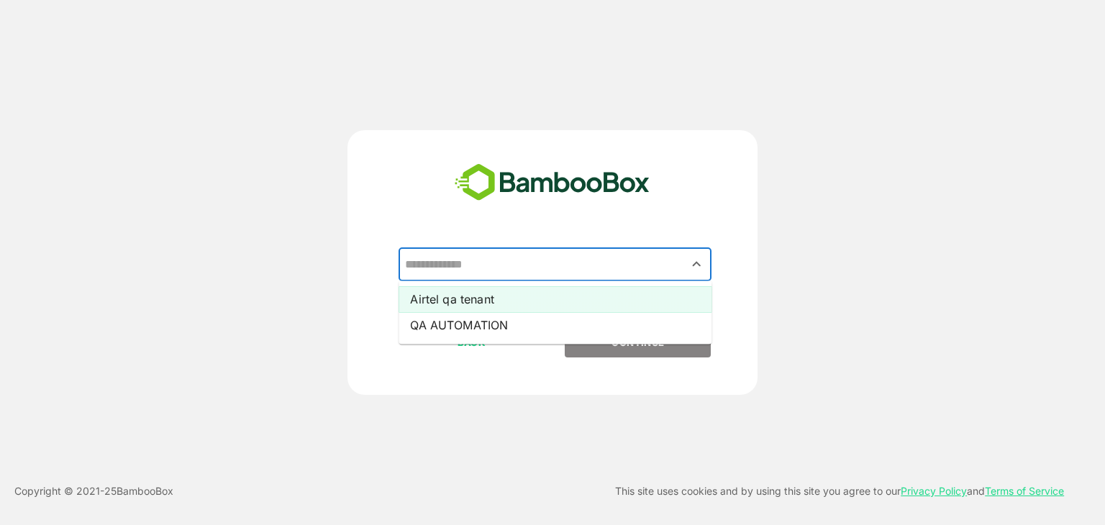
drag, startPoint x: 544, startPoint y: 260, endPoint x: 576, endPoint y: 303, distance: 53.9
click at [576, 303] on div "​ Airtel qa tenant QA AUTOMATION" at bounding box center [552, 287] width 358 height 79
click at [576, 303] on li "Airtel qa tenant" at bounding box center [554, 299] width 313 height 26
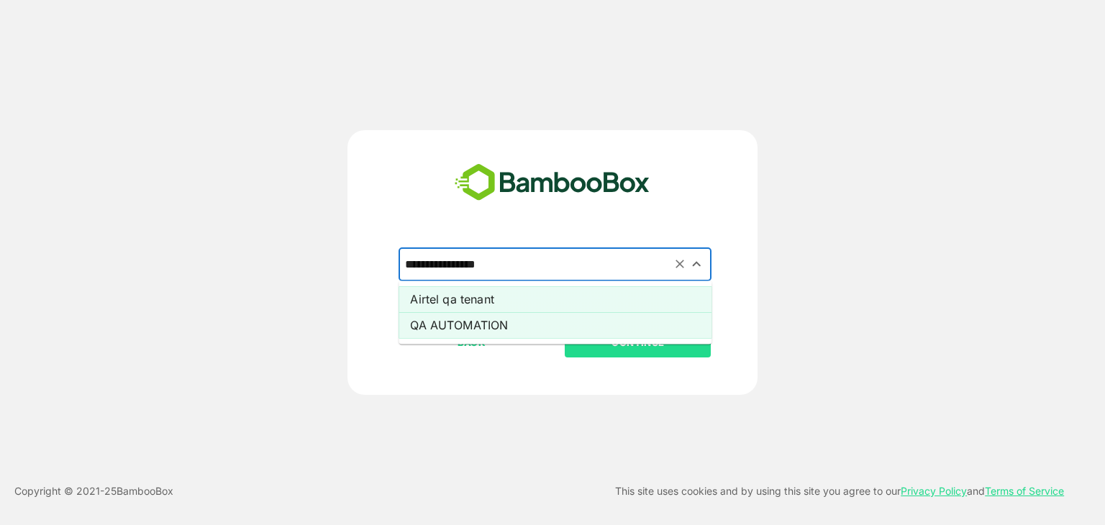
drag, startPoint x: 588, startPoint y: 273, endPoint x: 590, endPoint y: 319, distance: 45.3
click at [590, 319] on div "**********" at bounding box center [552, 287] width 358 height 79
click at [590, 319] on li "QA AUTOMATION" at bounding box center [554, 325] width 313 height 26
type input "**********"
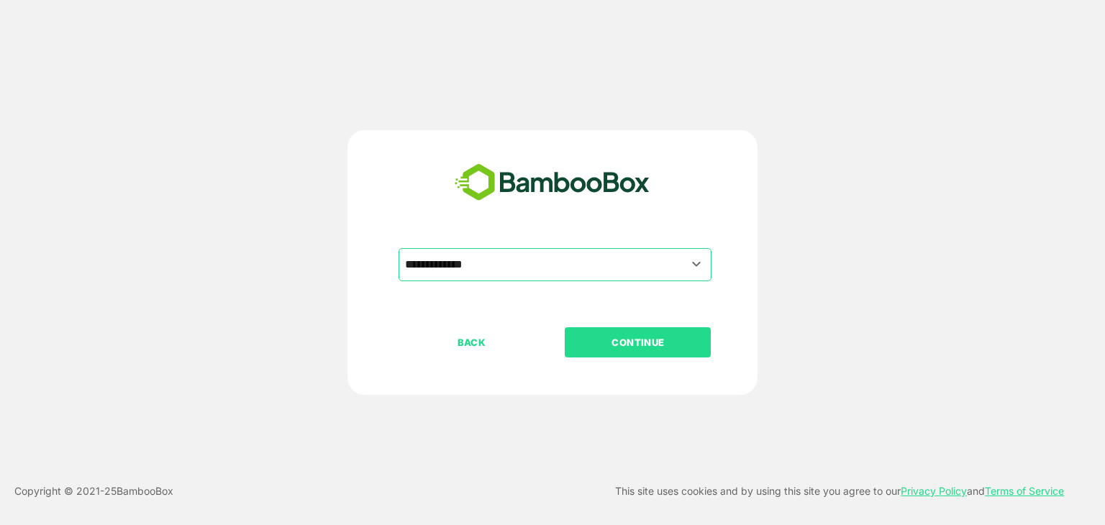
click at [616, 333] on button "CONTINUE" at bounding box center [638, 342] width 146 height 30
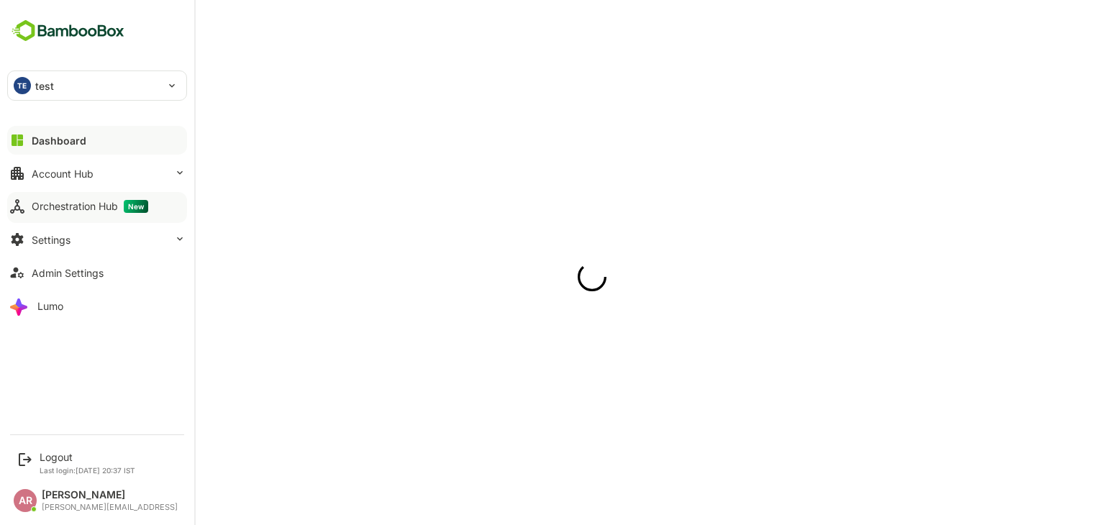
click at [33, 209] on div "Orchestration Hub New" at bounding box center [90, 206] width 117 height 13
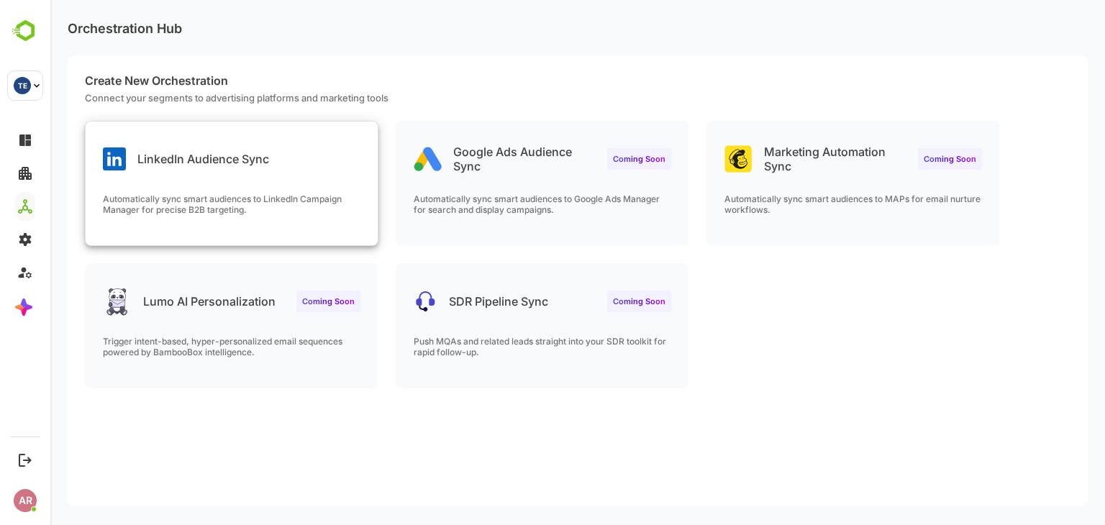
click at [282, 183] on div "LinkedIn Audience Sync Automatically sync smart audiences to LinkedIn Campaign …" at bounding box center [232, 184] width 292 height 124
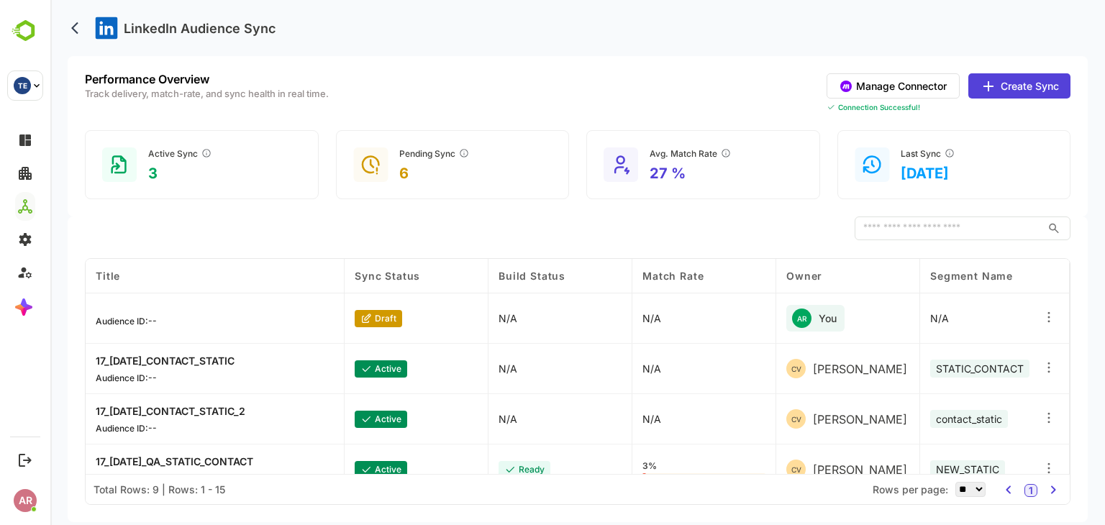
click at [1042, 320] on icon at bounding box center [1048, 317] width 14 height 14
click at [1016, 316] on div "Edit" at bounding box center [960, 313] width 125 height 24
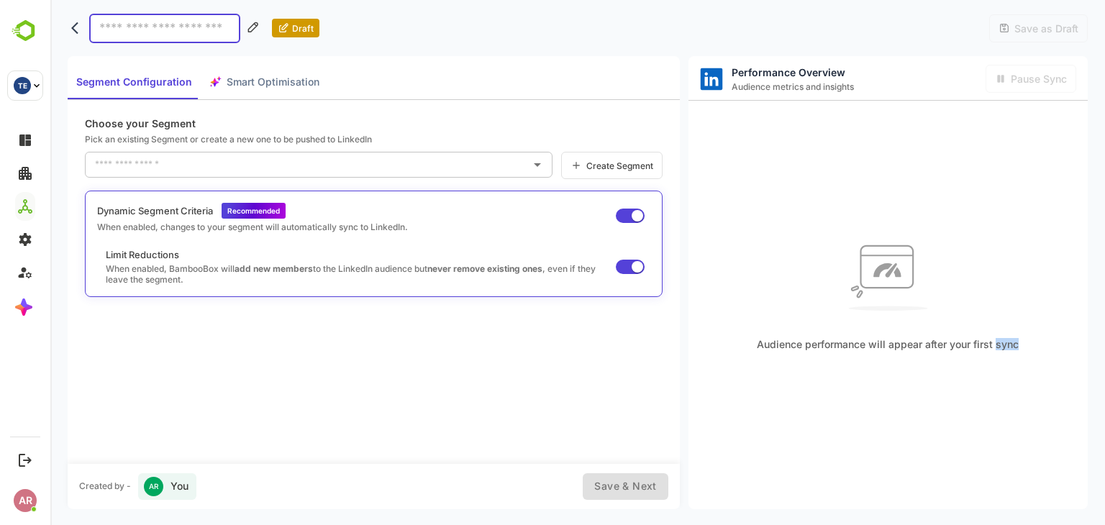
click at [1016, 316] on div "Audience performance will appear after your first sync" at bounding box center [888, 291] width 262 height 119
click at [916, 303] on icon at bounding box center [888, 271] width 80 height 79
click at [280, 81] on div "Segment Configuration Smart Optimisation" at bounding box center [198, 82] width 260 height 35
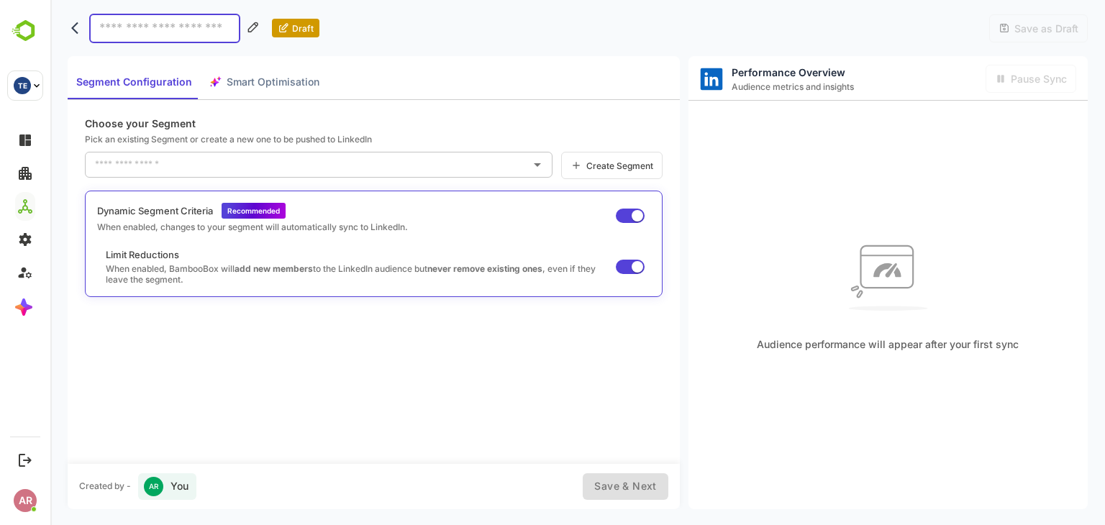
click at [280, 81] on div "Segment Configuration Smart Optimisation" at bounding box center [198, 82] width 260 height 35
click at [209, 27] on input at bounding box center [164, 28] width 151 height 29
click at [77, 22] on icon "back" at bounding box center [74, 28] width 7 height 12
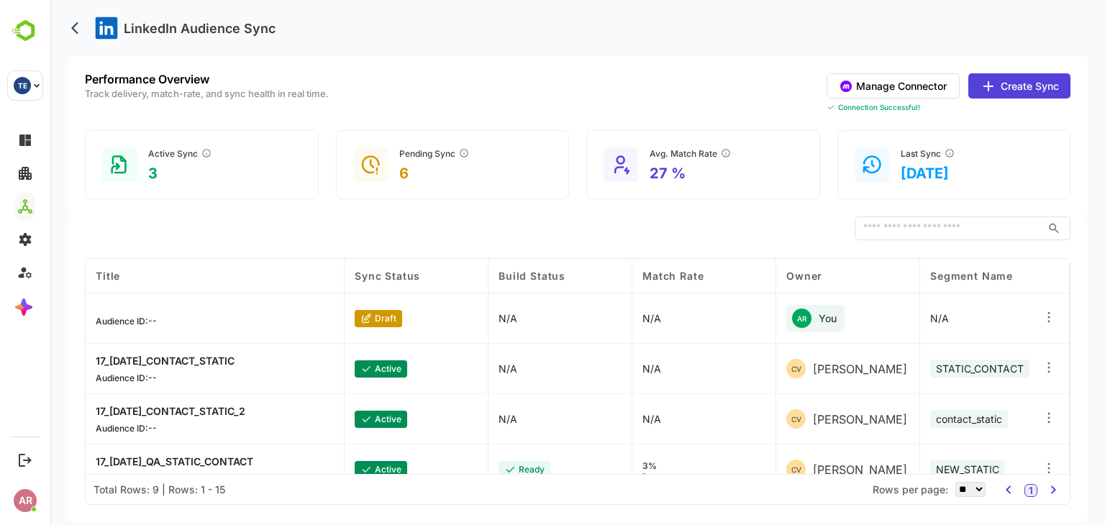
click at [1006, 73] on button "Create Sync" at bounding box center [1019, 85] width 102 height 25
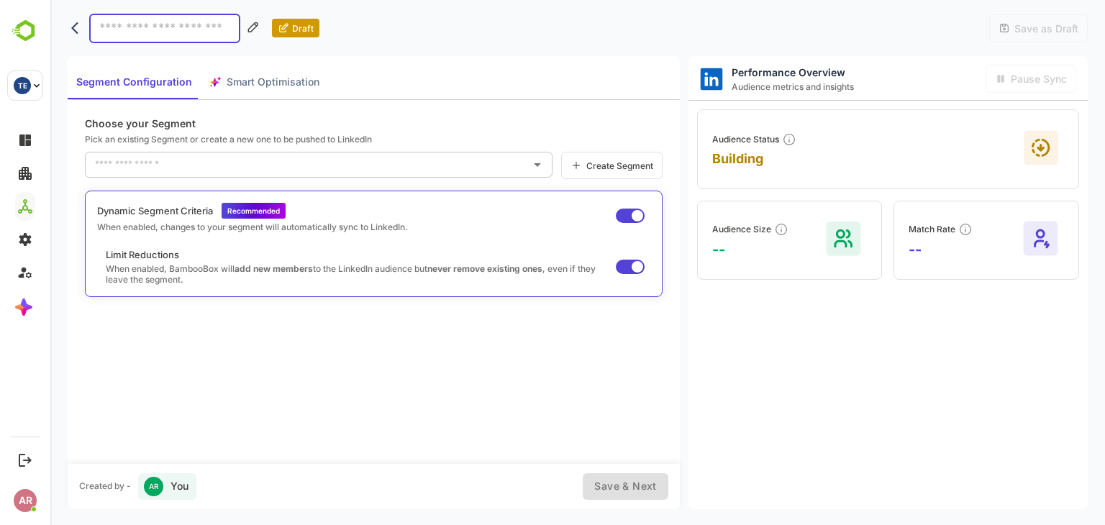
click at [749, 151] on span "Building" at bounding box center [754, 158] width 84 height 15
click at [75, 24] on icon "back" at bounding box center [74, 28] width 7 height 12
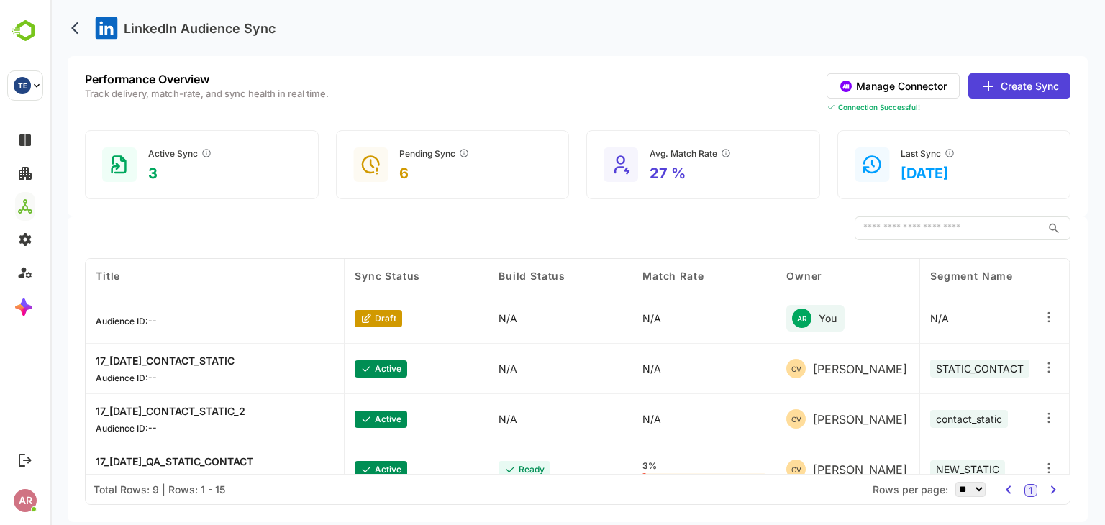
click at [1049, 312] on icon at bounding box center [1048, 312] width 1 height 1
click at [1000, 302] on div "Edit" at bounding box center [960, 313] width 125 height 24
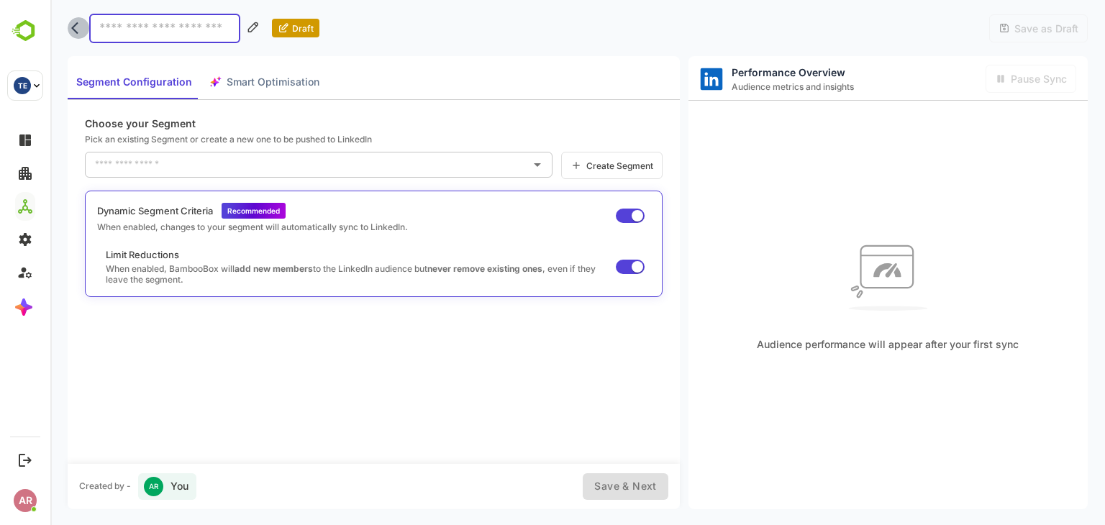
click at [81, 34] on icon "back" at bounding box center [78, 28] width 14 height 14
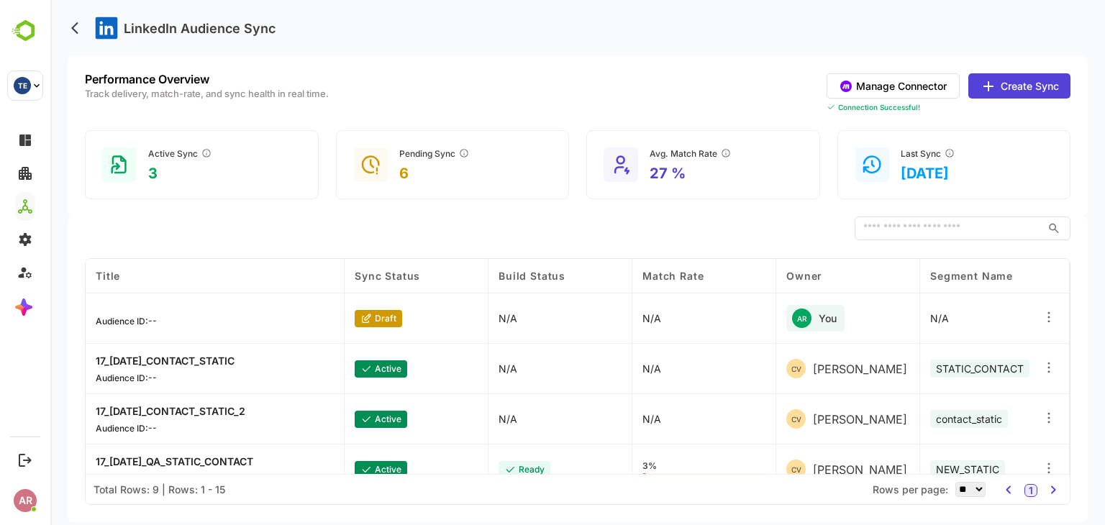
click at [1049, 361] on icon at bounding box center [1048, 367] width 14 height 14
click at [1000, 349] on div "Edit" at bounding box center [960, 353] width 125 height 24
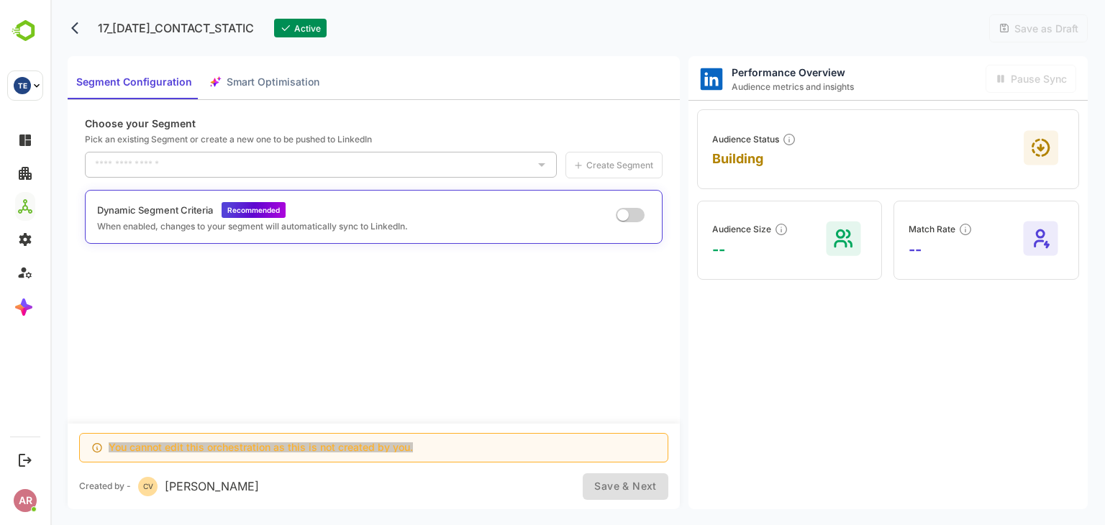
type input "**********"
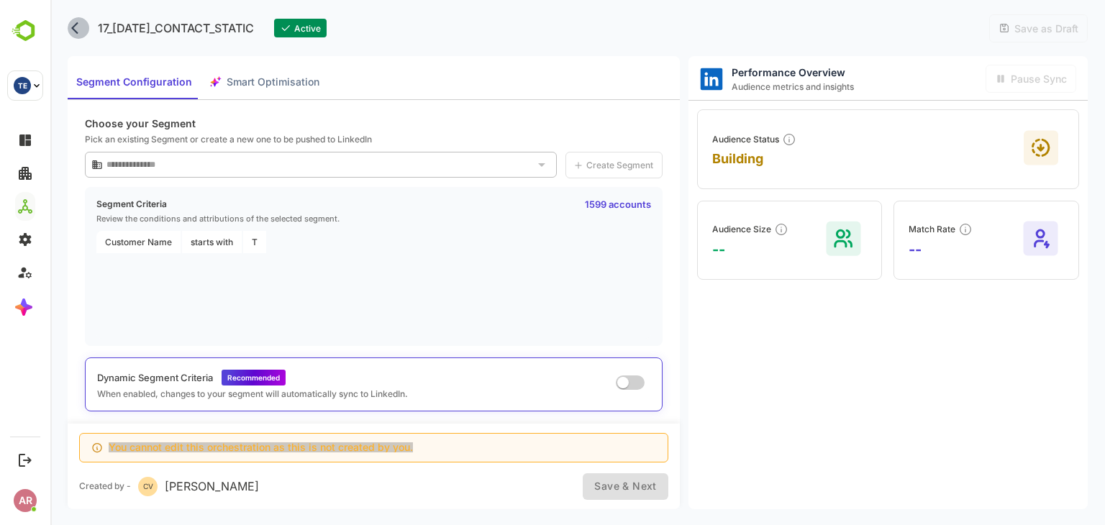
click at [75, 29] on icon "back" at bounding box center [78, 28] width 14 height 14
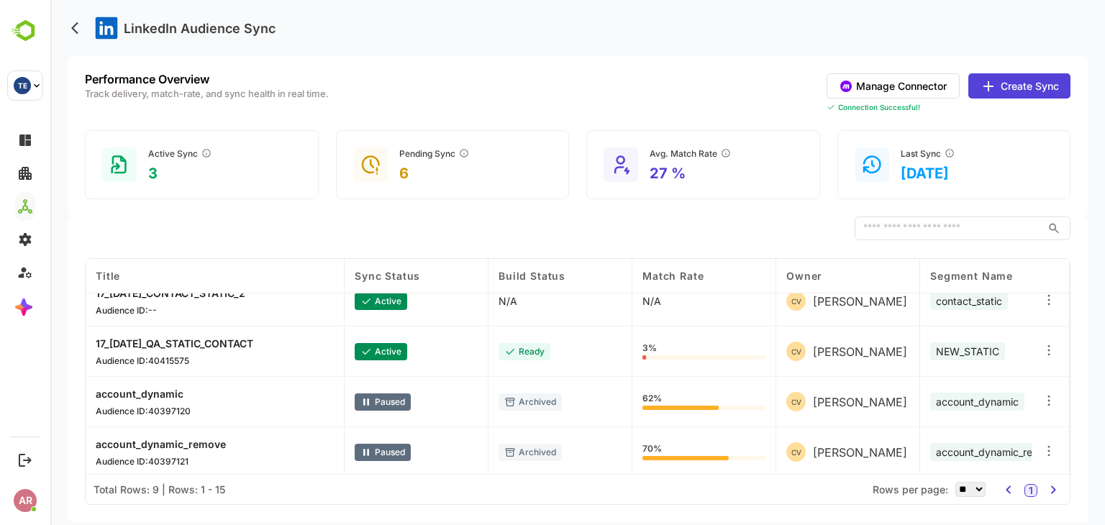
scroll to position [132, 0]
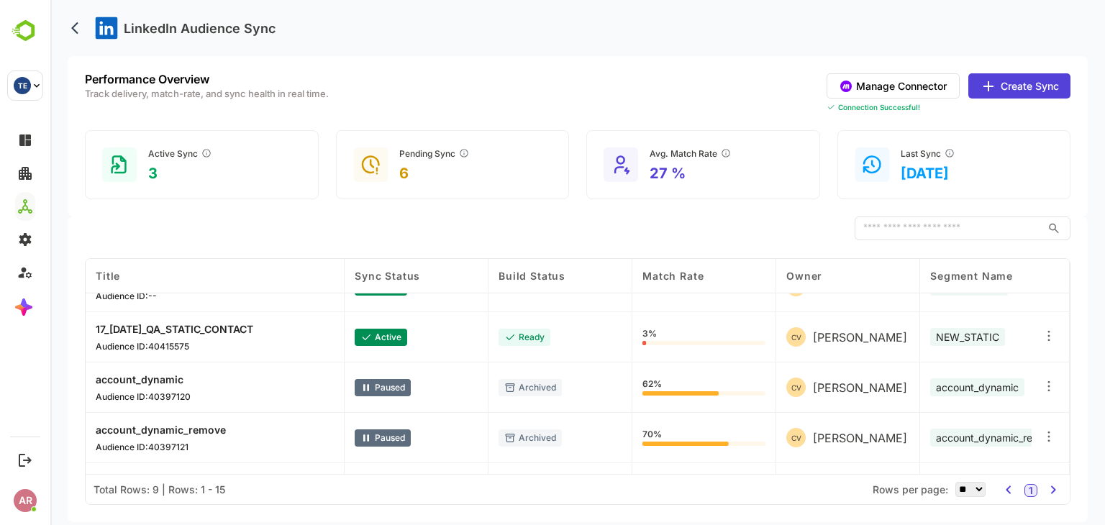
click at [1047, 331] on icon at bounding box center [1048, 336] width 14 height 14
click at [1003, 321] on div "Edit" at bounding box center [960, 321] width 125 height 24
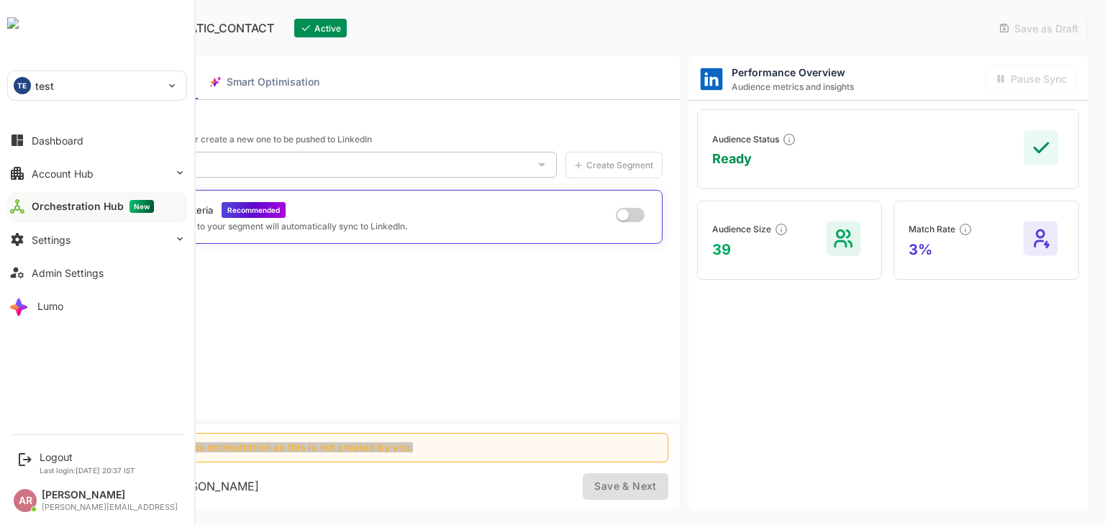
type input "**********"
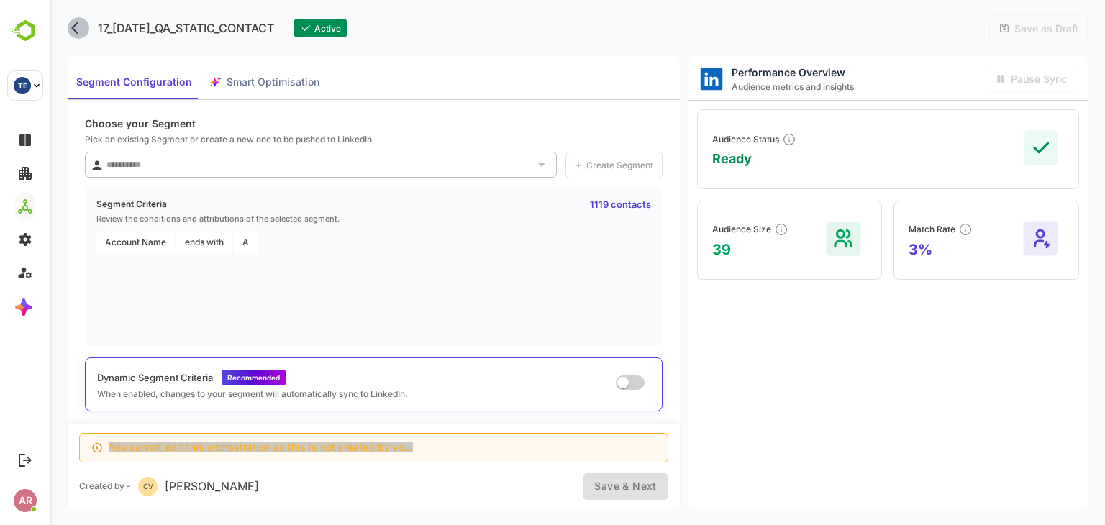
click at [74, 32] on icon "back" at bounding box center [78, 28] width 14 height 14
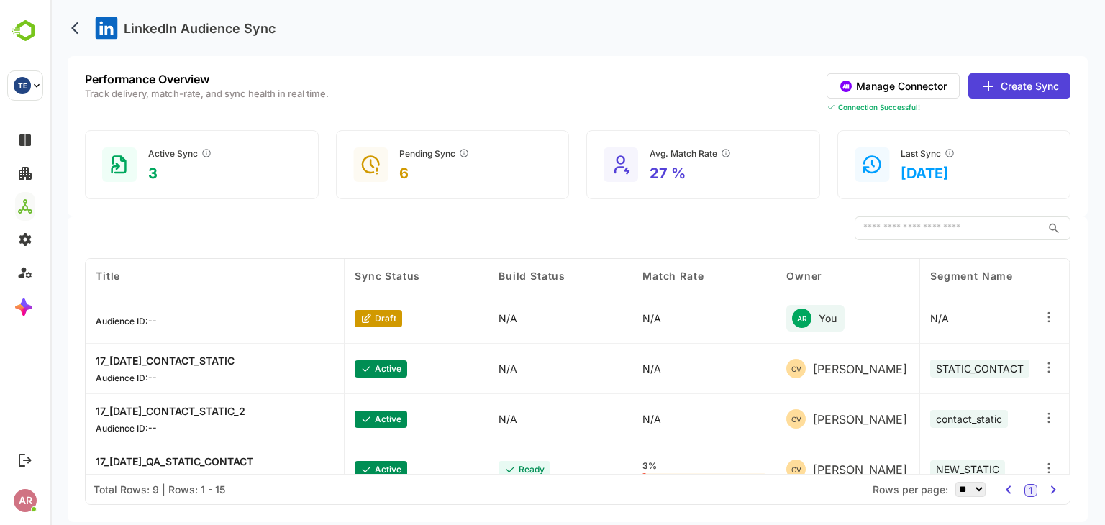
click at [1021, 86] on button "Create Sync" at bounding box center [1019, 85] width 102 height 25
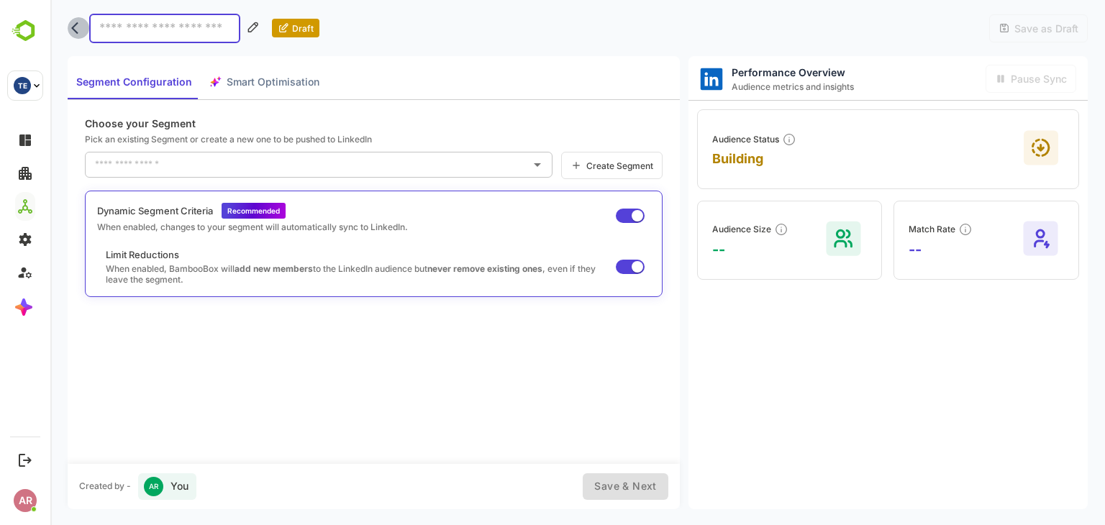
click at [74, 24] on icon "back" at bounding box center [78, 28] width 14 height 14
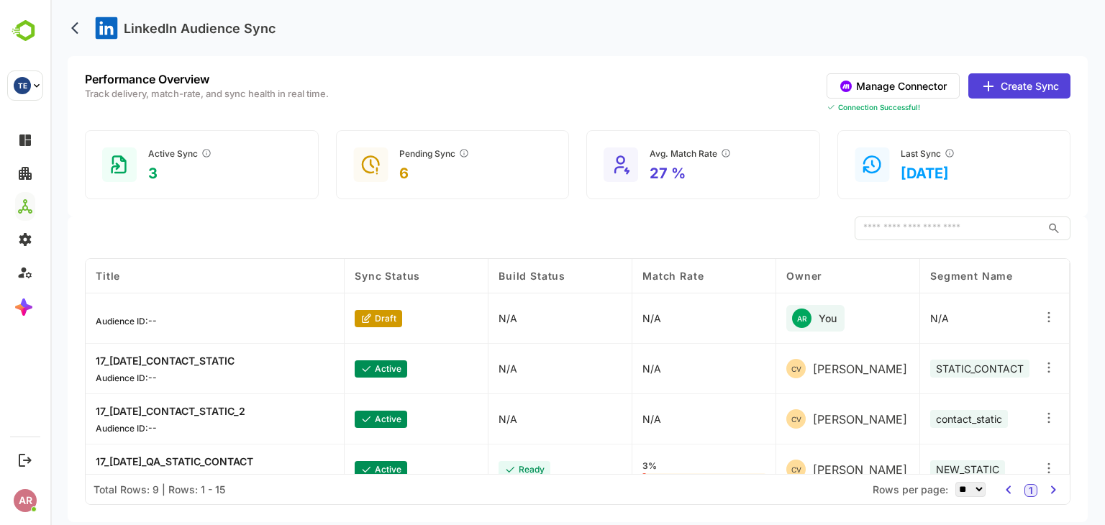
scroll to position [0, 0]
click at [1048, 323] on icon at bounding box center [1048, 317] width 14 height 14
click at [811, 386] on div "CV chetan V" at bounding box center [848, 369] width 144 height 50
click at [1036, 316] on div at bounding box center [1050, 318] width 38 height 50
click at [1041, 316] on icon at bounding box center [1048, 317] width 14 height 14
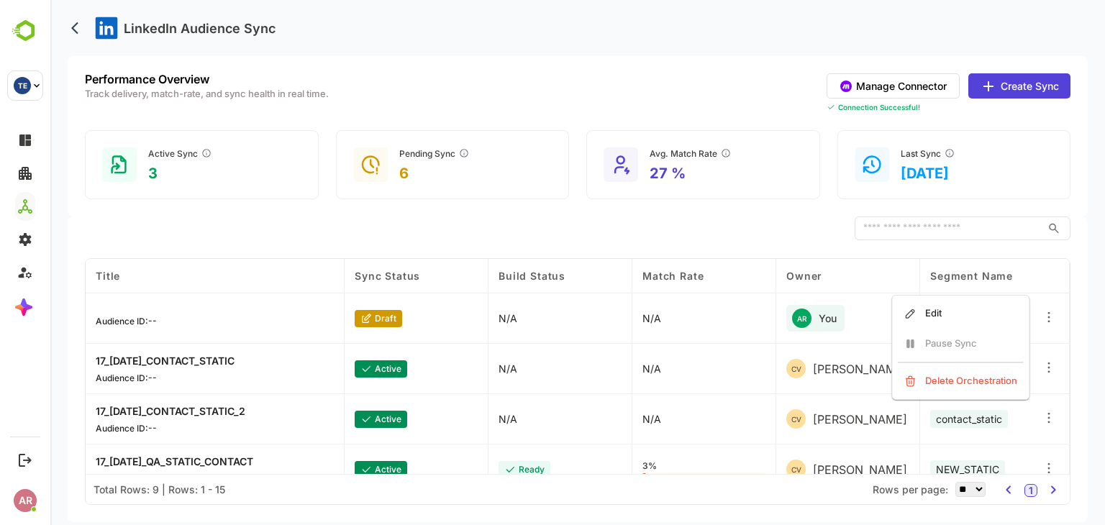
click at [869, 303] on div "AR You" at bounding box center [848, 318] width 144 height 50
click at [1046, 373] on icon at bounding box center [1048, 367] width 14 height 14
click at [980, 348] on div "Edit" at bounding box center [960, 353] width 125 height 24
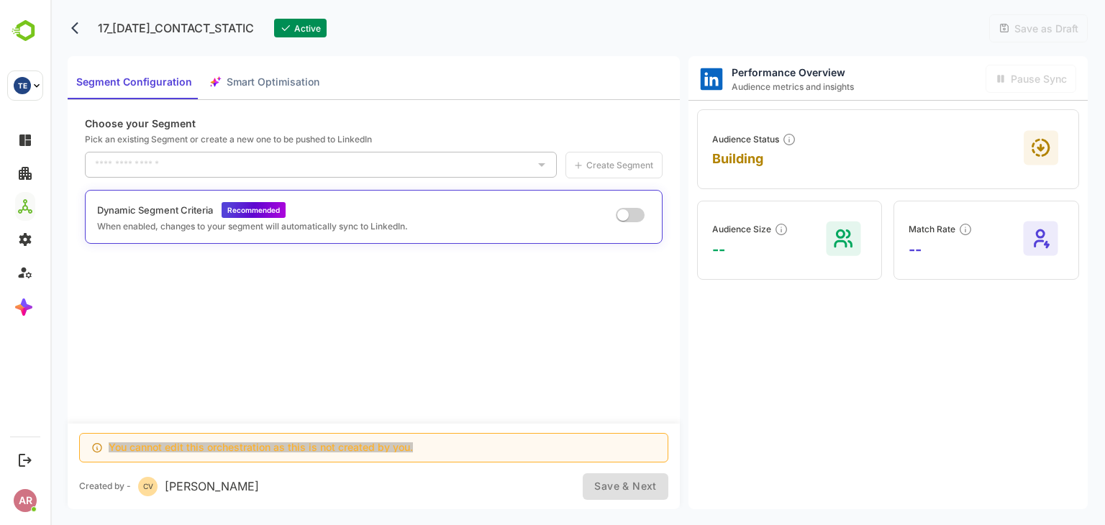
type input "**********"
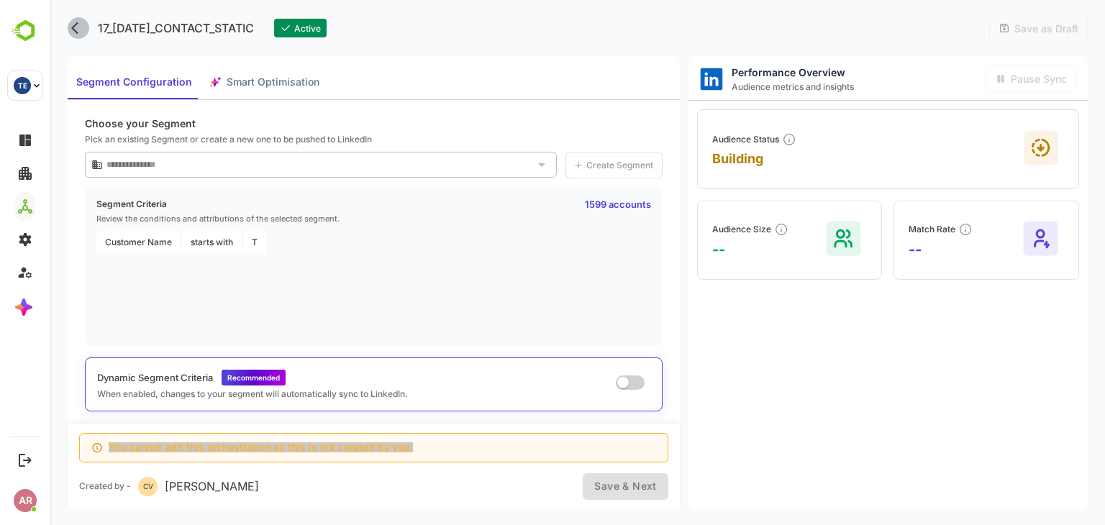
click at [75, 27] on icon "back" at bounding box center [78, 28] width 14 height 14
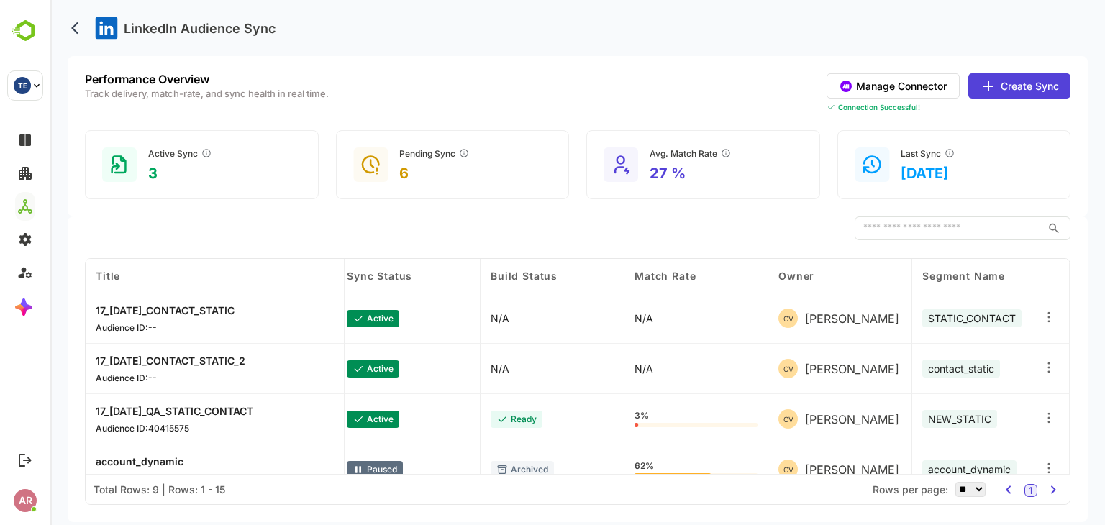
scroll to position [0, 8]
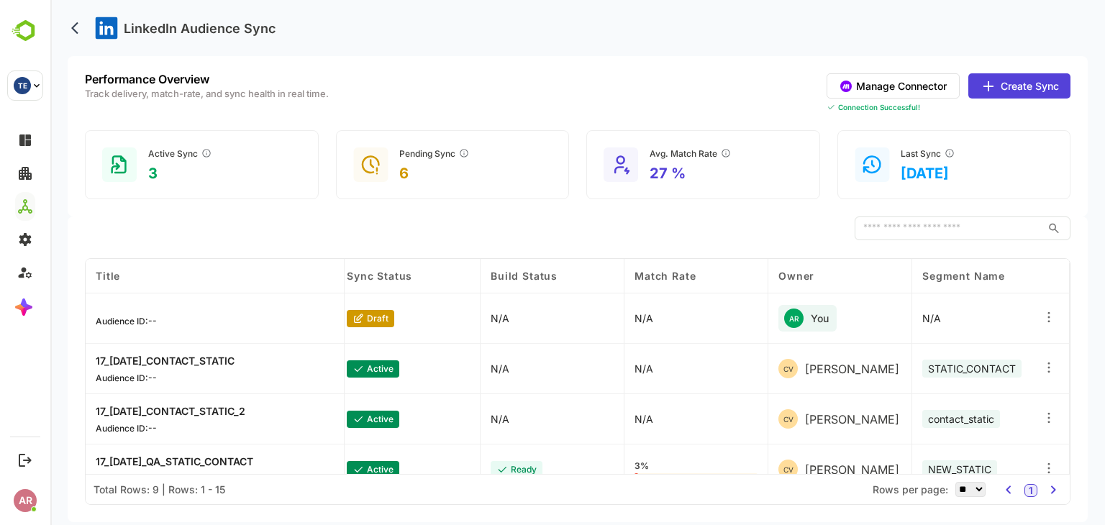
click at [1051, 314] on div at bounding box center [1050, 318] width 38 height 50
click at [1051, 314] on icon at bounding box center [1048, 317] width 14 height 14
click at [1010, 303] on div "Edit Pause Sync Delete Orchestration" at bounding box center [960, 347] width 138 height 105
click at [1010, 303] on div "Edit" at bounding box center [960, 313] width 125 height 24
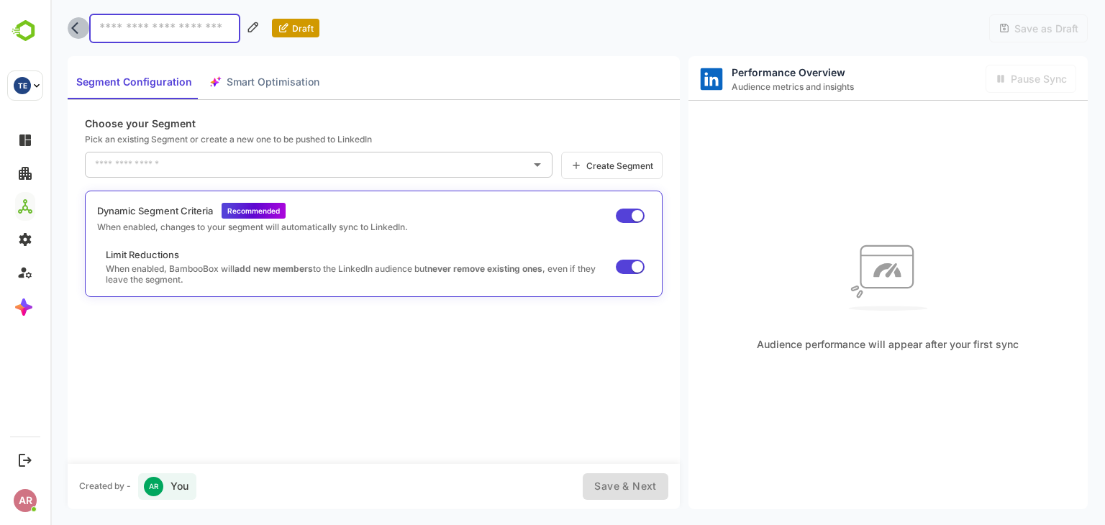
click at [76, 36] on button "back" at bounding box center [79, 28] width 22 height 22
click at [79, 27] on icon "back" at bounding box center [78, 28] width 14 height 14
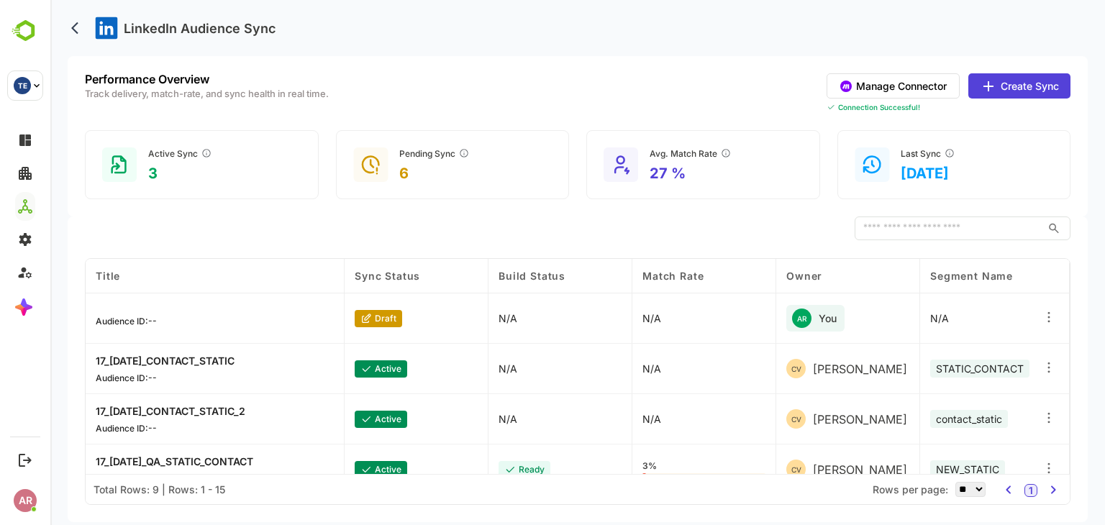
click at [1033, 90] on button "Create Sync" at bounding box center [1019, 85] width 102 height 25
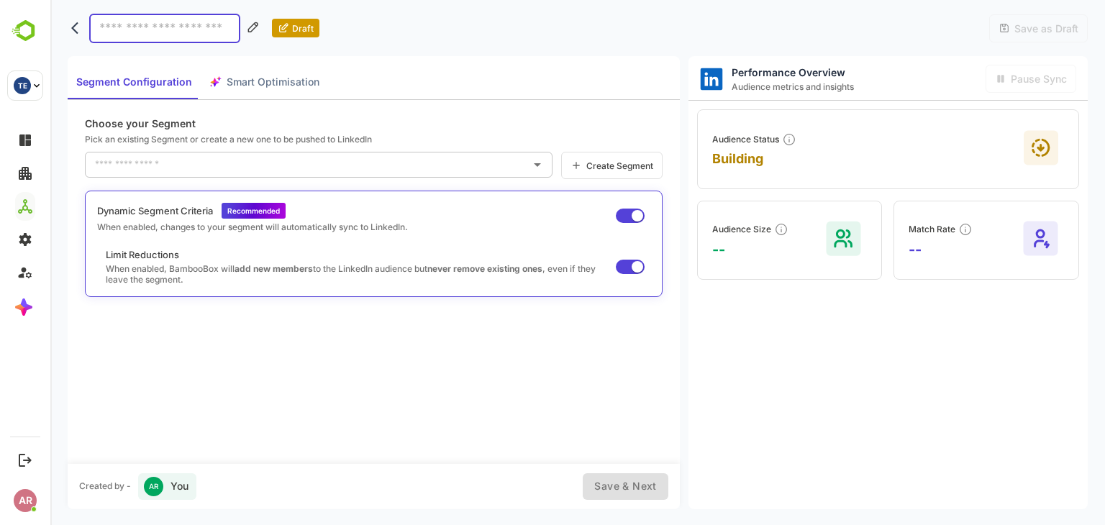
click at [843, 142] on div "Audience Status Building" at bounding box center [888, 149] width 382 height 80
click at [781, 148] on div "Audience Status Building" at bounding box center [754, 149] width 84 height 34
click at [77, 36] on button "back" at bounding box center [79, 28] width 22 height 22
click at [80, 32] on icon "back" at bounding box center [78, 28] width 14 height 14
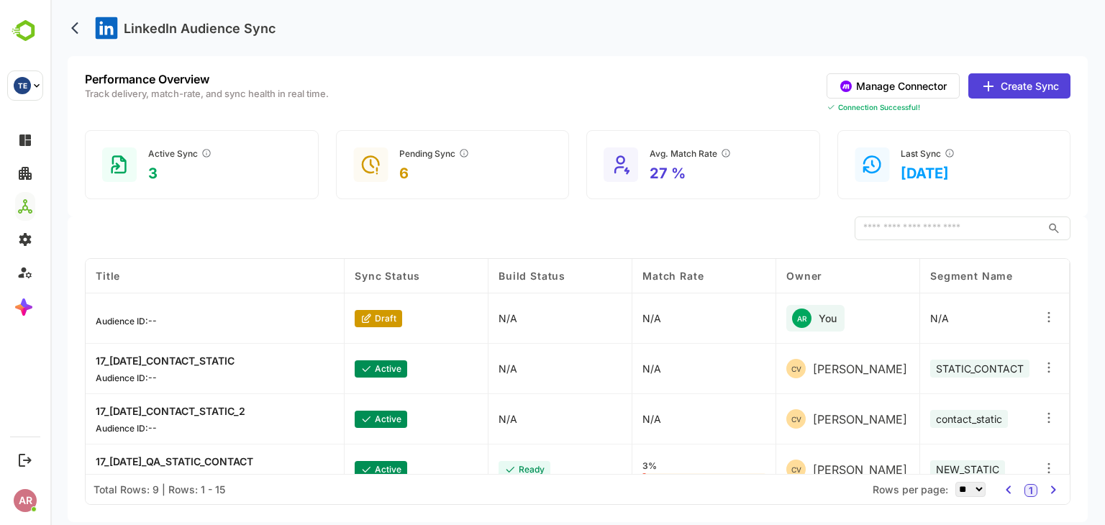
scroll to position [32, 5]
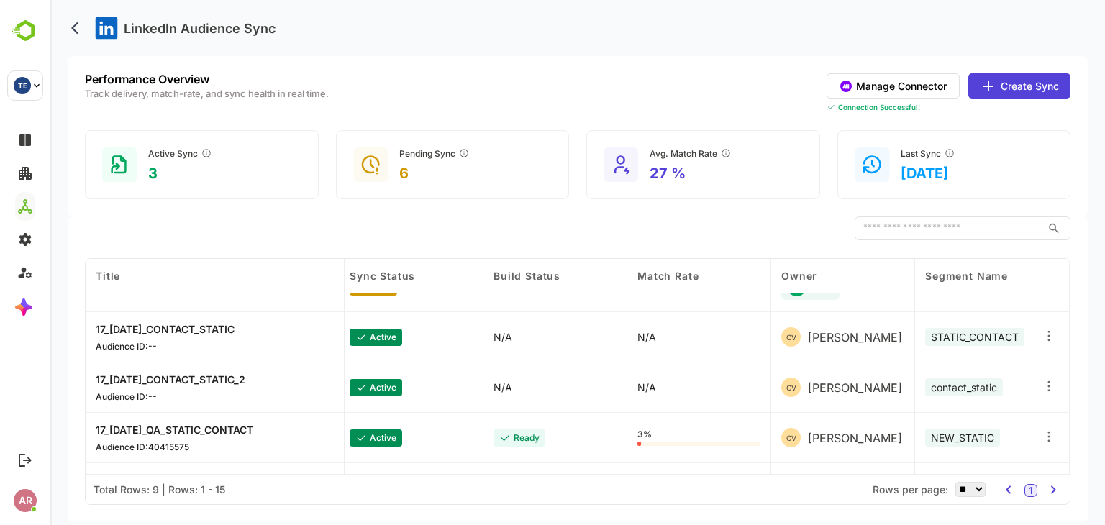
click at [1040, 345] on div at bounding box center [1050, 337] width 38 height 50
click at [1044, 343] on div at bounding box center [1048, 337] width 14 height 17
click at [987, 327] on div "Edit" at bounding box center [960, 321] width 125 height 24
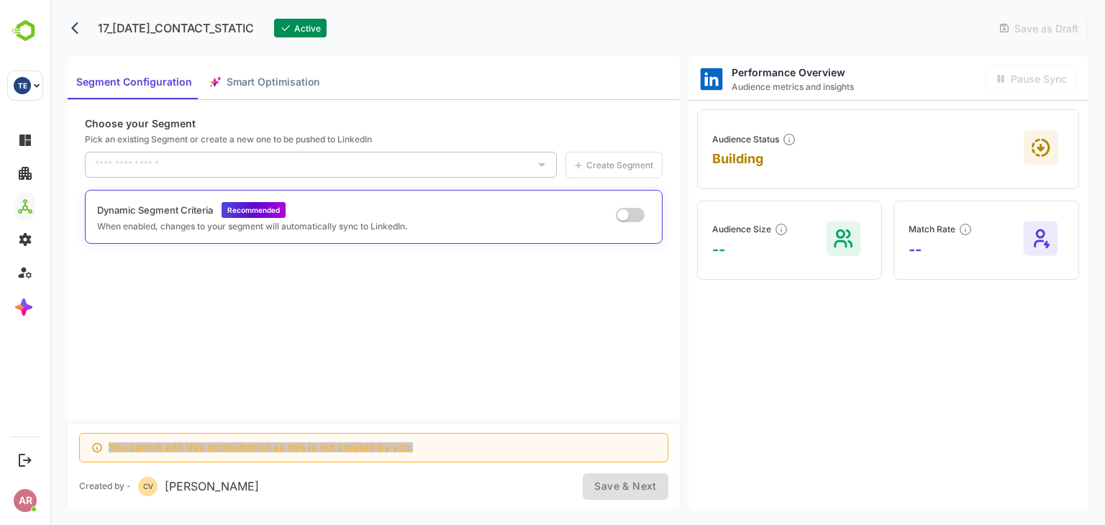
type input "**********"
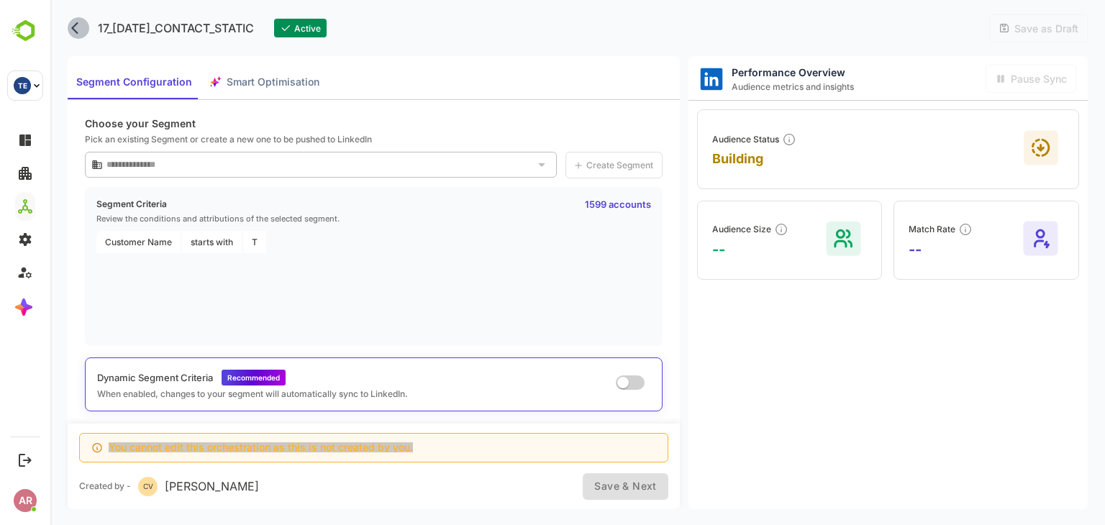
click at [75, 27] on icon "back" at bounding box center [78, 28] width 14 height 14
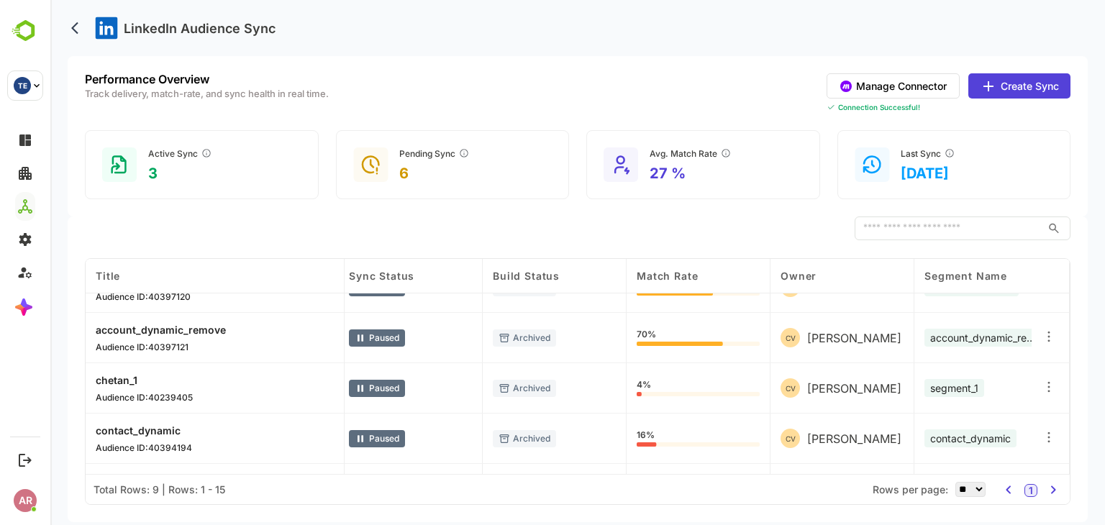
scroll to position [232, 6]
click at [1016, 380] on div "segment_1" at bounding box center [986, 389] width 144 height 50
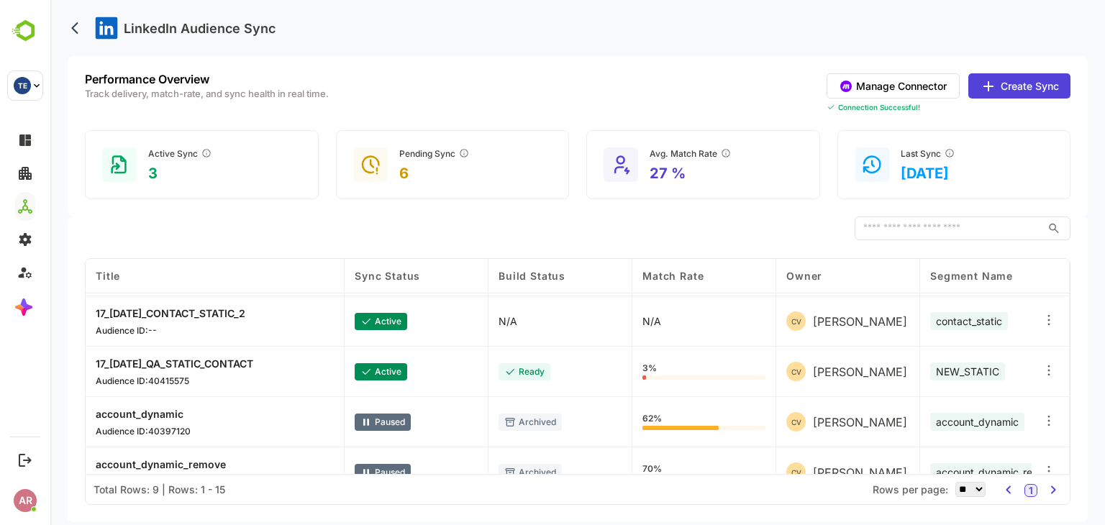
scroll to position [59, 0]
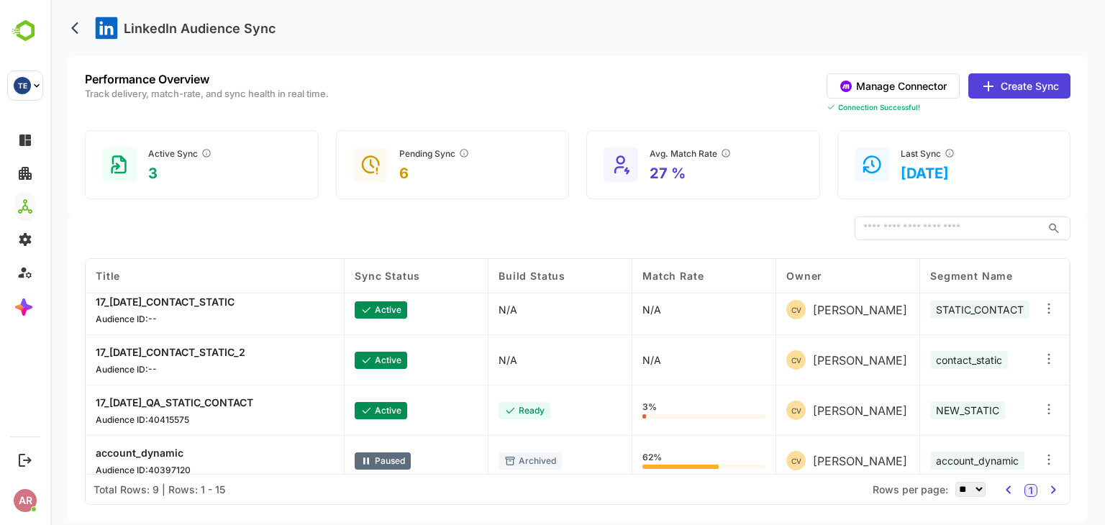
click at [1053, 356] on div at bounding box center [1050, 360] width 38 height 50
click at [1053, 356] on icon at bounding box center [1048, 359] width 14 height 14
click at [1007, 346] on div "Edit" at bounding box center [960, 344] width 125 height 24
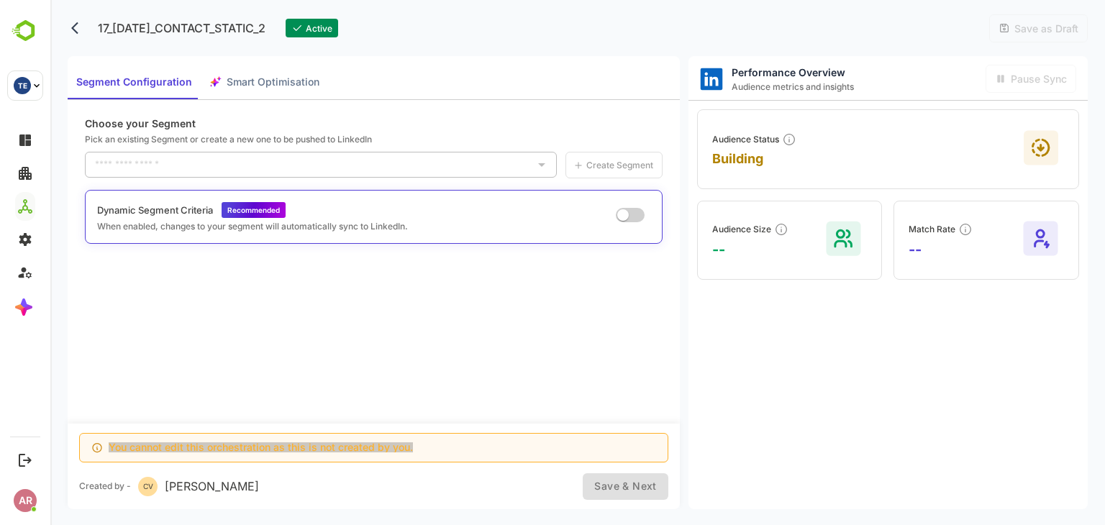
type input "**********"
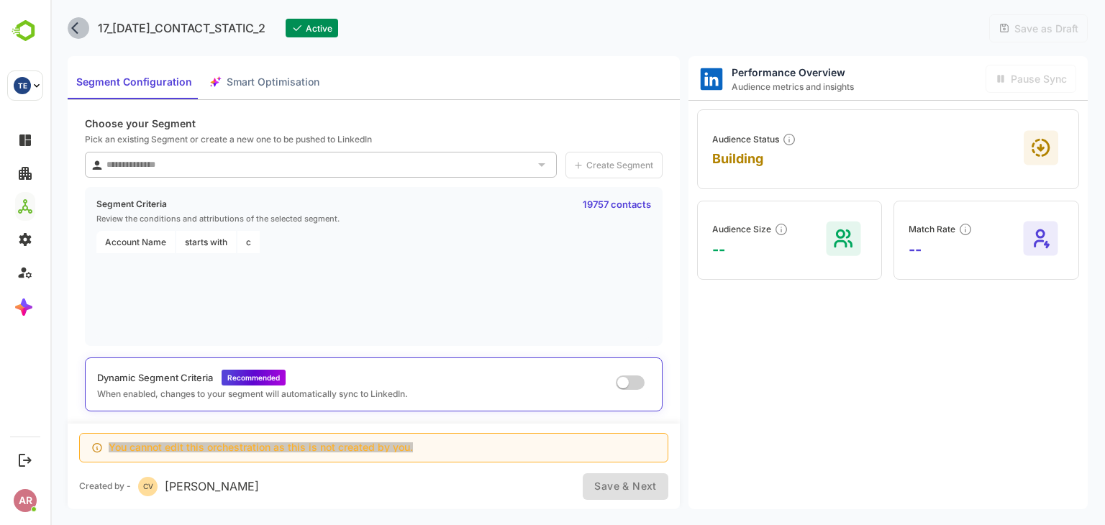
click at [74, 32] on icon "back" at bounding box center [78, 28] width 14 height 14
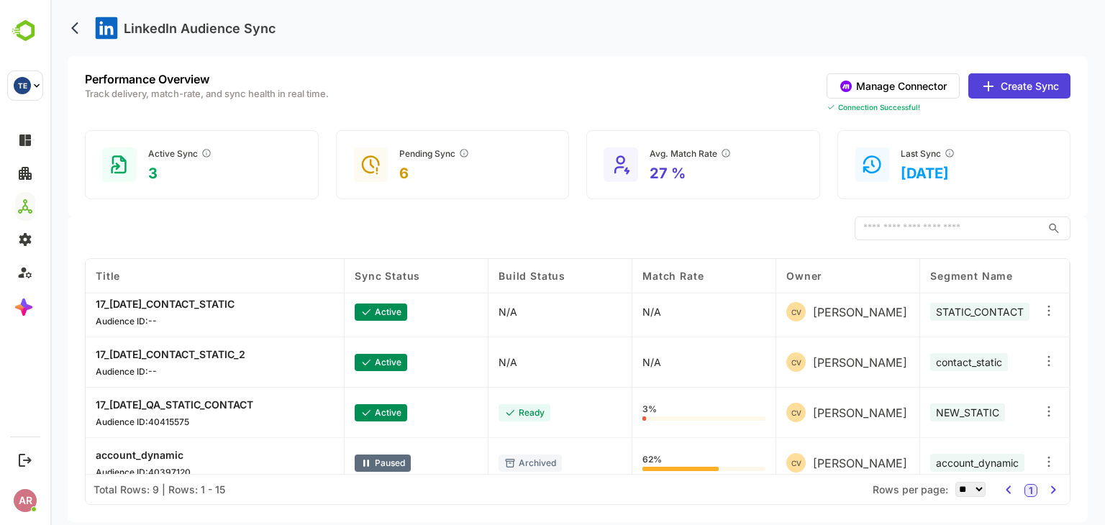
scroll to position [0, 0]
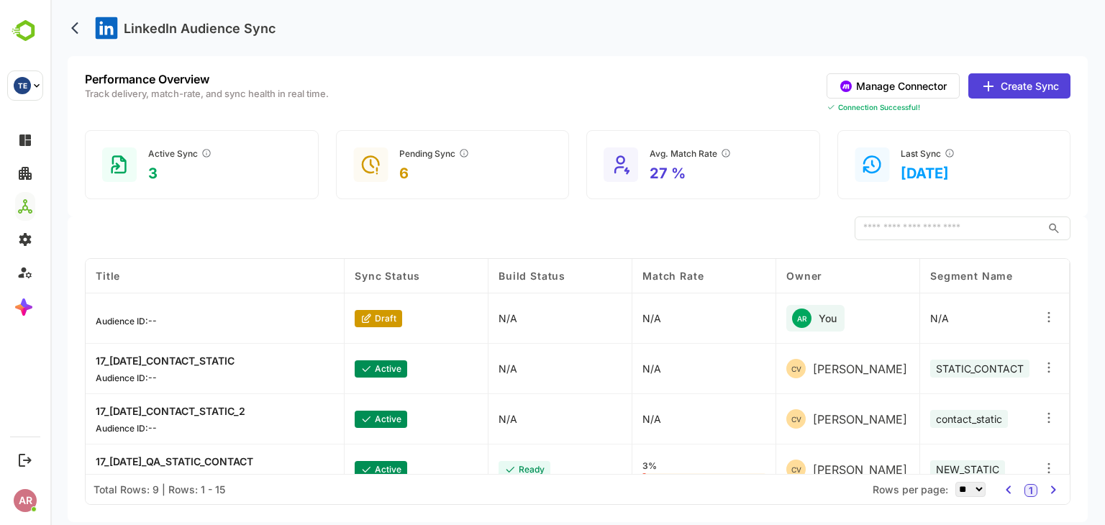
click at [707, 344] on div "N/A" at bounding box center [704, 369] width 144 height 50
click at [1052, 316] on icon at bounding box center [1048, 317] width 14 height 14
click at [992, 311] on div "Edit" at bounding box center [960, 313] width 125 height 24
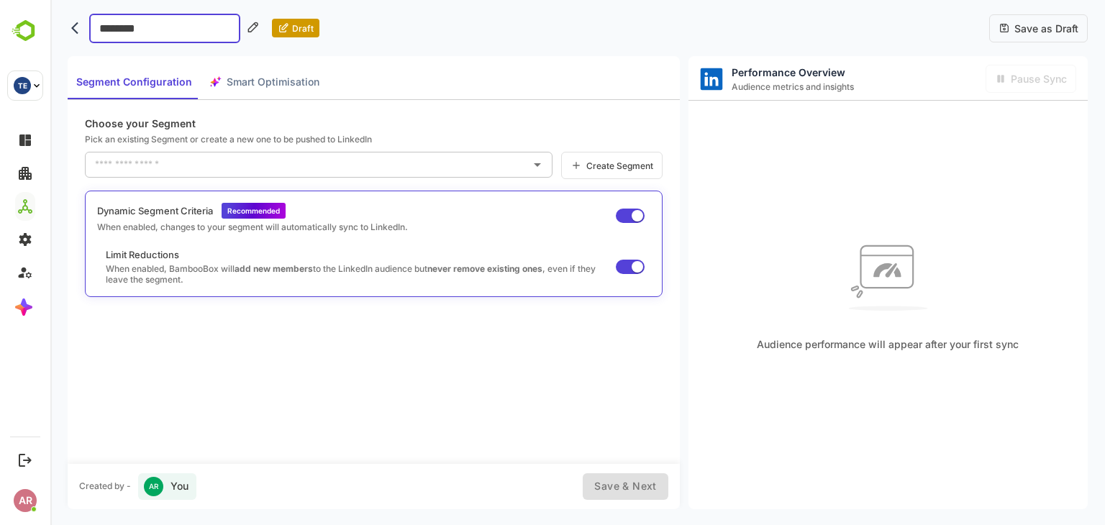
type input "*********"
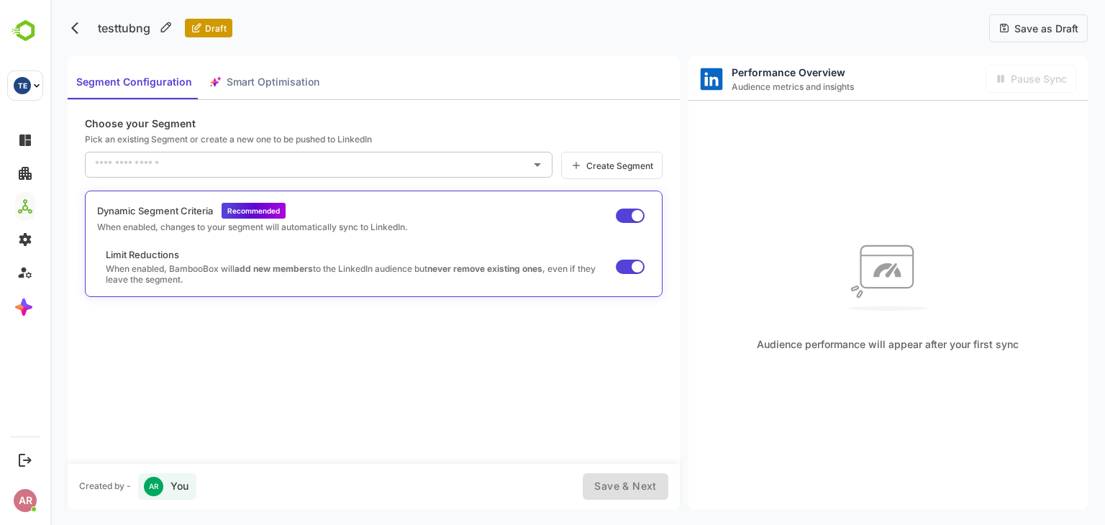
click at [1030, 28] on span "Save as Draft" at bounding box center [1044, 28] width 68 height 12
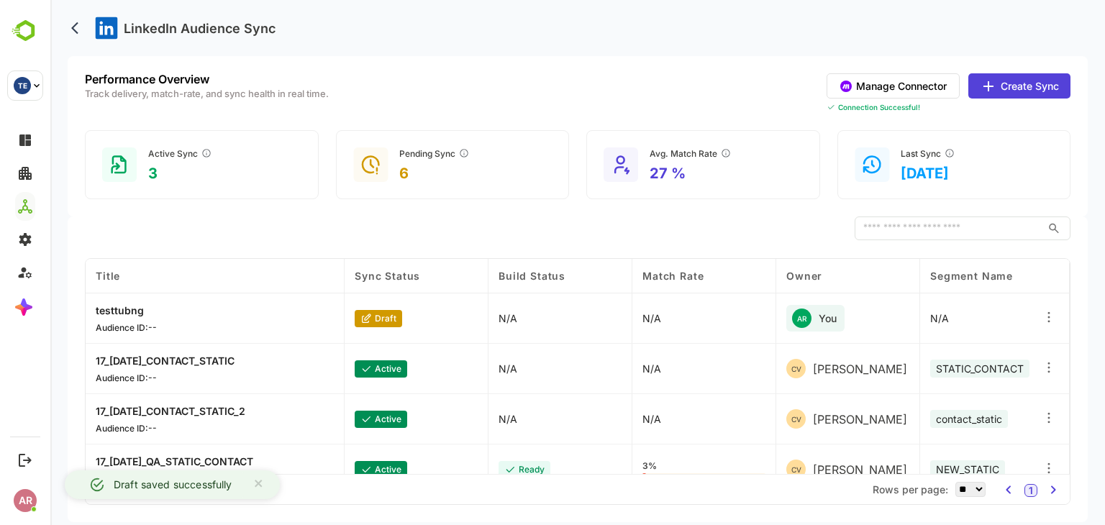
click at [1053, 311] on icon at bounding box center [1048, 317] width 14 height 14
click at [1009, 306] on div "Edit" at bounding box center [960, 313] width 125 height 24
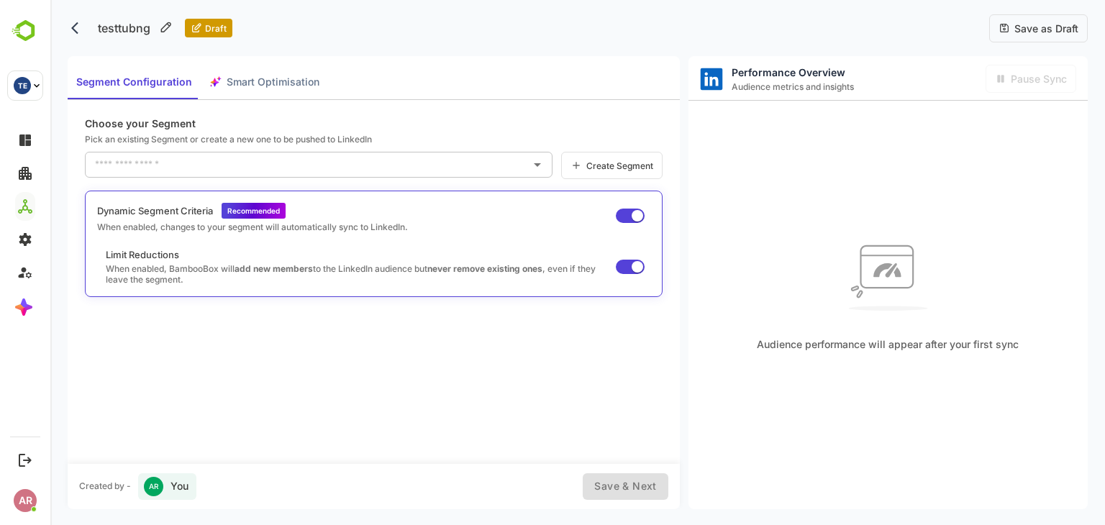
click at [309, 176] on div "​" at bounding box center [318, 165] width 467 height 26
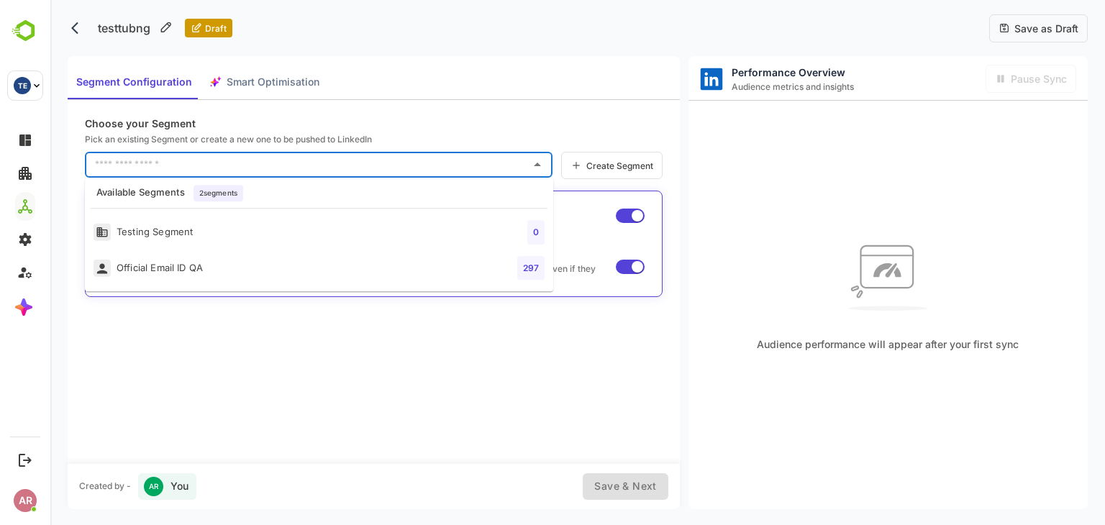
click at [315, 214] on ul "Testing Segment 0 Official Email ID QA 297" at bounding box center [319, 250] width 468 height 83
click at [315, 215] on li "Testing Segment 0" at bounding box center [319, 232] width 468 height 36
type input "**********"
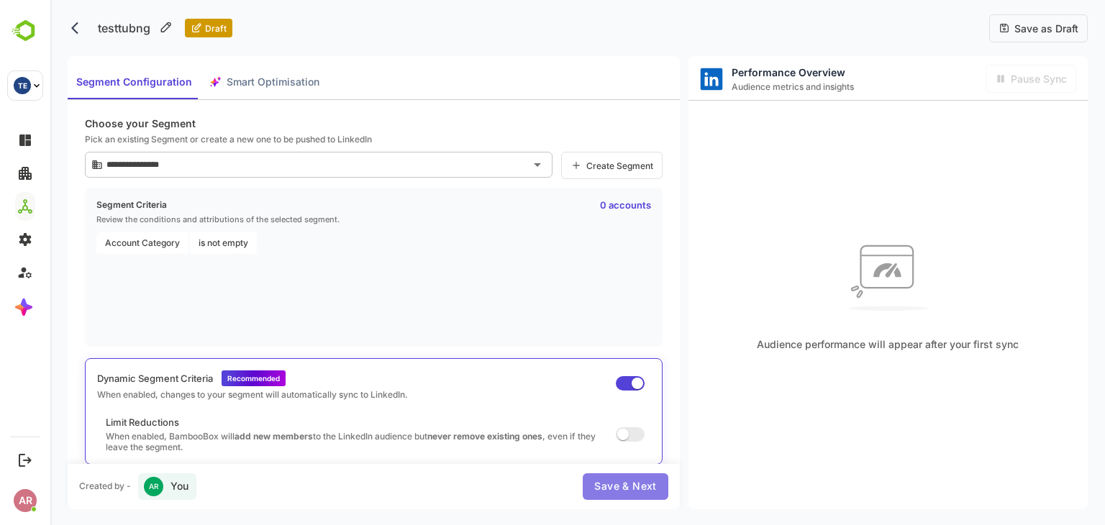
click at [620, 473] on button "Save & Next" at bounding box center [625, 486] width 85 height 27
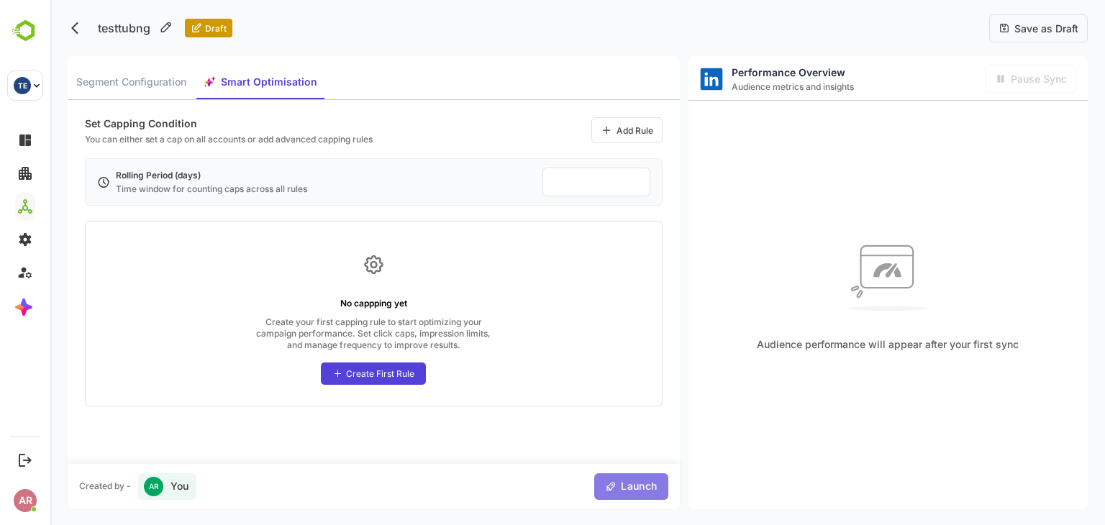
click at [644, 495] on button "Launch" at bounding box center [631, 486] width 74 height 27
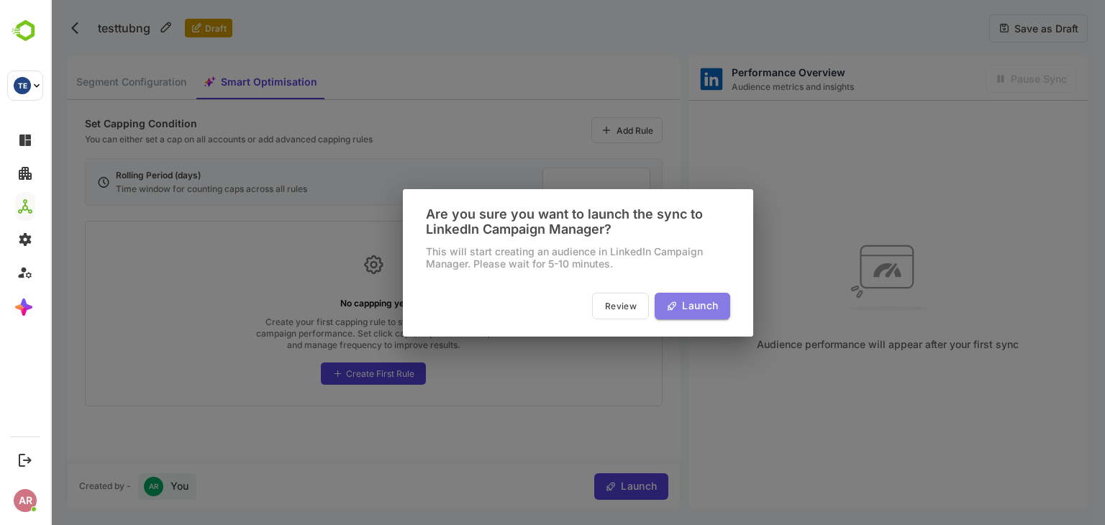
click at [680, 303] on span "Launch" at bounding box center [697, 306] width 40 height 18
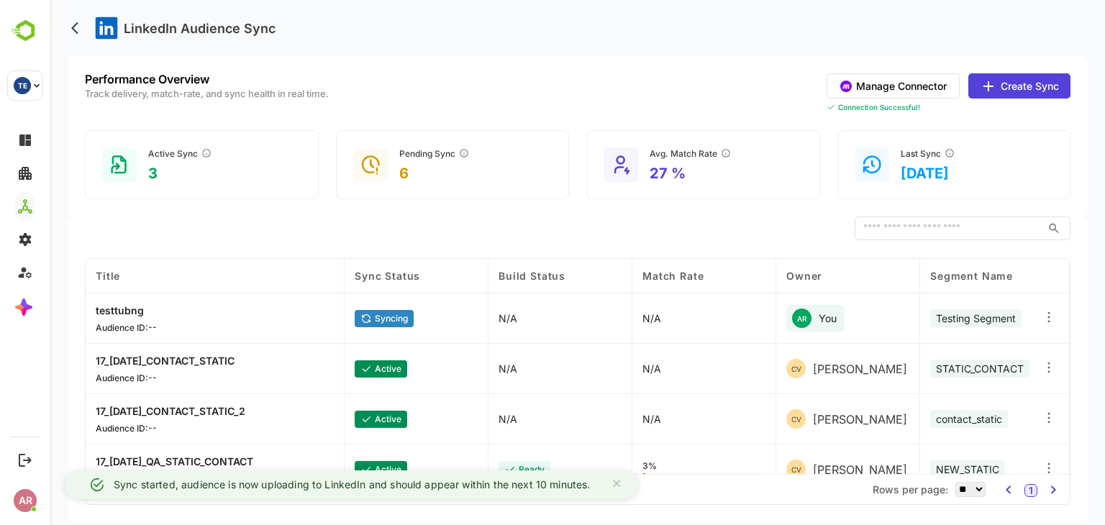
click at [1052, 316] on icon at bounding box center [1048, 317] width 14 height 14
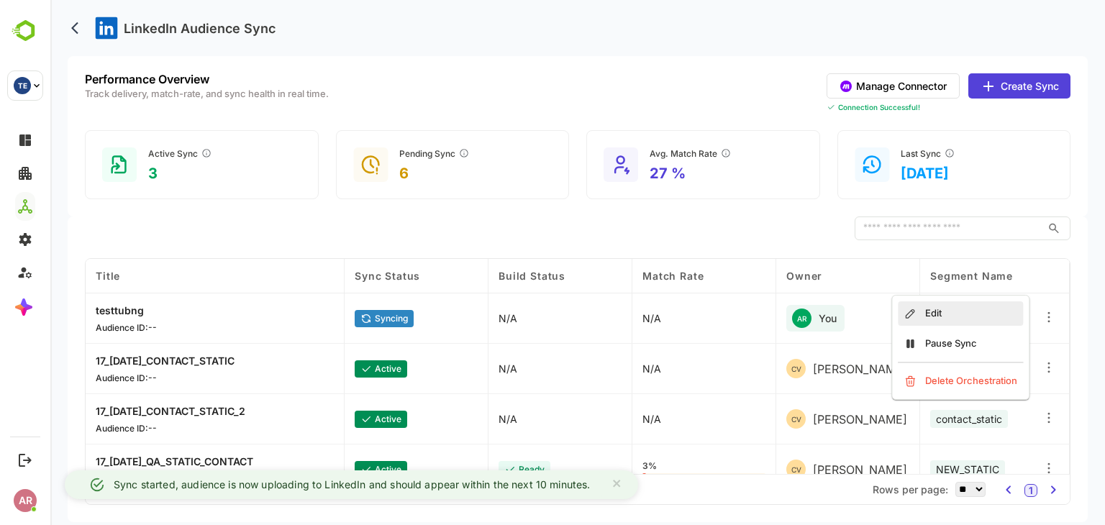
click at [1009, 305] on div "Edit" at bounding box center [960, 313] width 125 height 24
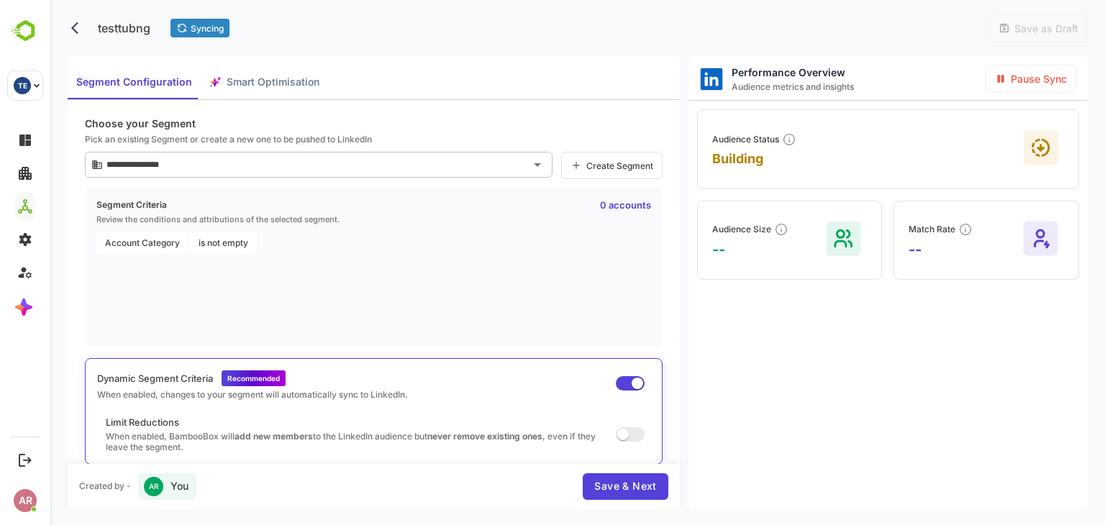
type input "**********"
click at [76, 24] on icon "back" at bounding box center [74, 28] width 7 height 12
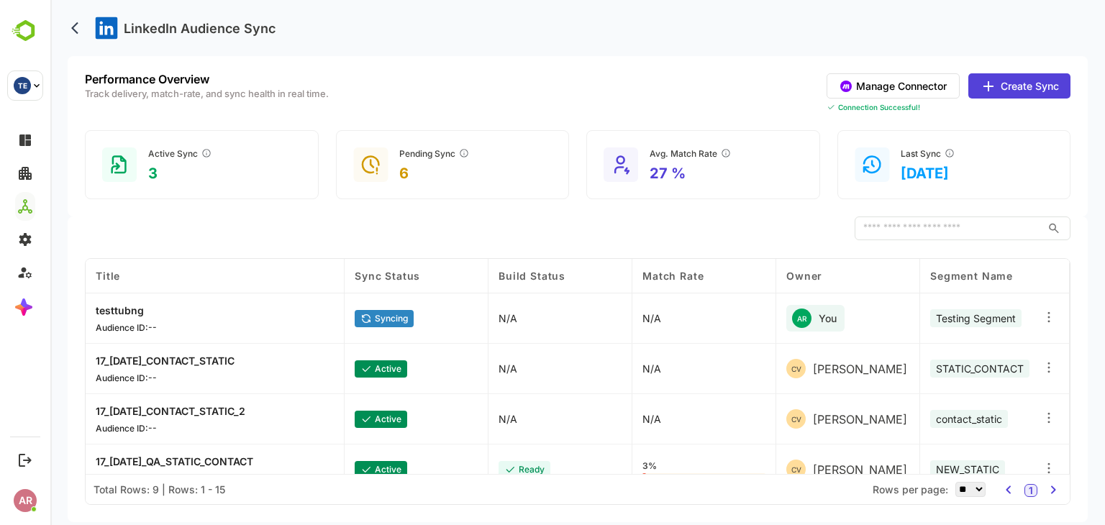
click at [1049, 321] on icon at bounding box center [1048, 321] width 1 height 1
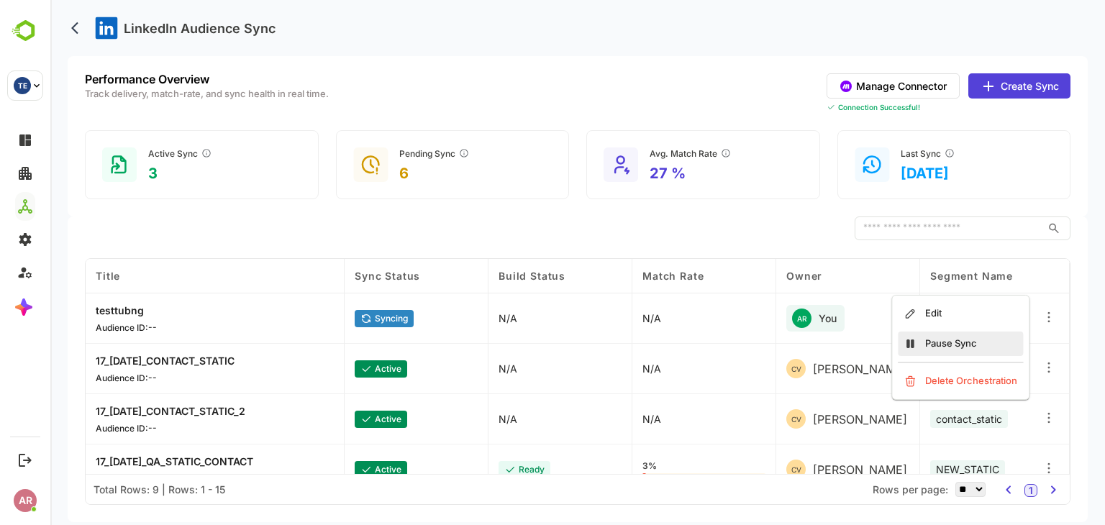
click at [965, 350] on div "Pause Sync" at bounding box center [960, 344] width 125 height 24
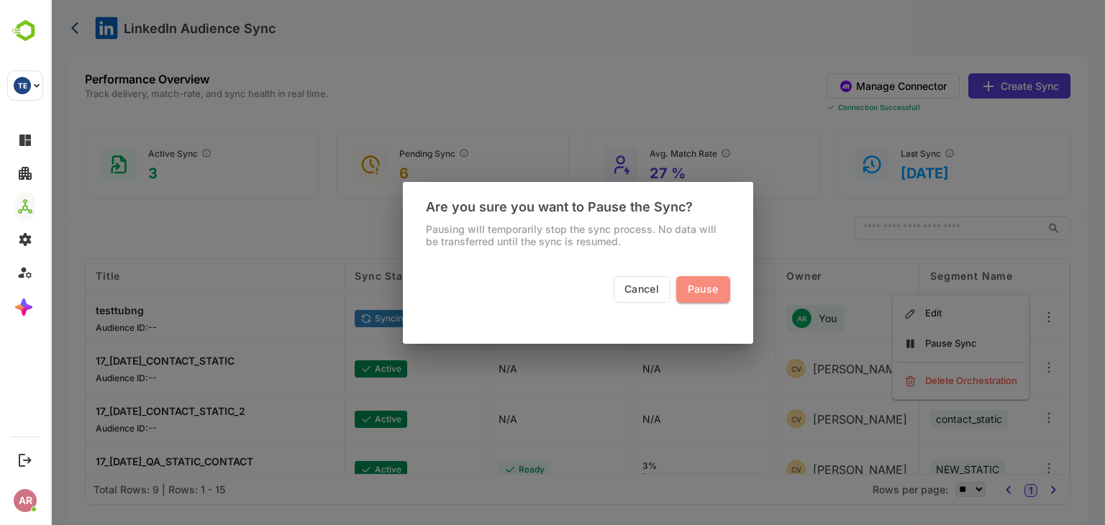
click at [718, 280] on button "Pause" at bounding box center [703, 289] width 54 height 27
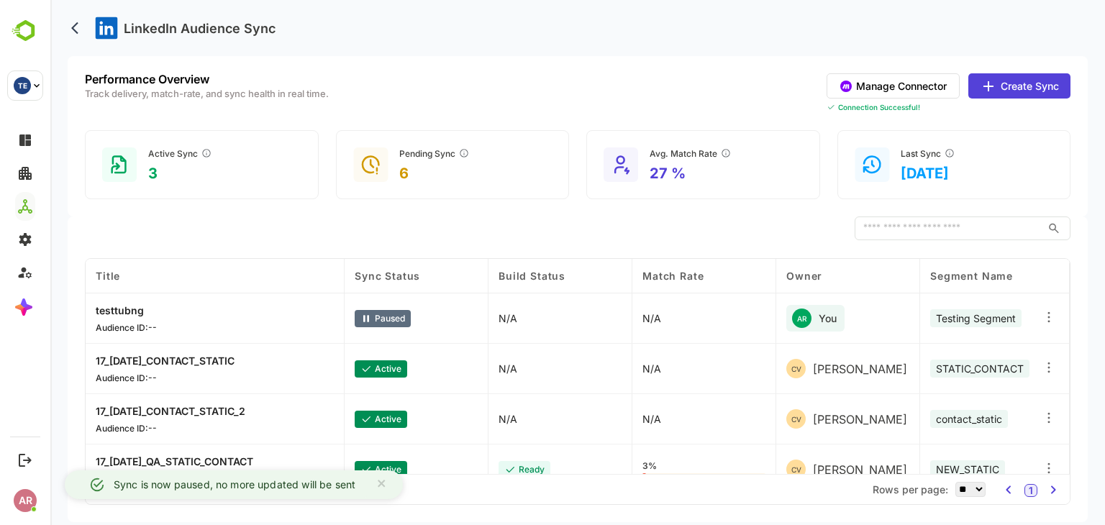
click at [1046, 319] on icon at bounding box center [1048, 317] width 14 height 14
click at [981, 375] on div "Delete Orchestration" at bounding box center [960, 381] width 125 height 24
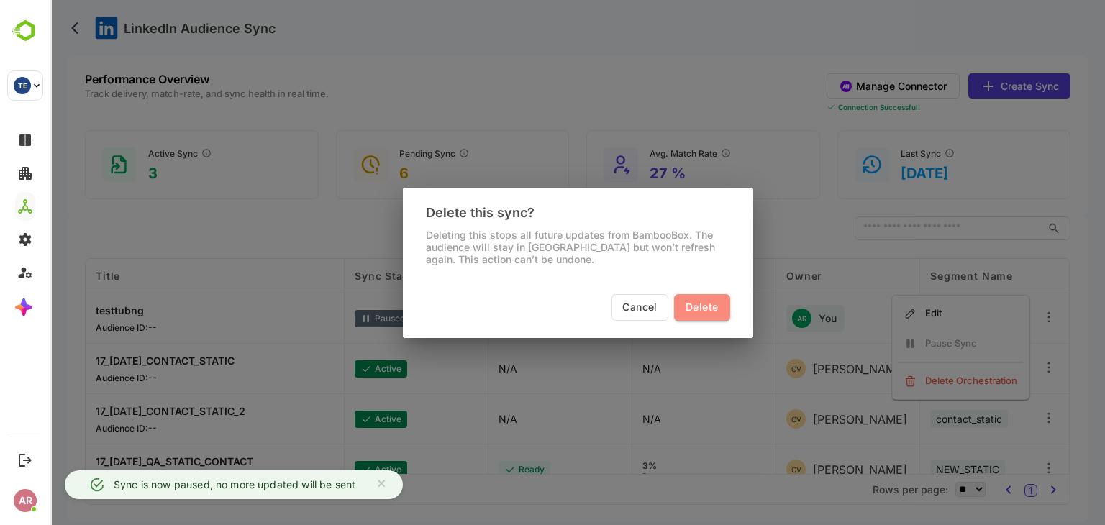
click at [705, 299] on span "Delete" at bounding box center [701, 307] width 32 height 18
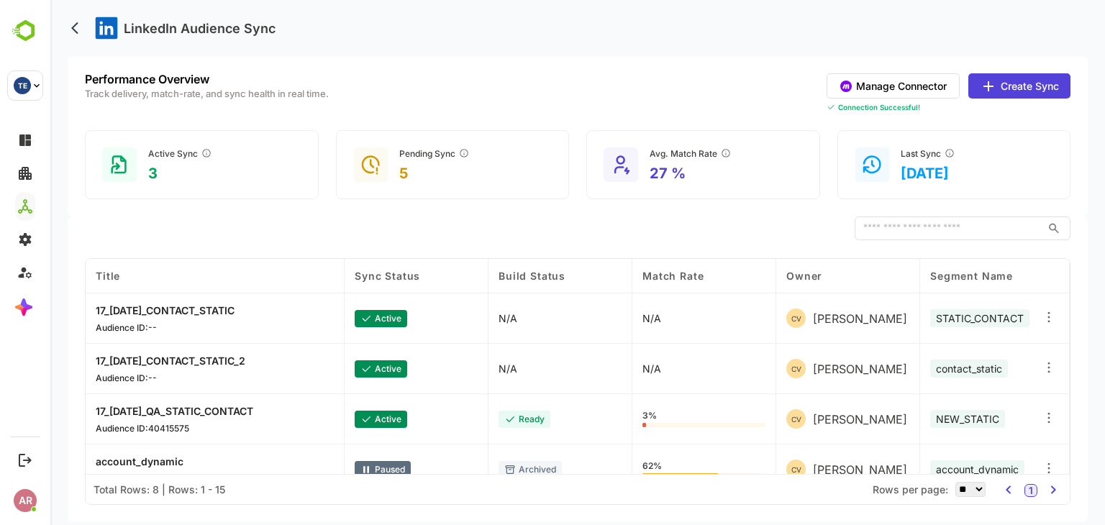
click at [1046, 308] on div at bounding box center [1050, 318] width 38 height 50
click at [1046, 310] on icon at bounding box center [1048, 317] width 14 height 14
click at [960, 306] on div "Edit" at bounding box center [960, 313] width 125 height 24
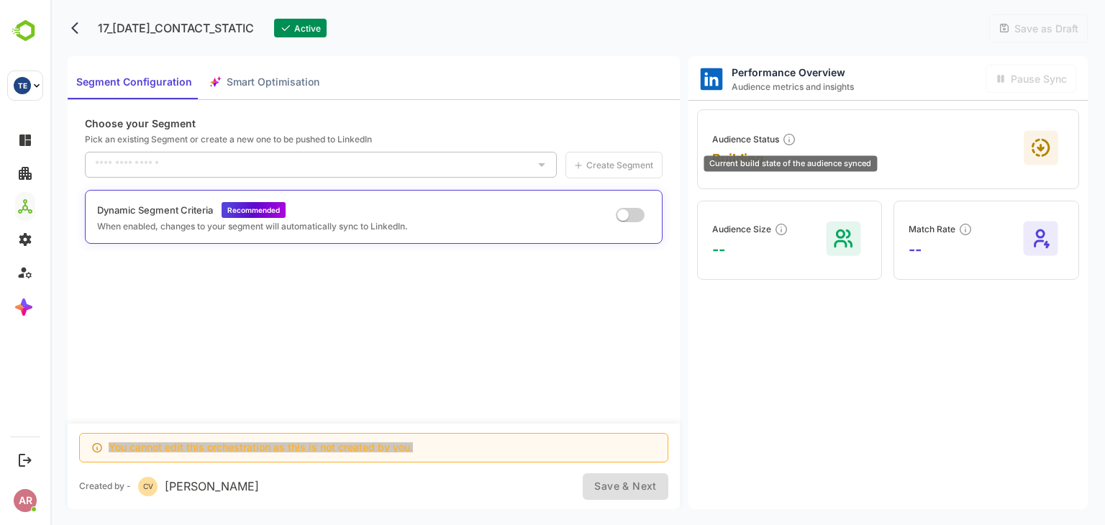
type input "**********"
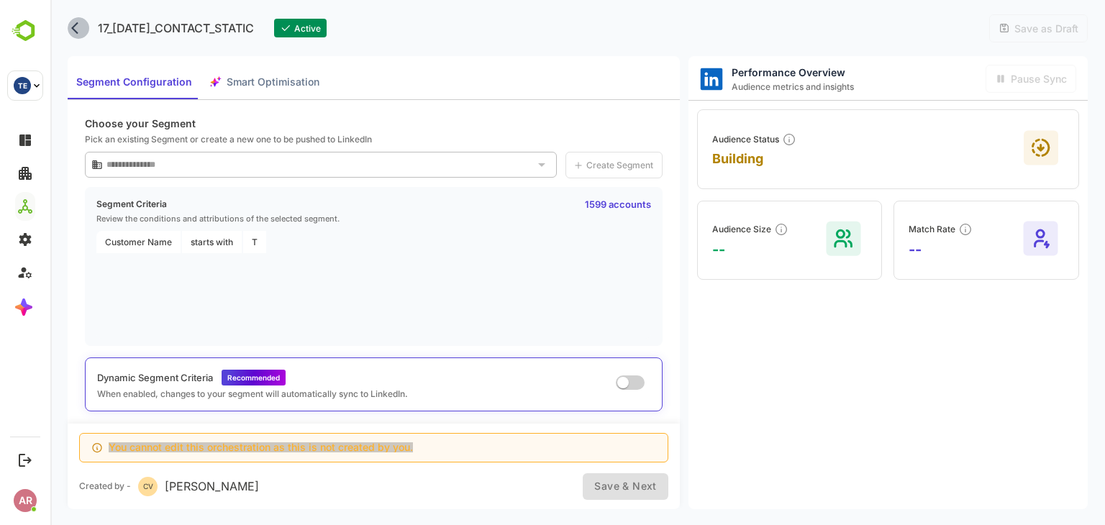
click at [77, 32] on icon "back" at bounding box center [78, 28] width 14 height 14
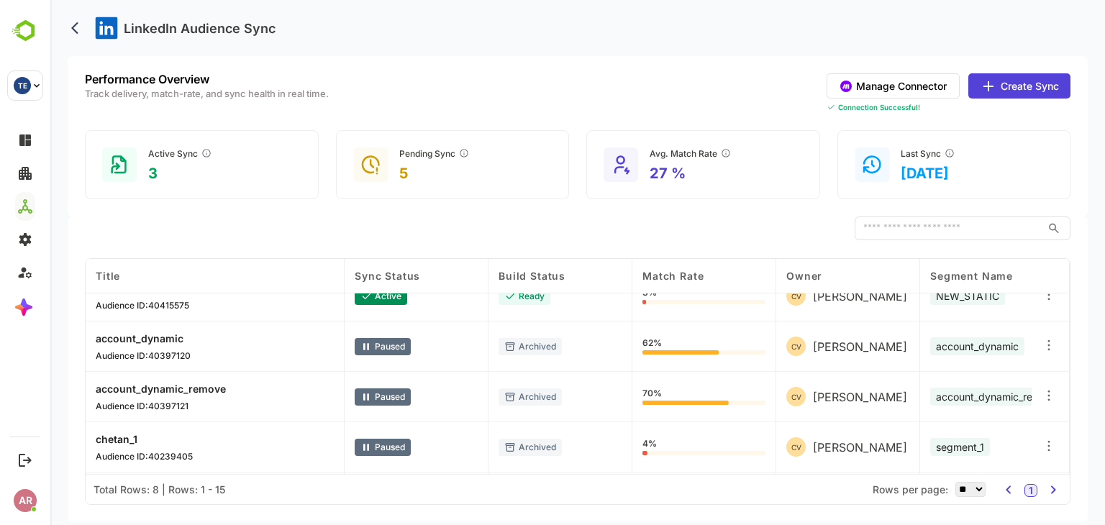
scroll to position [124, 0]
click at [1044, 297] on icon at bounding box center [1048, 294] width 14 height 14
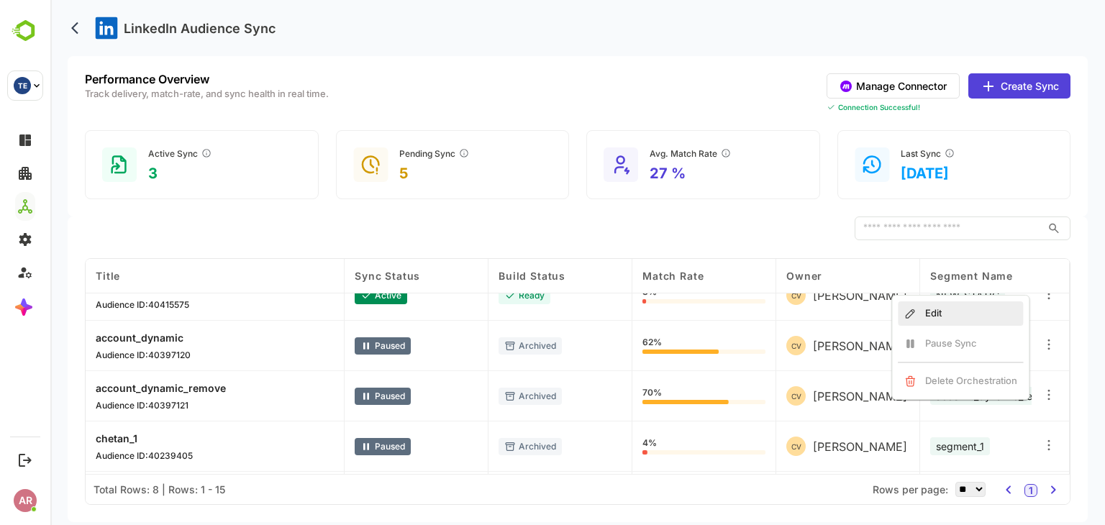
click at [988, 303] on div "Edit" at bounding box center [960, 313] width 125 height 24
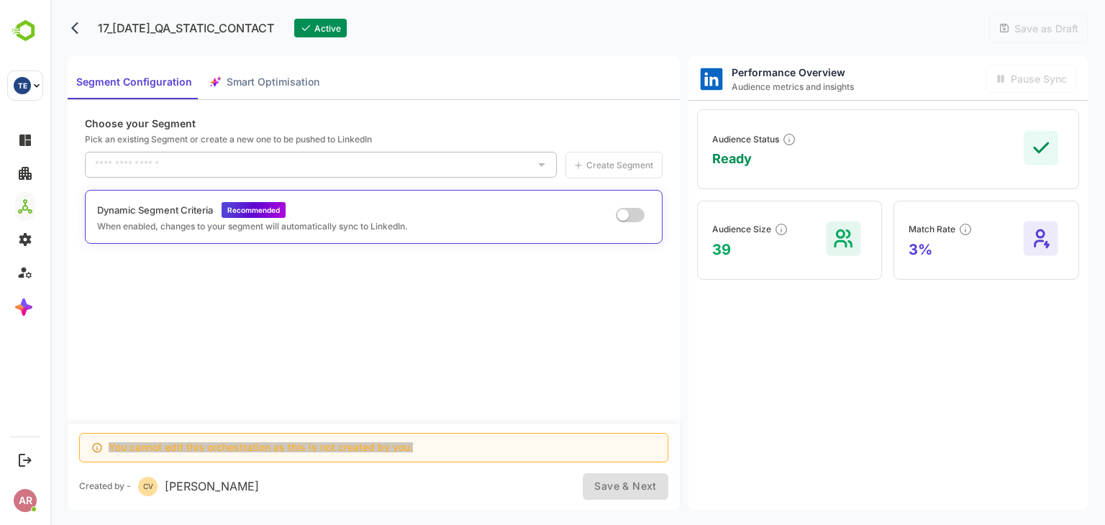
type input "**********"
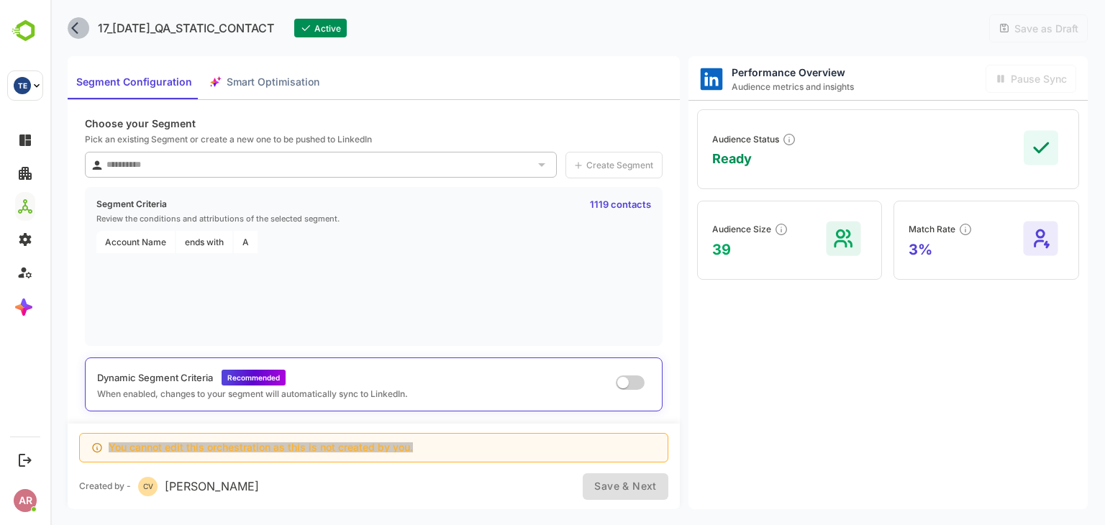
click at [75, 27] on icon "back" at bounding box center [78, 28] width 14 height 14
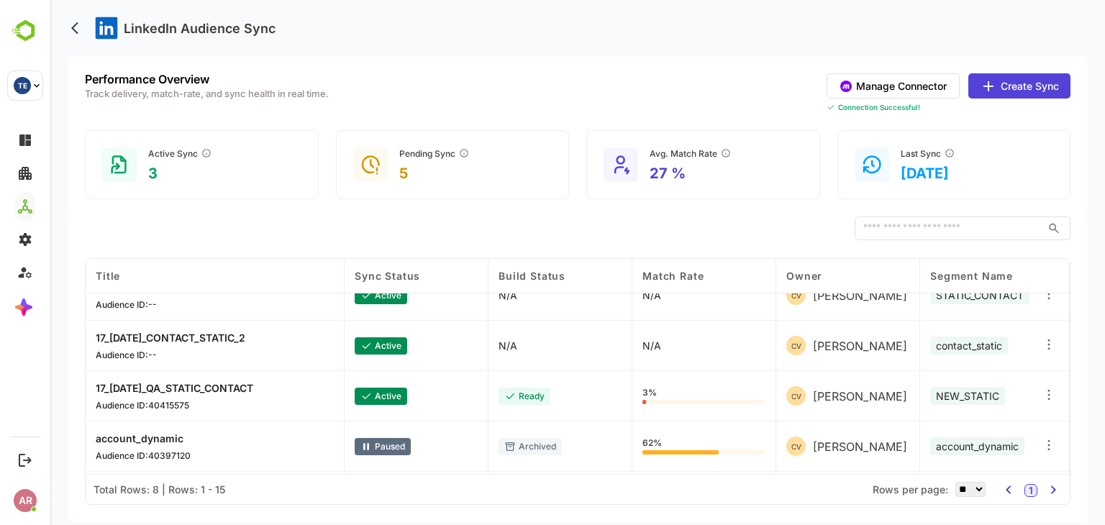
scroll to position [135, 0]
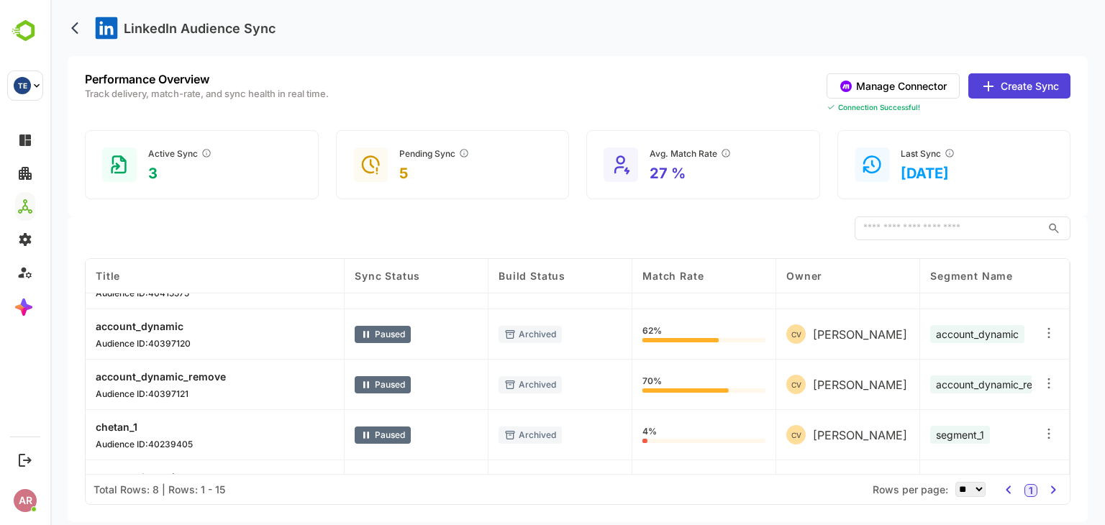
click at [1044, 329] on icon at bounding box center [1048, 333] width 14 height 14
click at [996, 324] on div "Edit" at bounding box center [960, 318] width 125 height 24
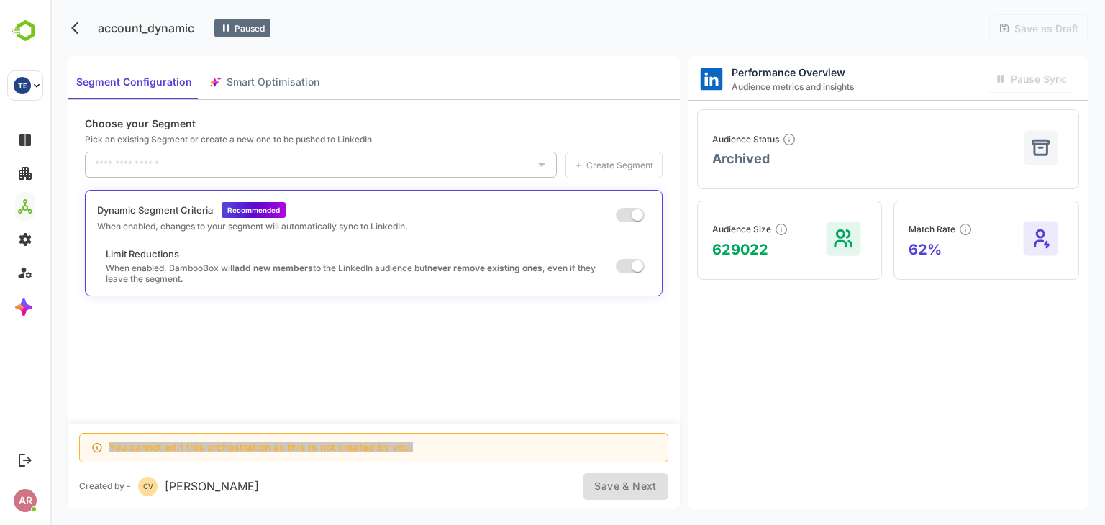
type input "**********"
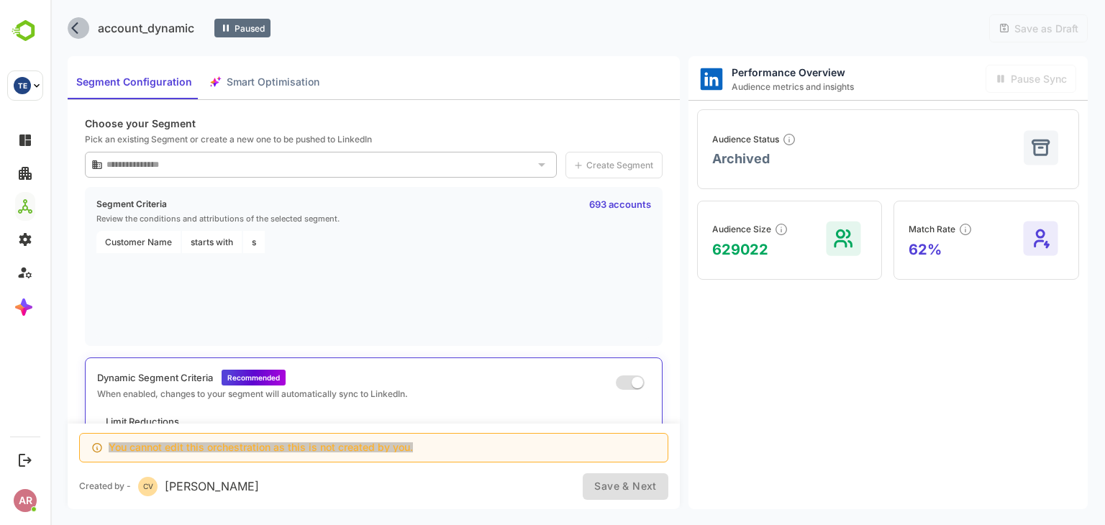
click at [76, 30] on icon "back" at bounding box center [78, 28] width 14 height 14
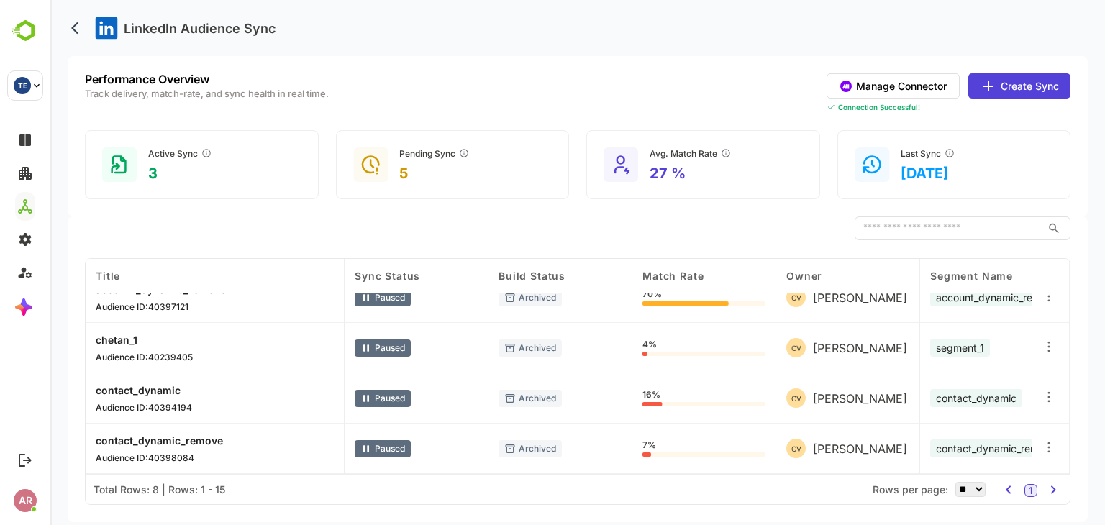
scroll to position [0, 0]
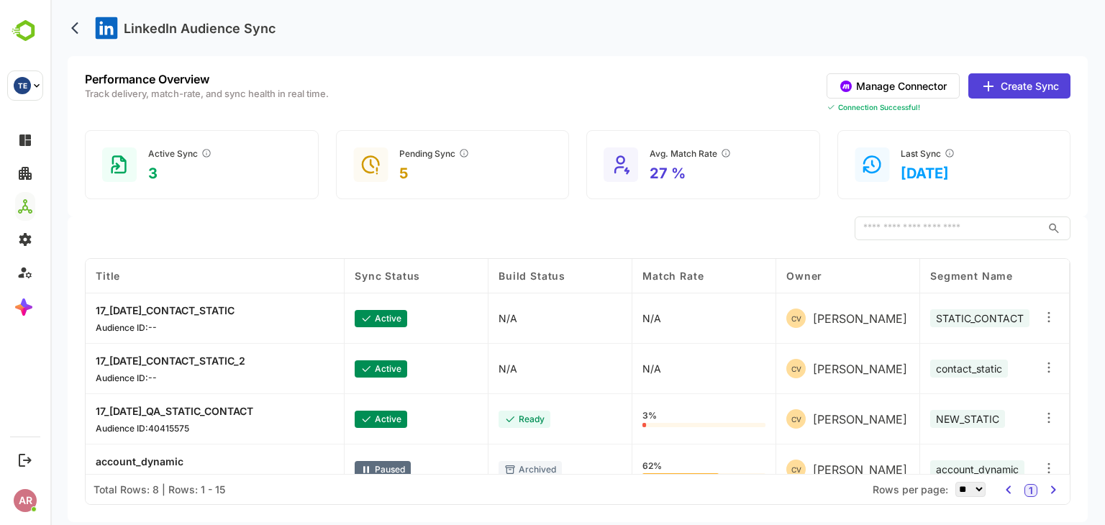
click at [1049, 318] on icon at bounding box center [1048, 317] width 14 height 14
click at [989, 321] on div "Edit" at bounding box center [960, 313] width 125 height 24
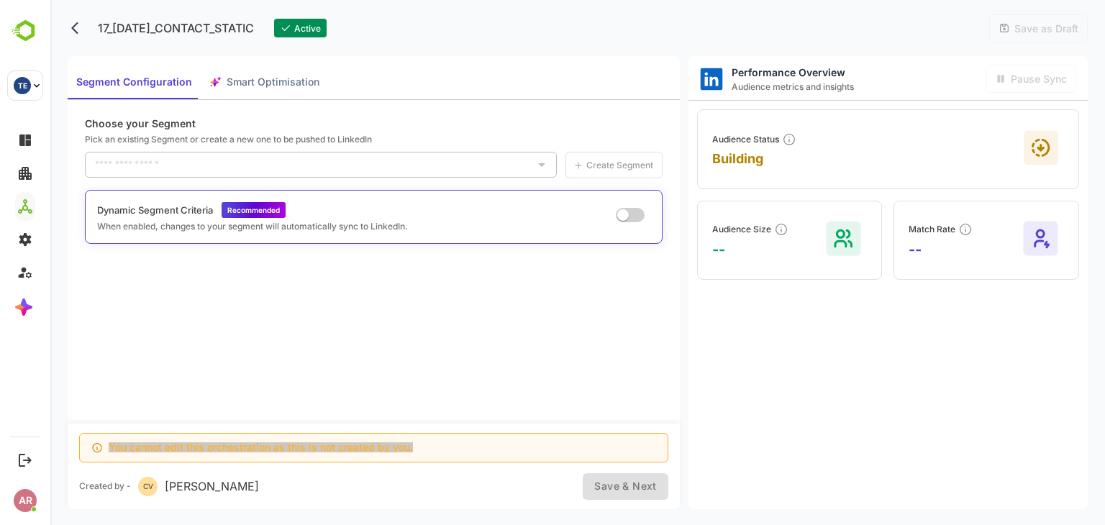
type input "**********"
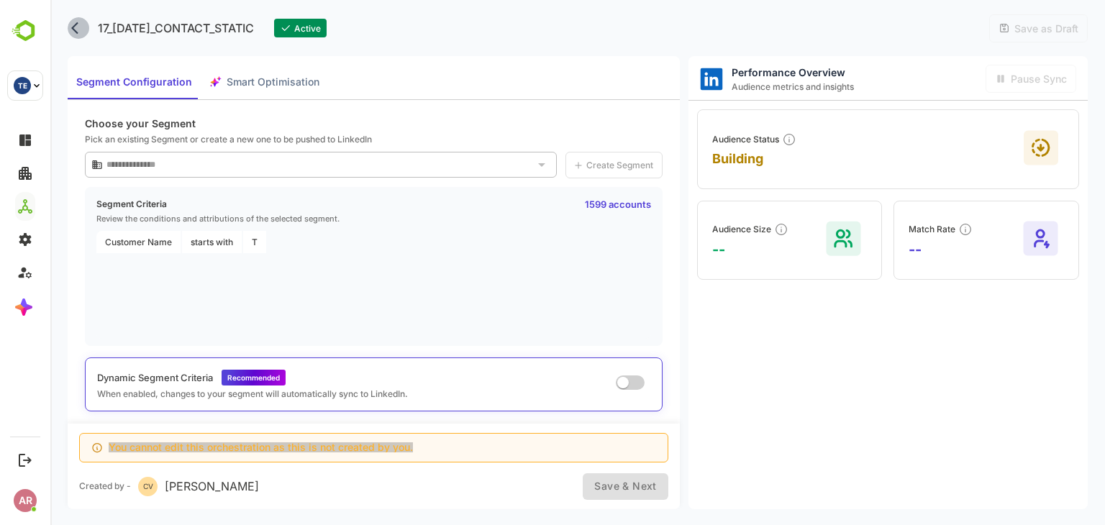
click at [77, 21] on icon "back" at bounding box center [78, 28] width 14 height 14
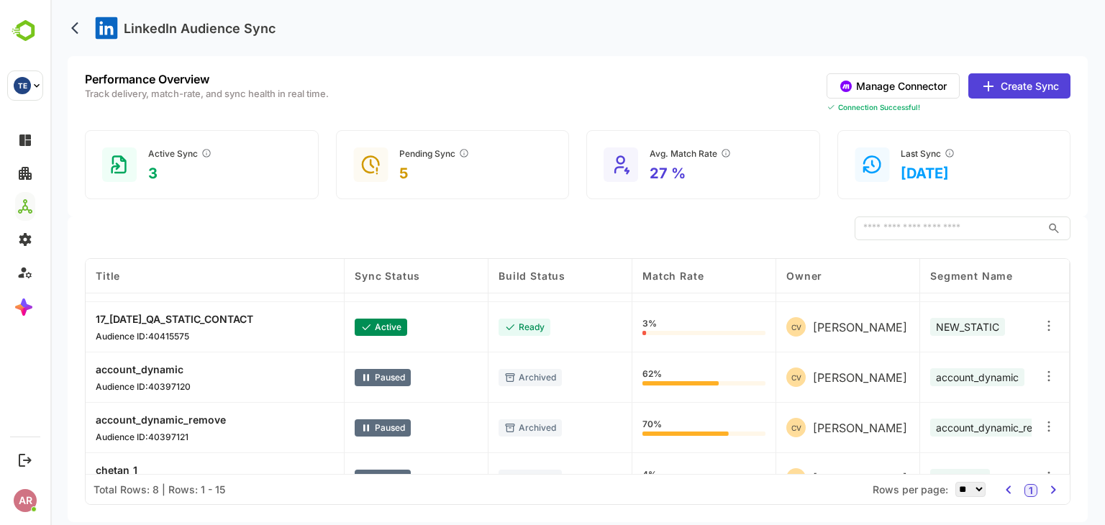
scroll to position [222, 0]
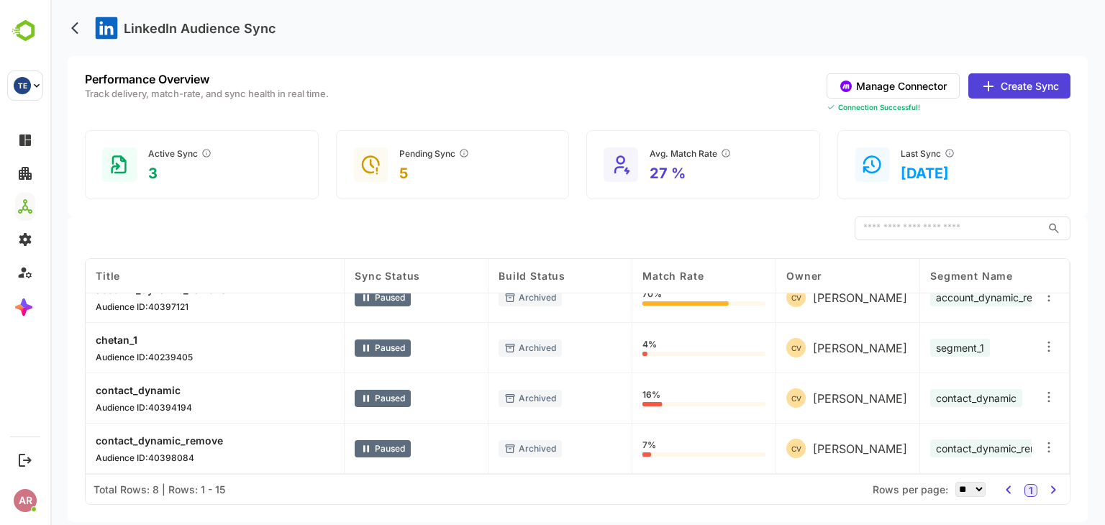
click at [1050, 440] on icon at bounding box center [1048, 447] width 14 height 14
click at [972, 392] on div "Edit" at bounding box center [960, 387] width 125 height 24
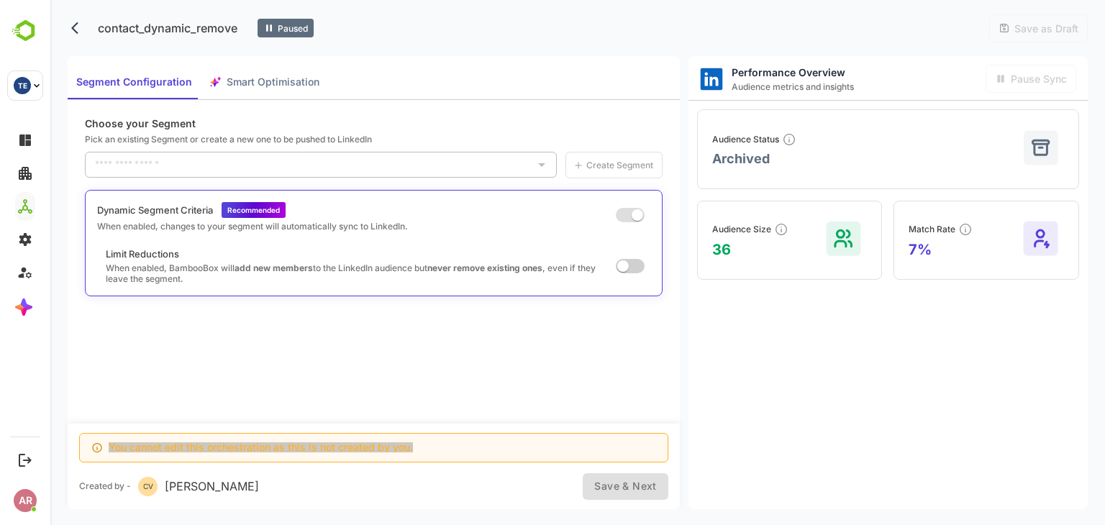
type input "**********"
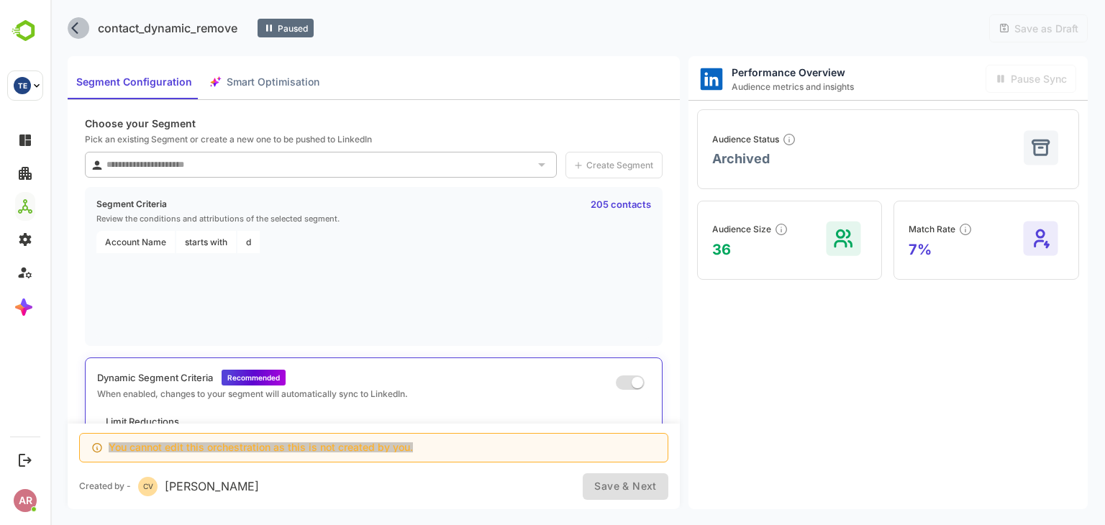
click at [72, 32] on icon "back" at bounding box center [78, 28] width 14 height 14
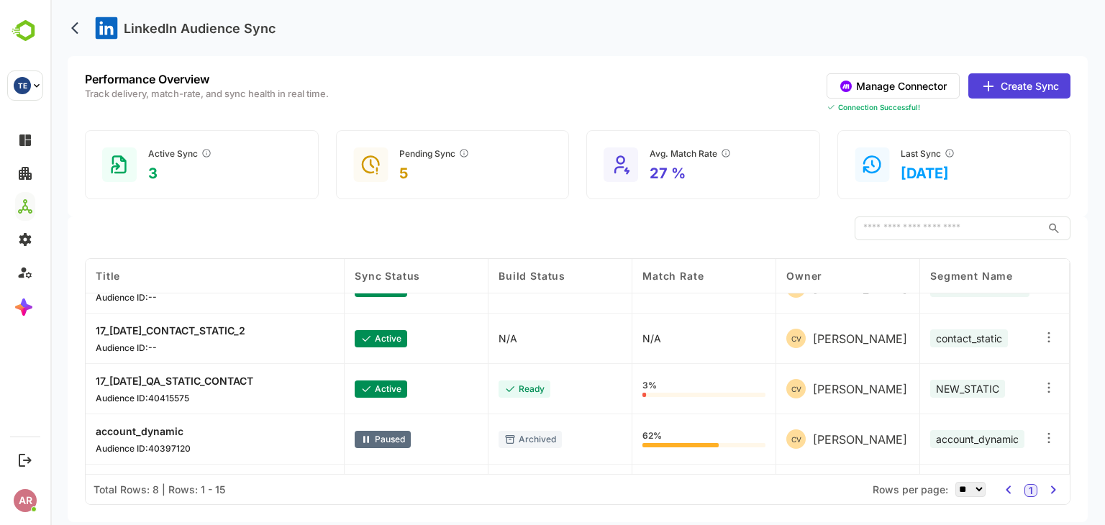
scroll to position [0, 0]
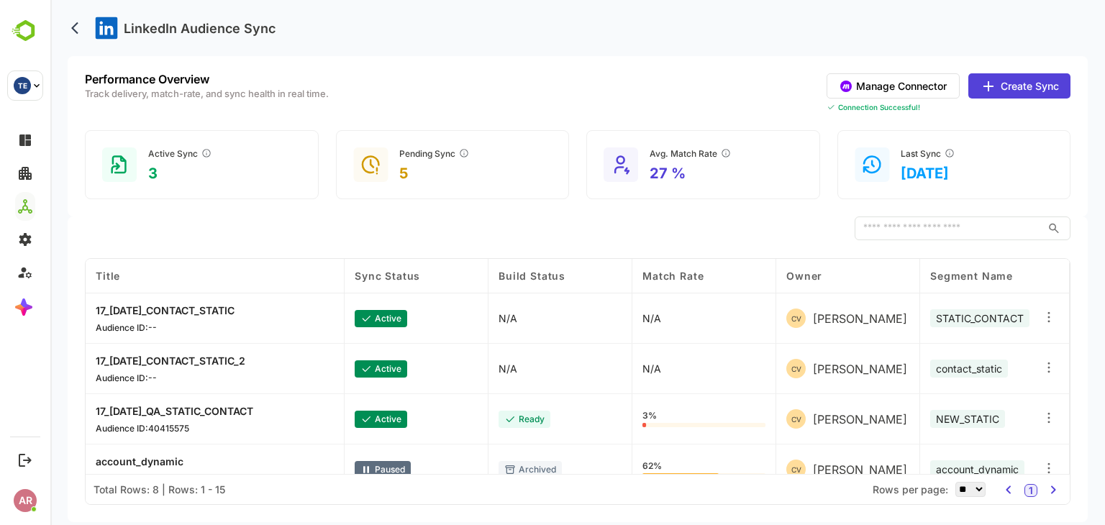
click at [1047, 317] on icon at bounding box center [1048, 317] width 14 height 14
click at [980, 305] on div "Edit" at bounding box center [960, 313] width 125 height 24
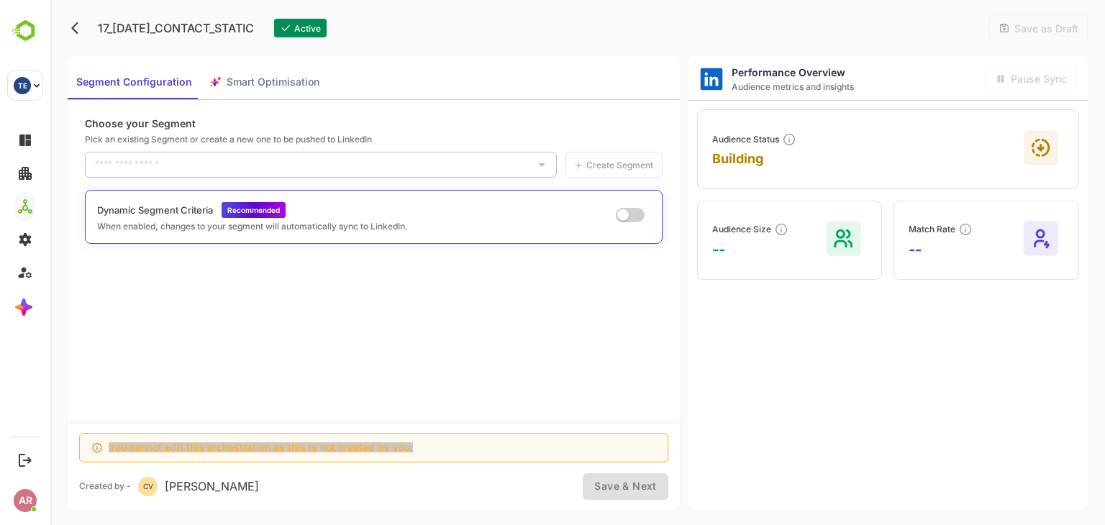
type input "**********"
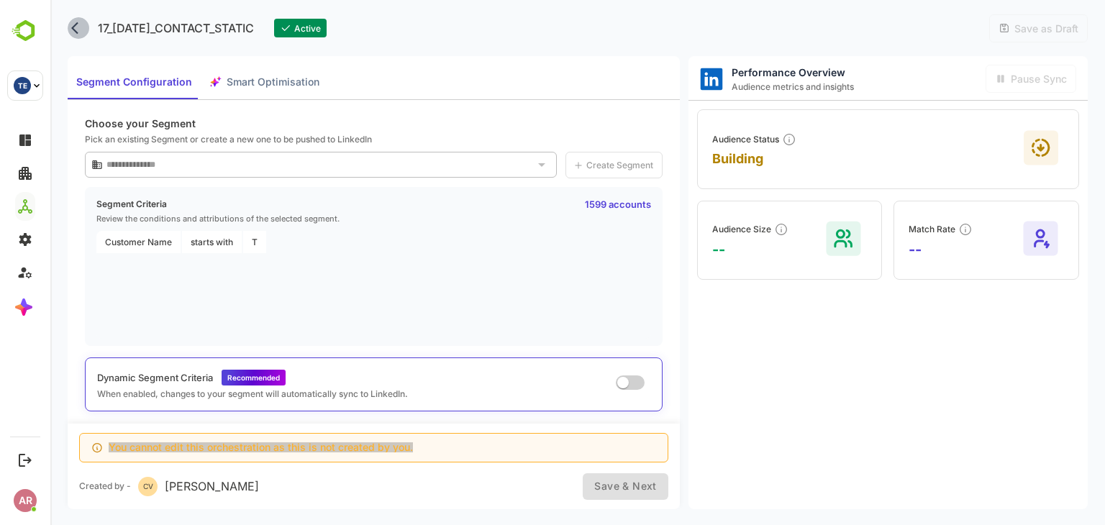
click at [68, 26] on button "back" at bounding box center [79, 28] width 22 height 22
click at [72, 31] on icon "back" at bounding box center [78, 28] width 14 height 14
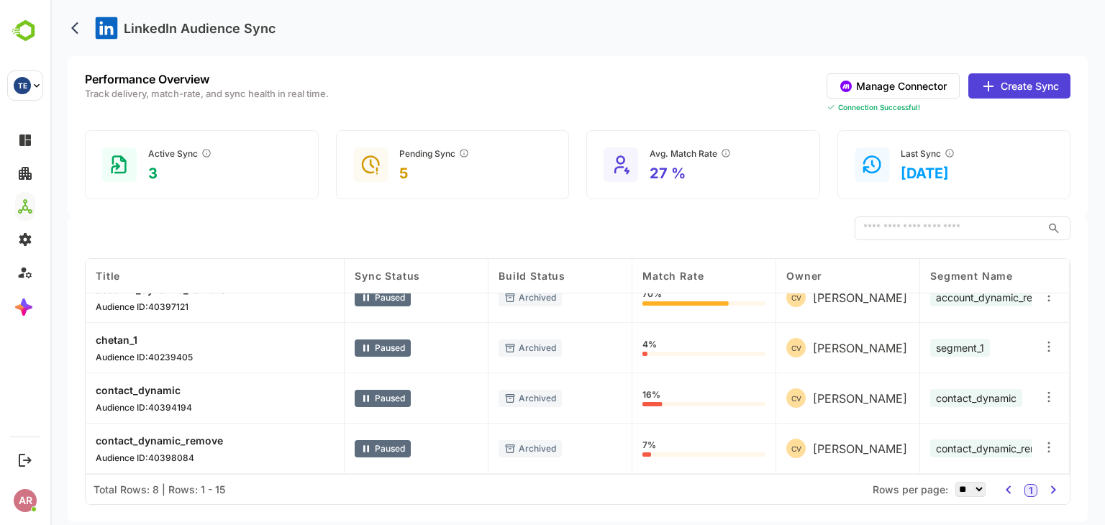
scroll to position [222, 10]
